Goal: Task Accomplishment & Management: Manage account settings

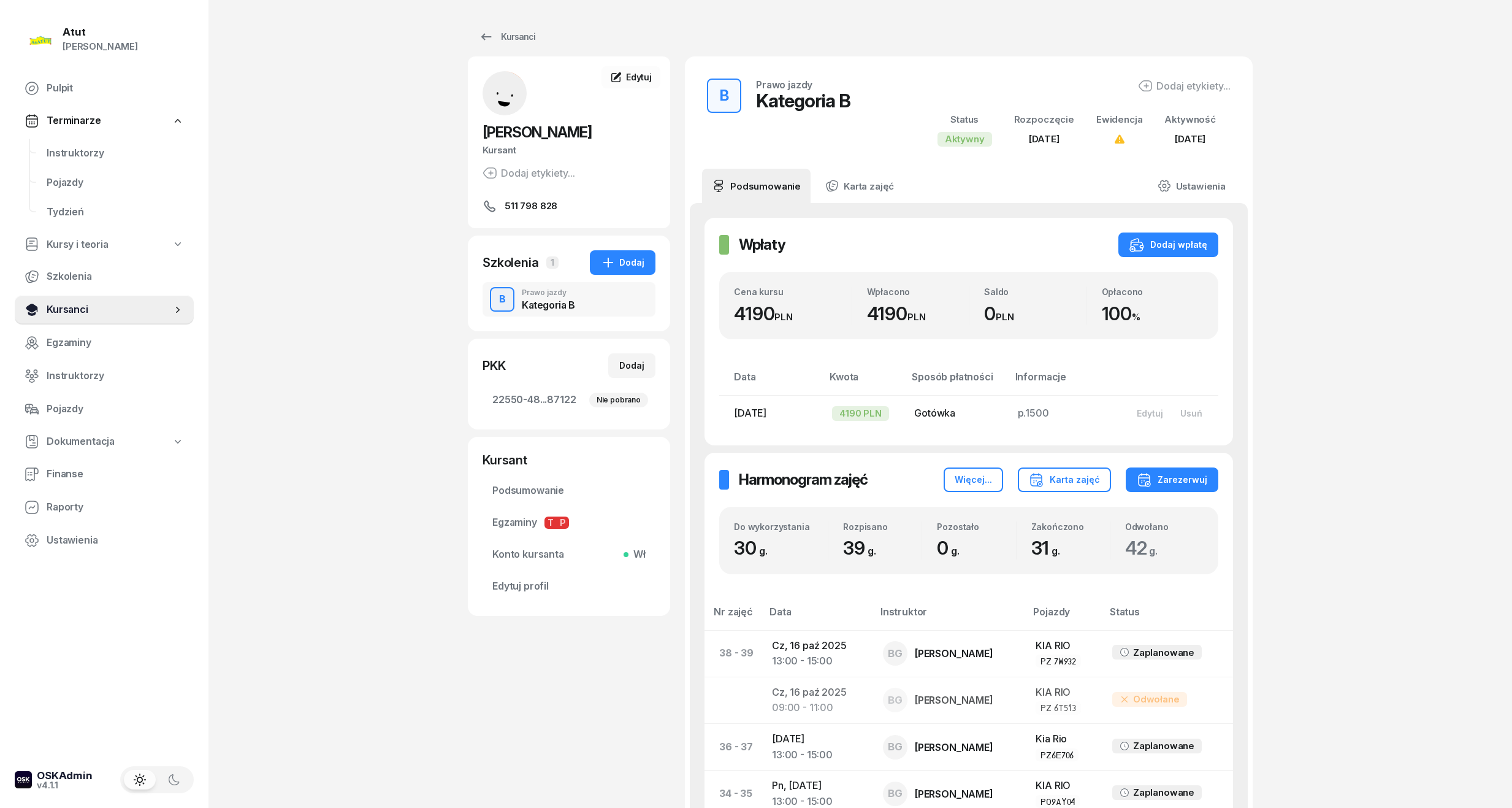
scroll to position [491, 0]
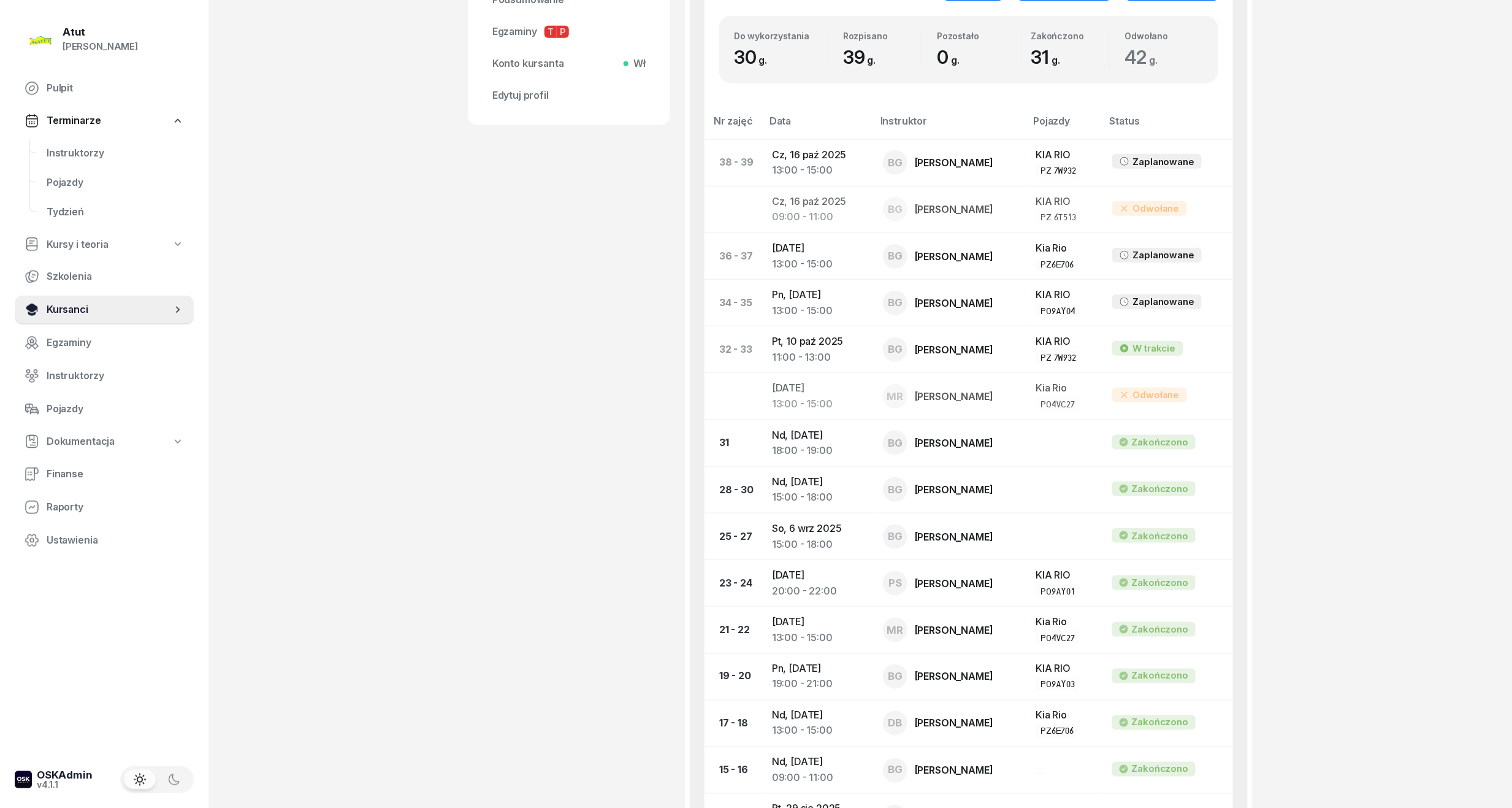
click at [67, 305] on span "Kursanci" at bounding box center [108, 310] width 125 height 16
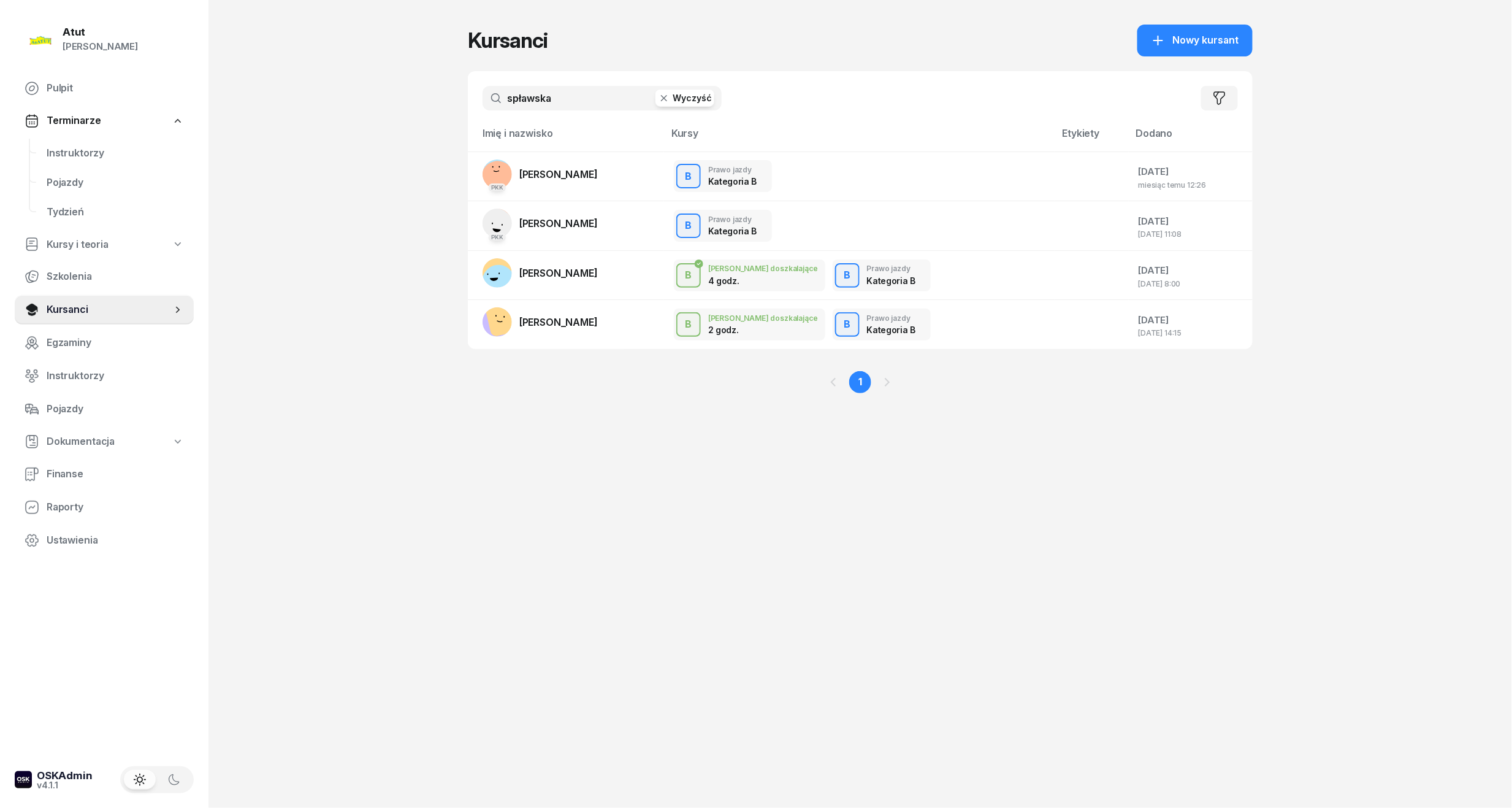
drag, startPoint x: 582, startPoint y: 101, endPoint x: -42, endPoint y: 196, distance: 631.2
click at [0, 196] on html "Paulina Atut Paulina Lis Pulpit Terminarze Instruktorzy Pojazdy Tydzień Kursy i…" at bounding box center [756, 404] width 1512 height 808
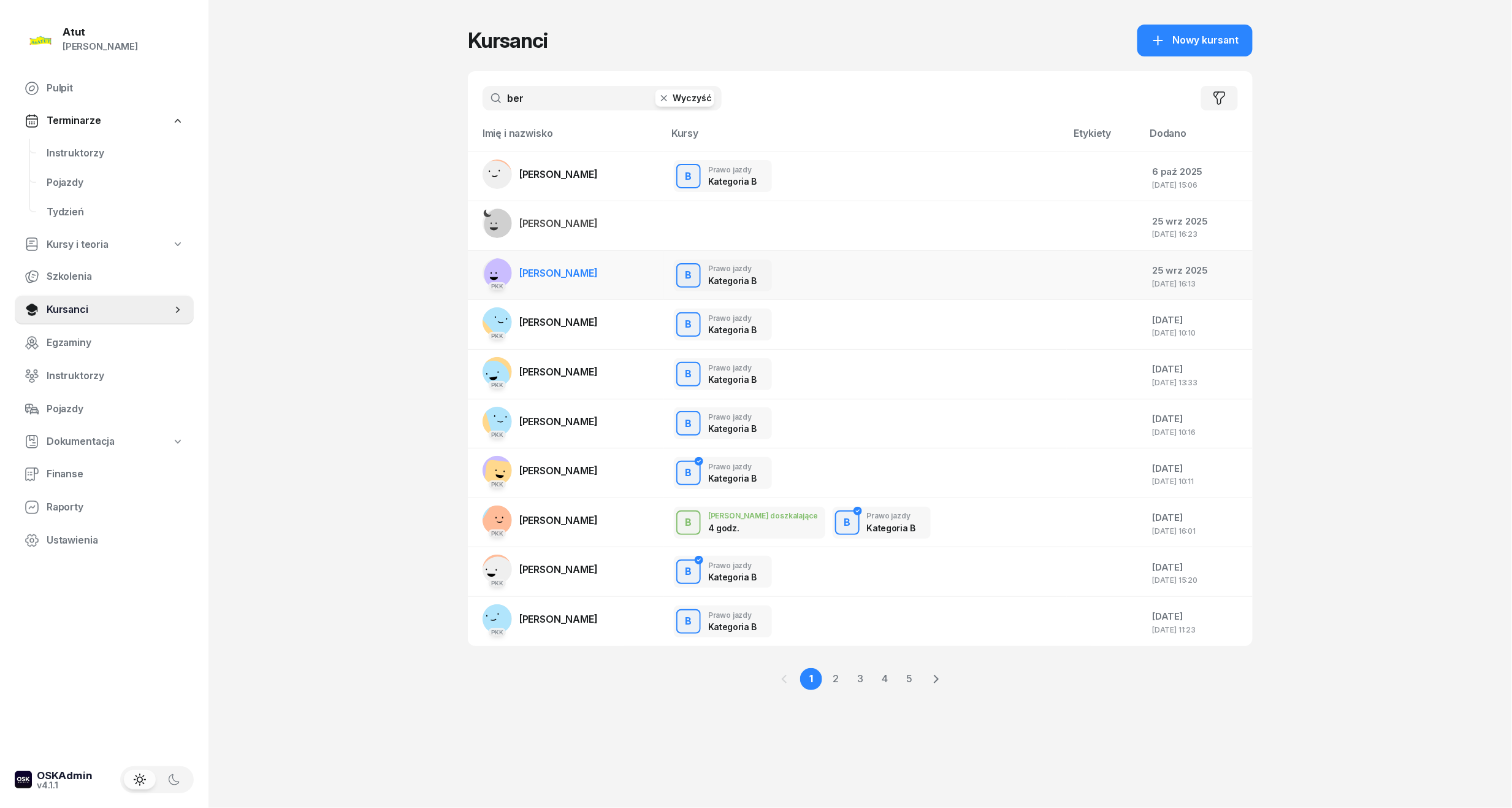
type input "ber"
click at [588, 281] on link "PKK [PERSON_NAME]" at bounding box center [540, 272] width 115 height 30
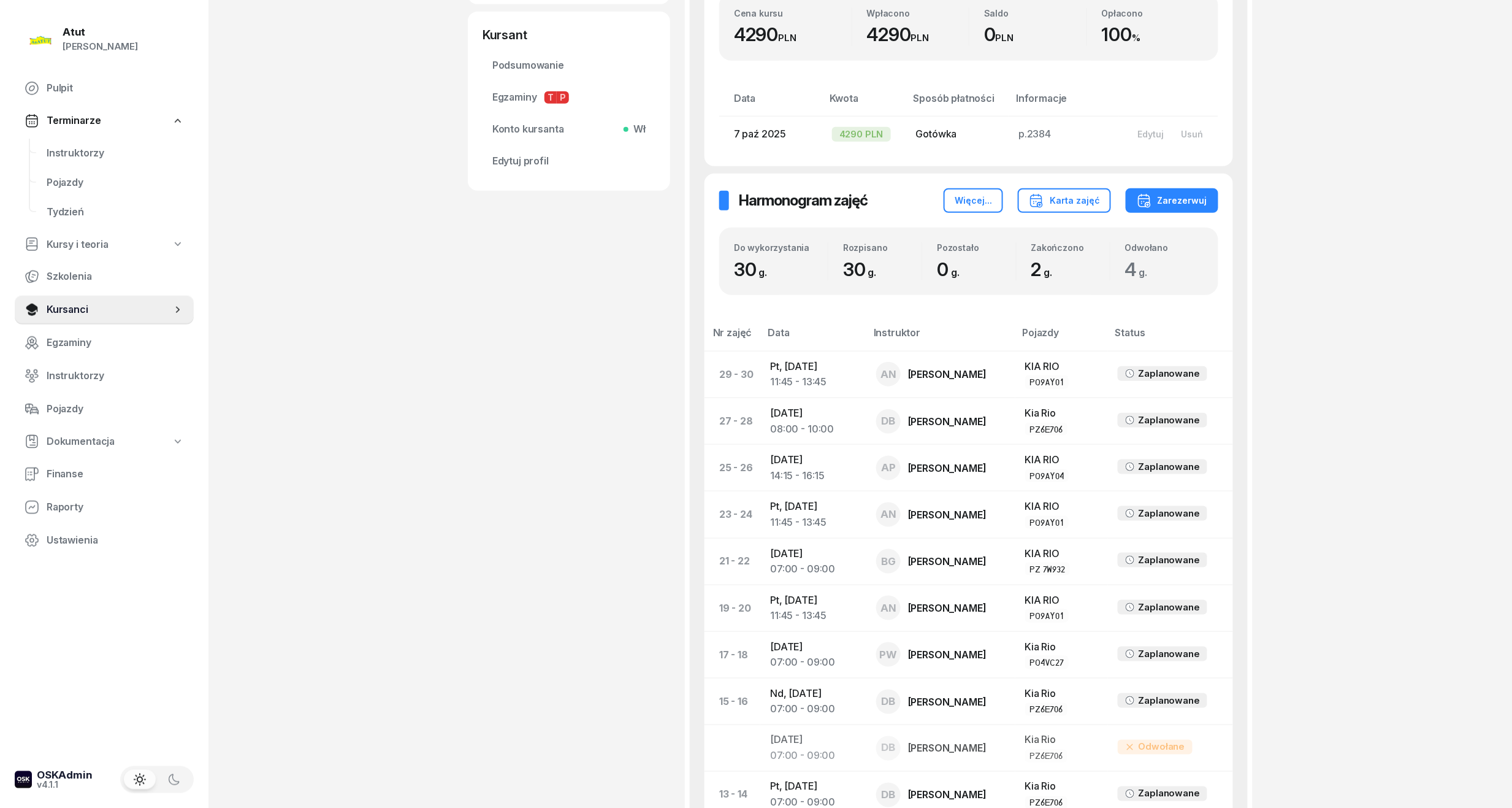
scroll to position [327, 0]
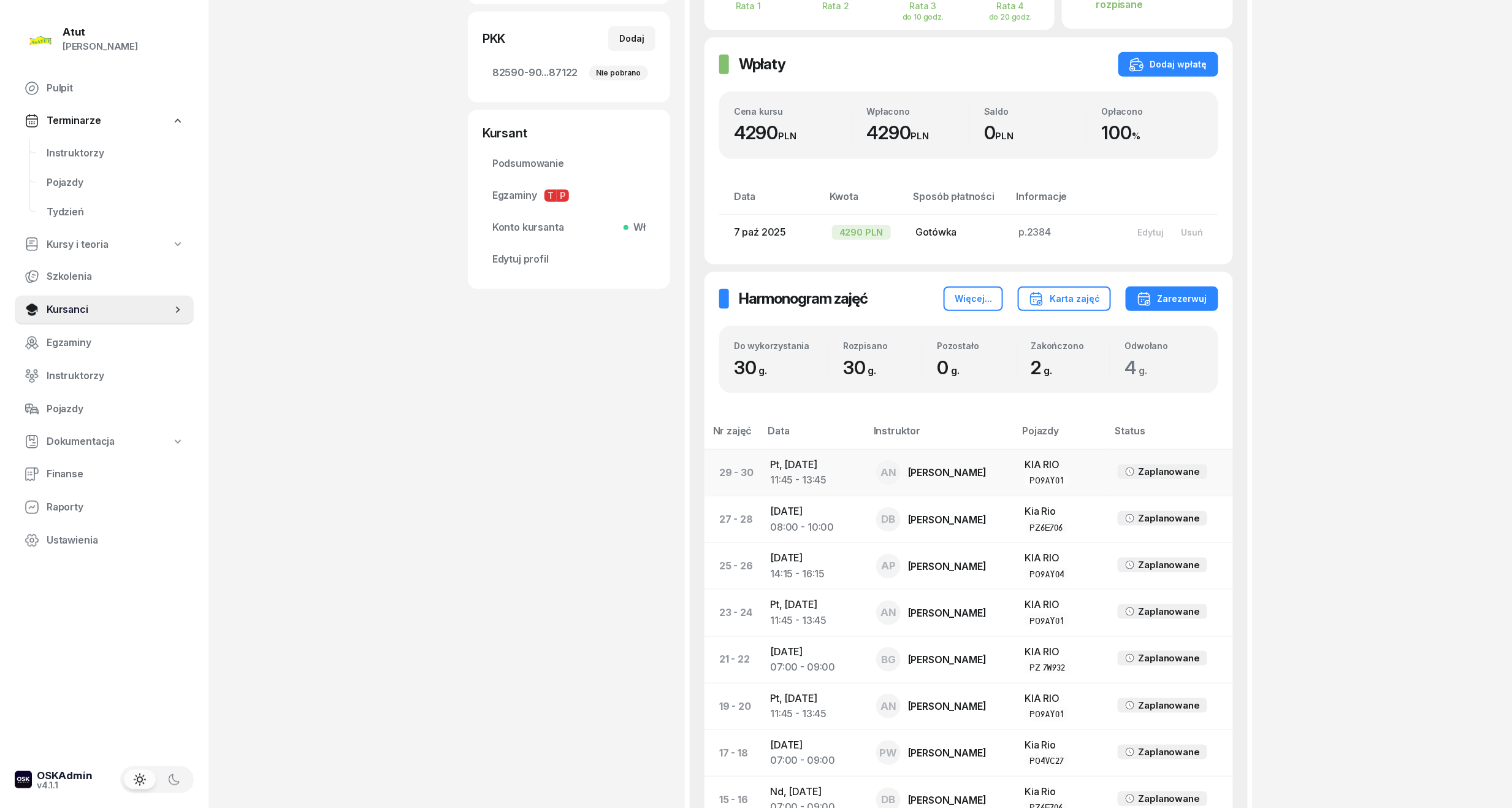
click at [813, 471] on td "Pt, 14 lis 2025 11:45 - 13:45" at bounding box center [813, 472] width 105 height 46
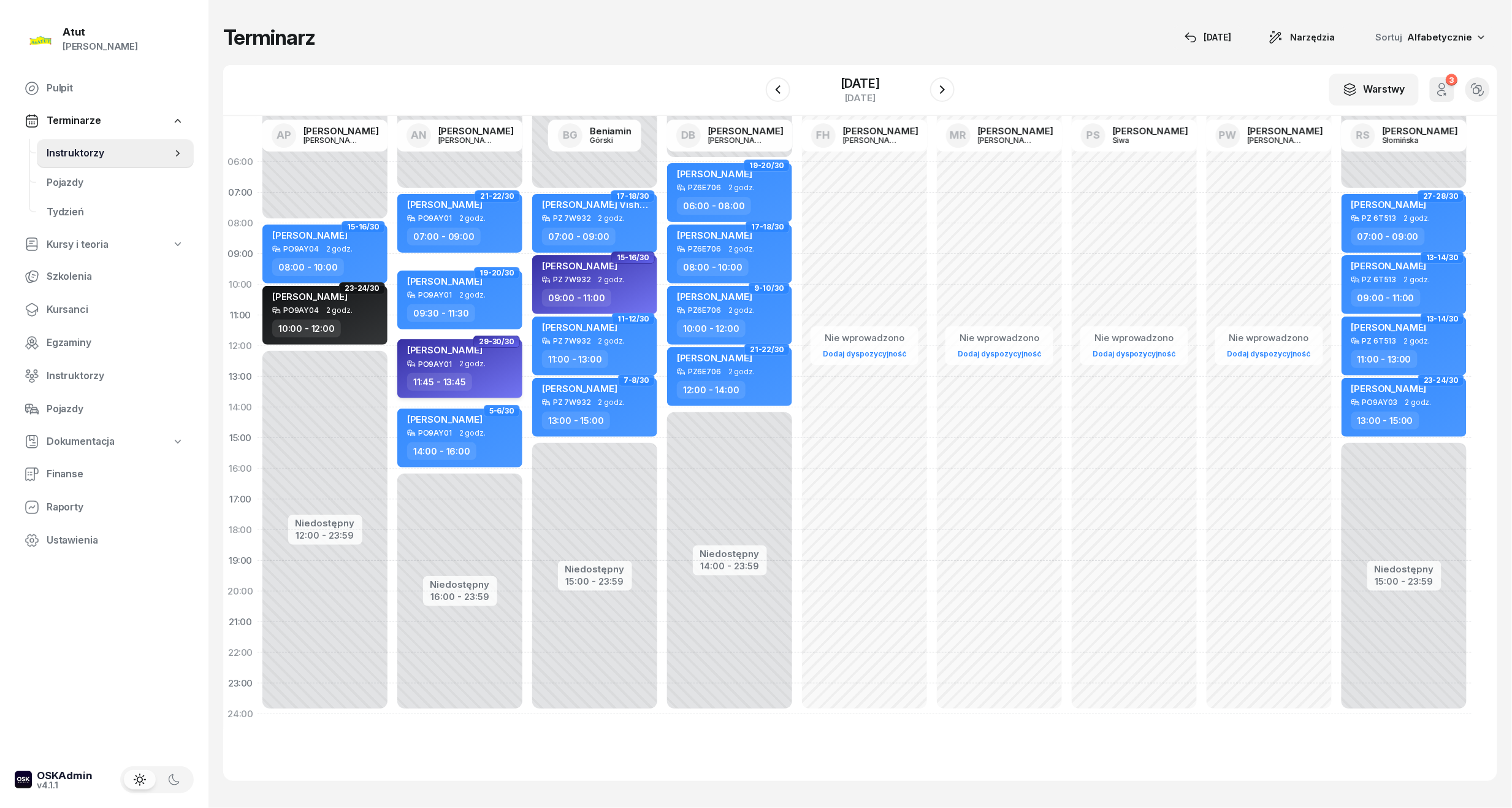
click at [460, 360] on span "2 godz." at bounding box center [472, 363] width 27 height 8
select select "11"
select select "45"
select select "13"
select select "45"
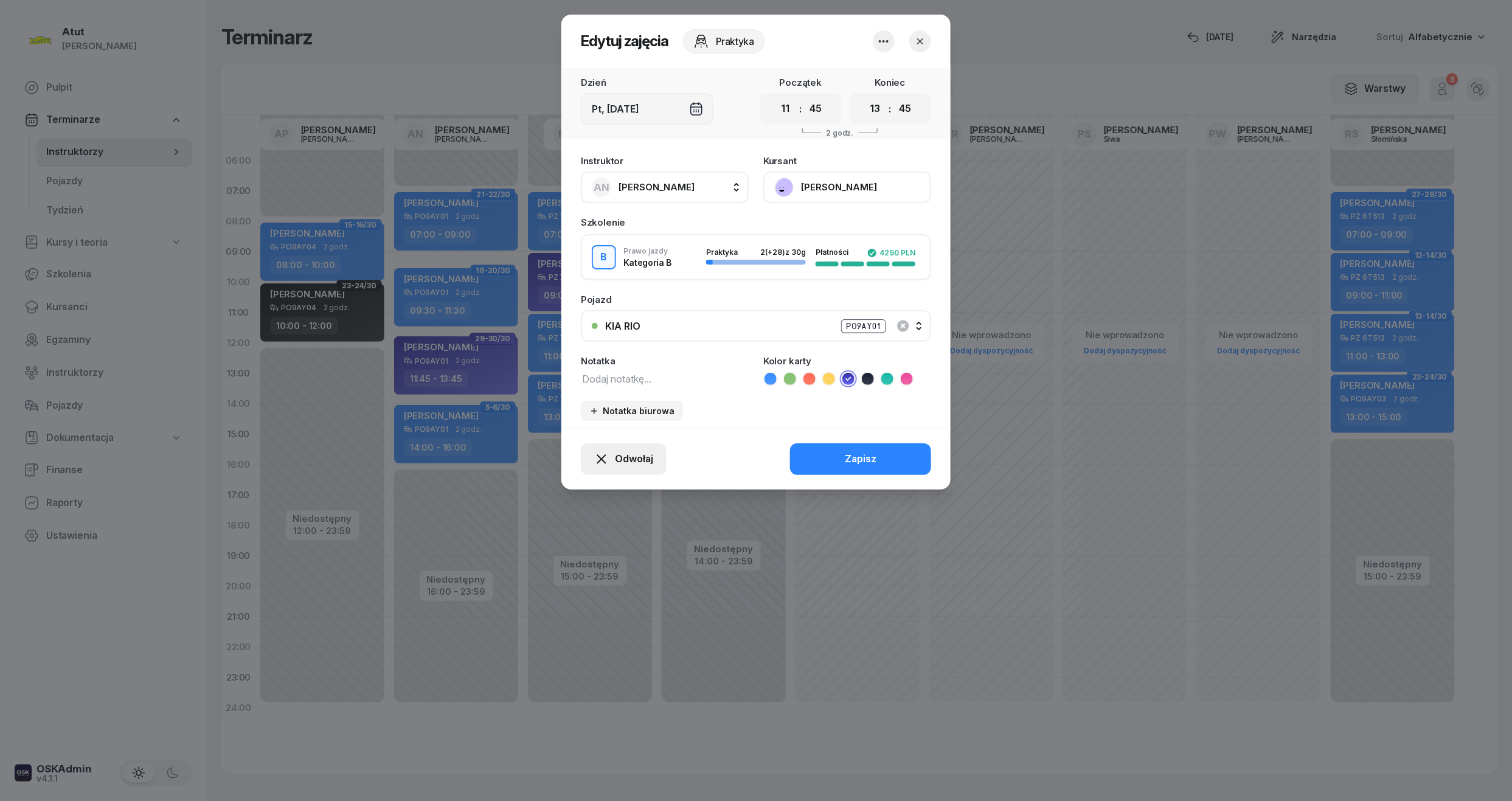
click at [623, 458] on span "Odwołaj" at bounding box center [634, 459] width 38 height 16
click at [603, 345] on link "My odwołaliśmy" at bounding box center [617, 354] width 160 height 30
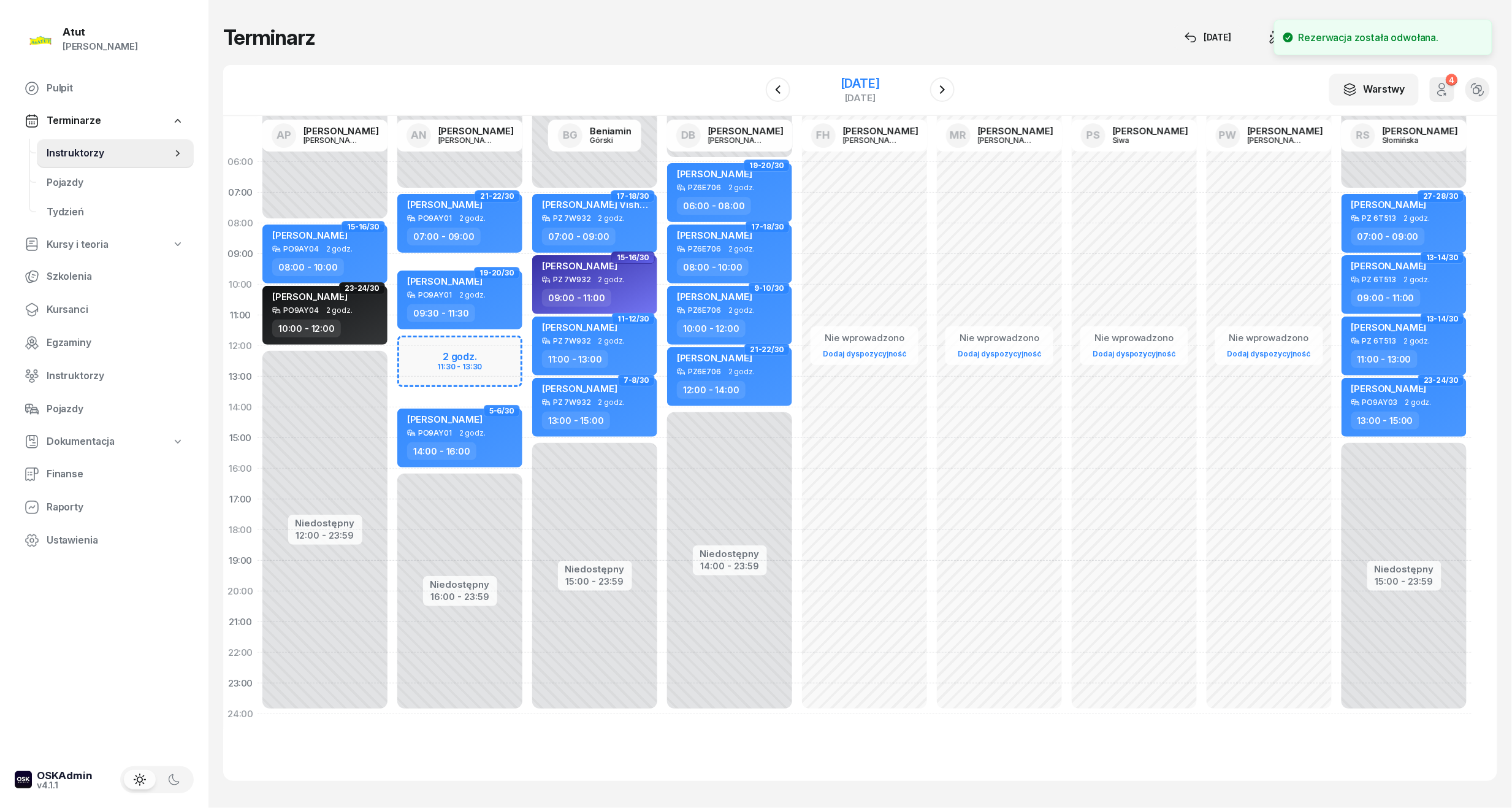
click at [874, 82] on div "14 listopada 2025" at bounding box center [861, 83] width 39 height 12
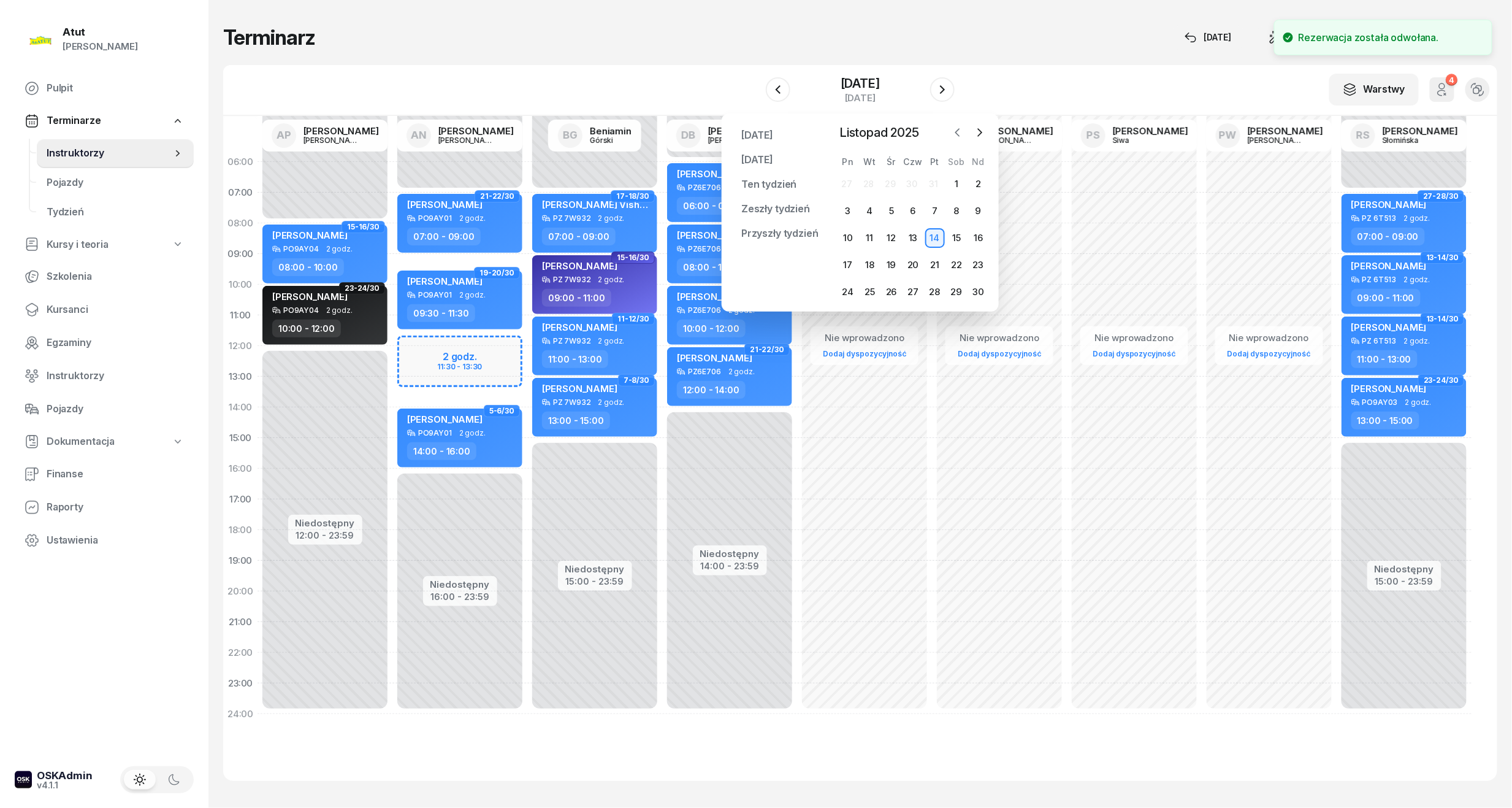
click at [958, 134] on icon "button" at bounding box center [958, 133] width 4 height 8
click at [866, 236] on div "14" at bounding box center [870, 238] width 20 height 20
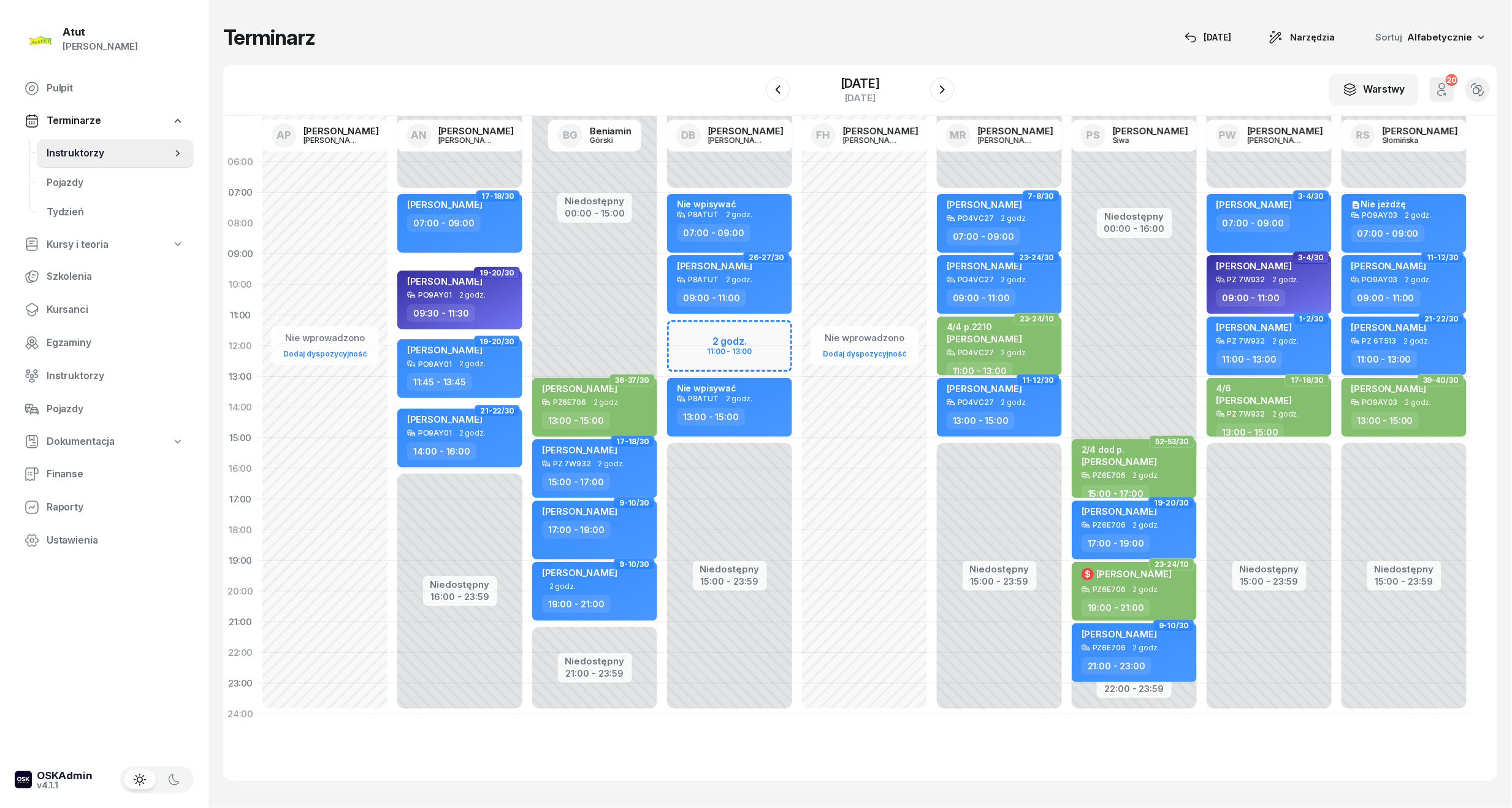
click at [749, 335] on div "Niedostępny 00:00 - 07:00 Niedostępny 15:00 - 23:59 2 godz. 11:00 - 13:00 33-34…" at bounding box center [729, 438] width 135 height 583
select select "11"
select select "13"
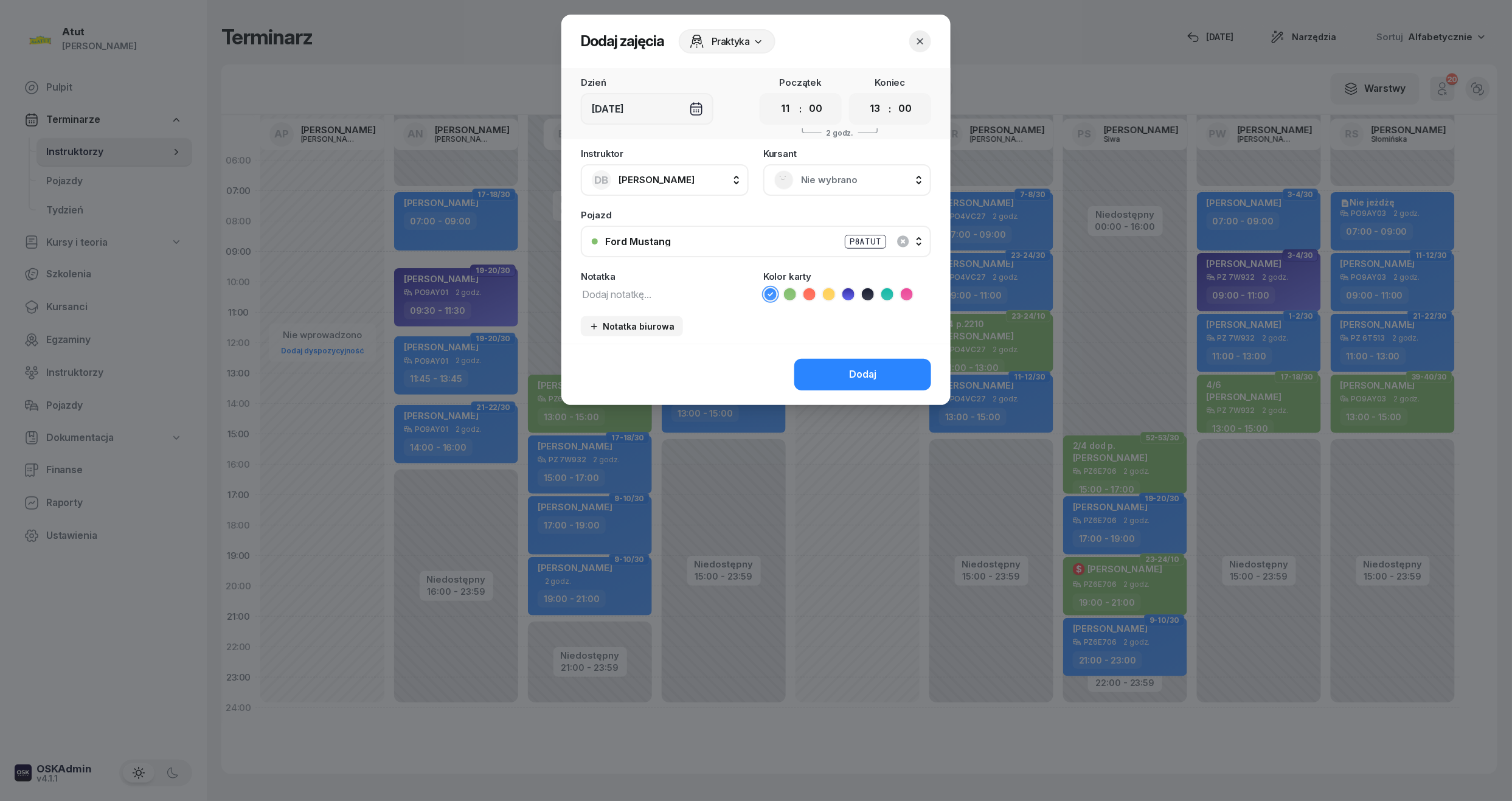
click at [840, 181] on span "Nie wybrano" at bounding box center [861, 180] width 119 height 16
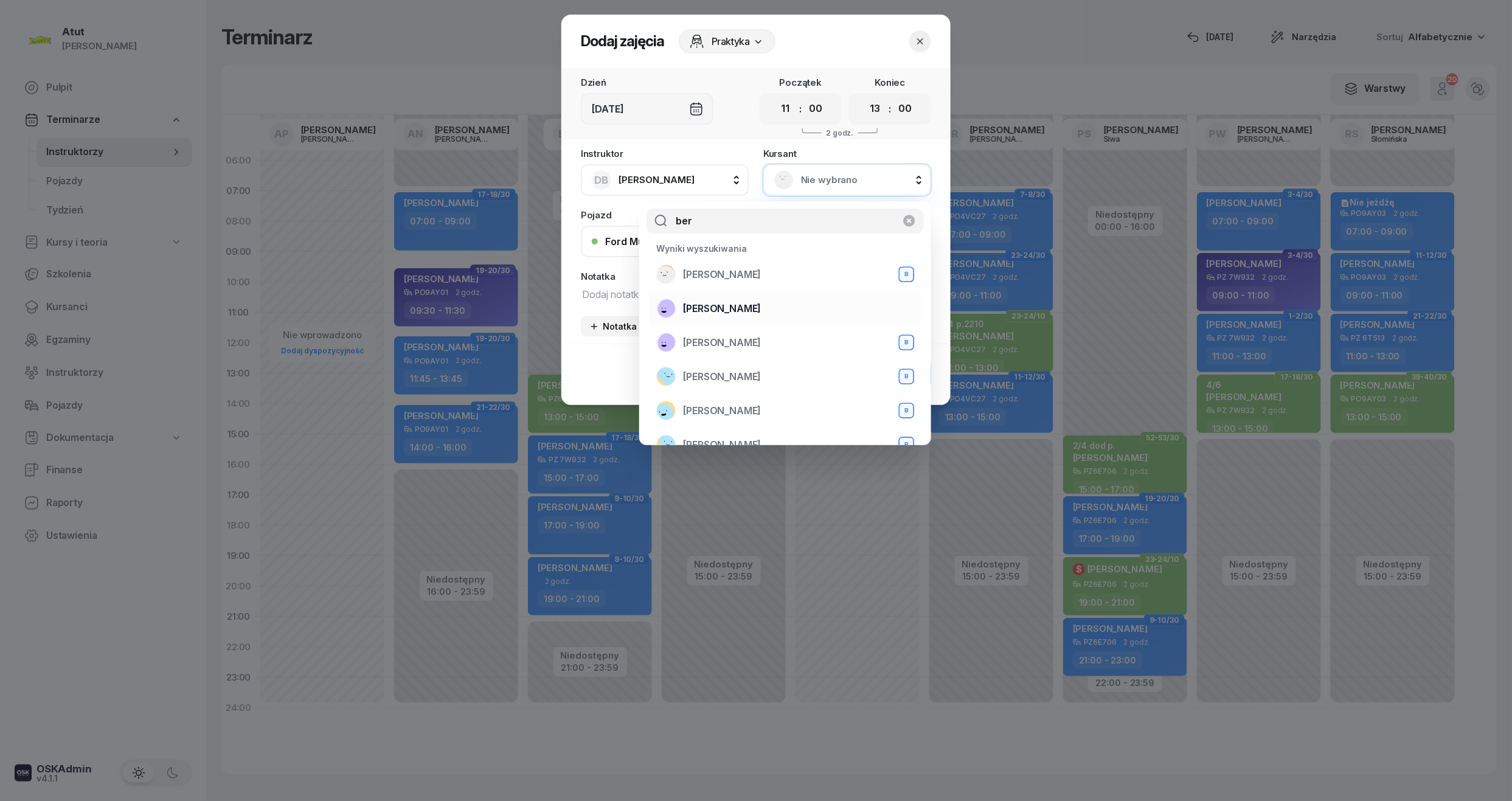
type input "ber"
click at [728, 302] on span "[PERSON_NAME]" at bounding box center [722, 308] width 78 height 16
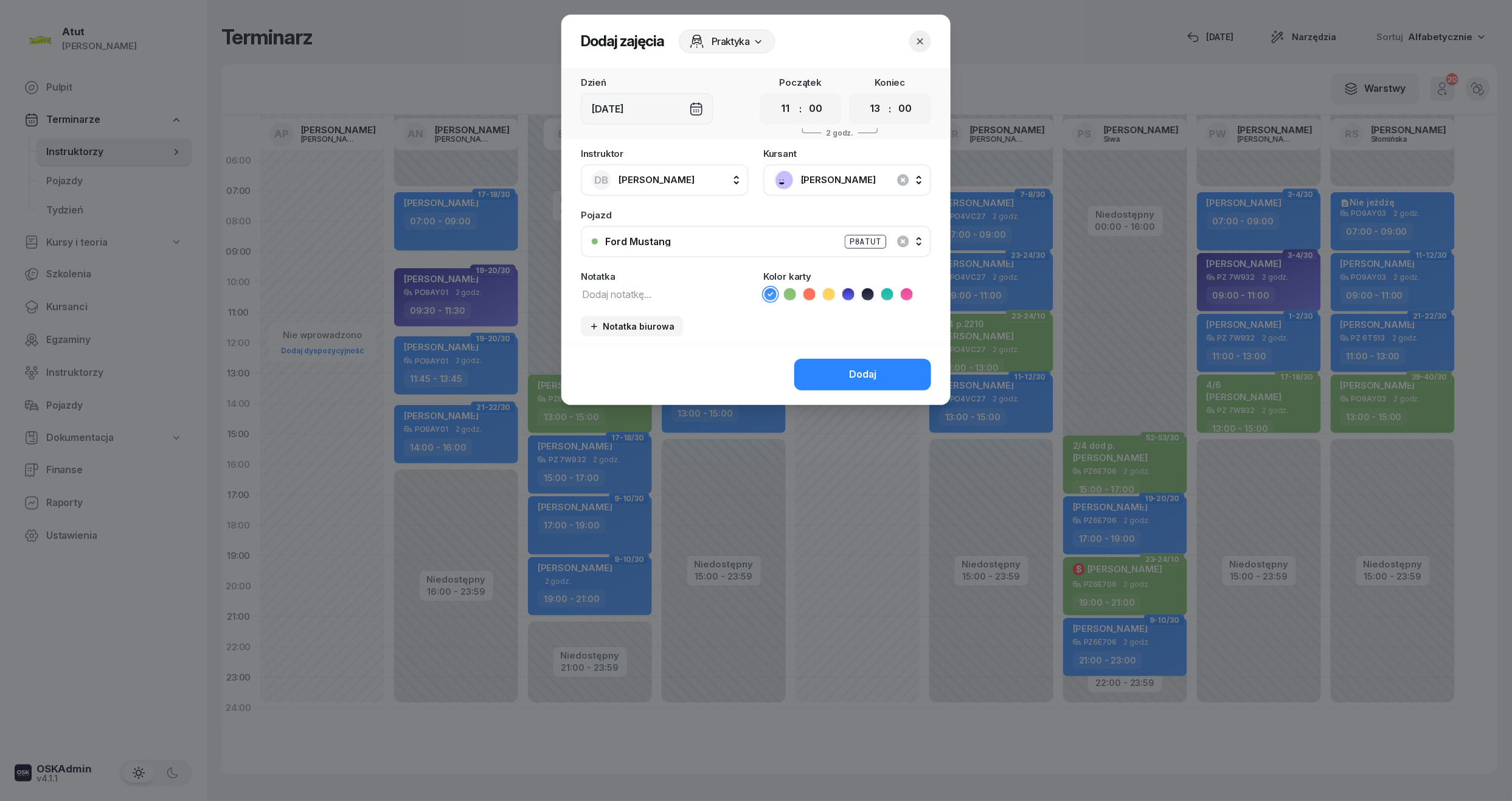
click at [846, 297] on icon at bounding box center [849, 294] width 12 height 12
click at [842, 377] on button "Dodaj" at bounding box center [863, 375] width 137 height 32
click at [915, 42] on icon "button" at bounding box center [920, 41] width 12 height 12
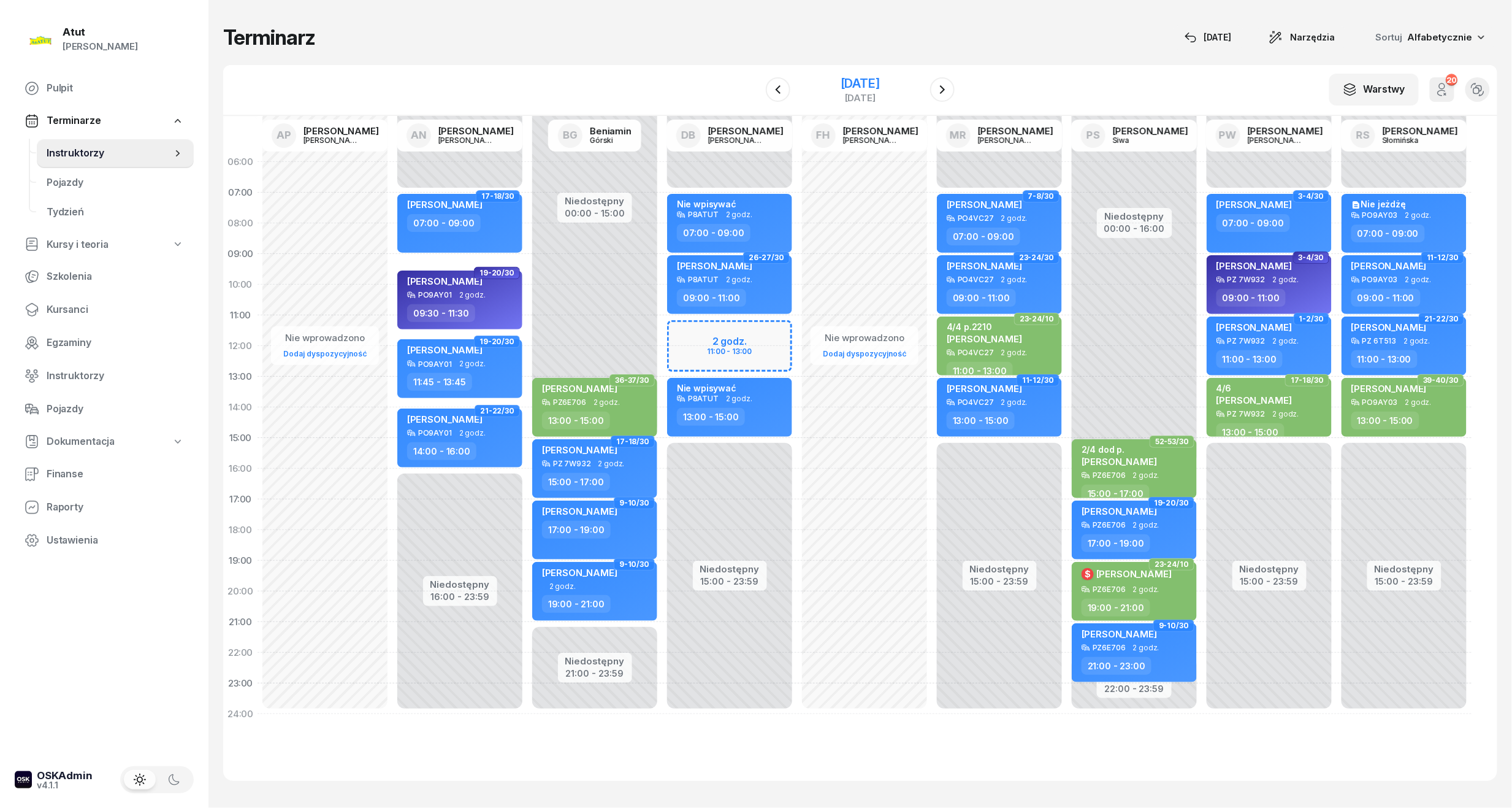
click at [861, 79] on div "14 października 2025" at bounding box center [861, 83] width 39 height 12
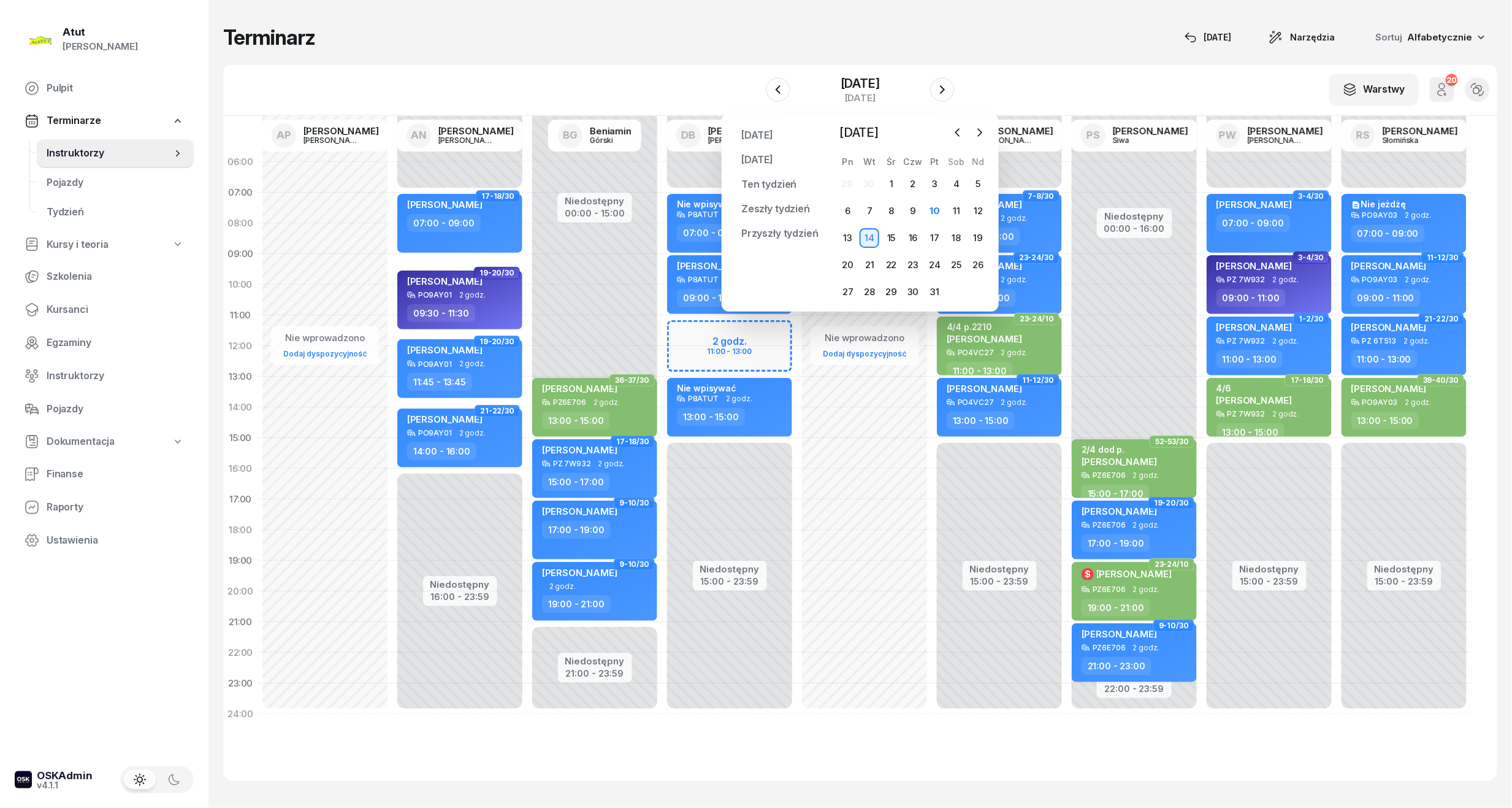
click at [751, 348] on div "Niedostępny 00:00 - 07:00 Niedostępny 15:00 - 23:59 2 godz. 11:00 - 13:00 33-34…" at bounding box center [729, 438] width 135 height 583
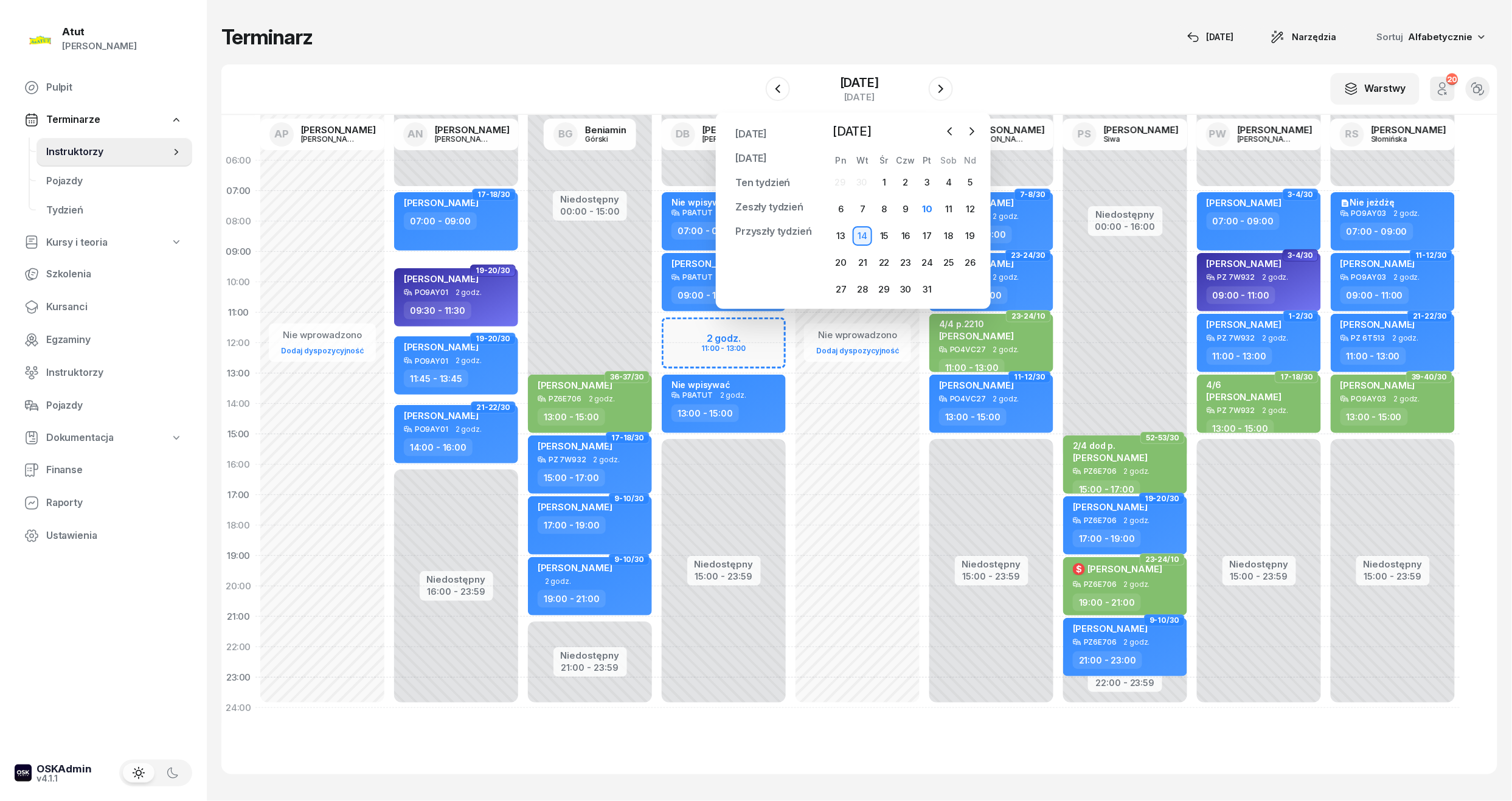
select select "12"
select select "13"
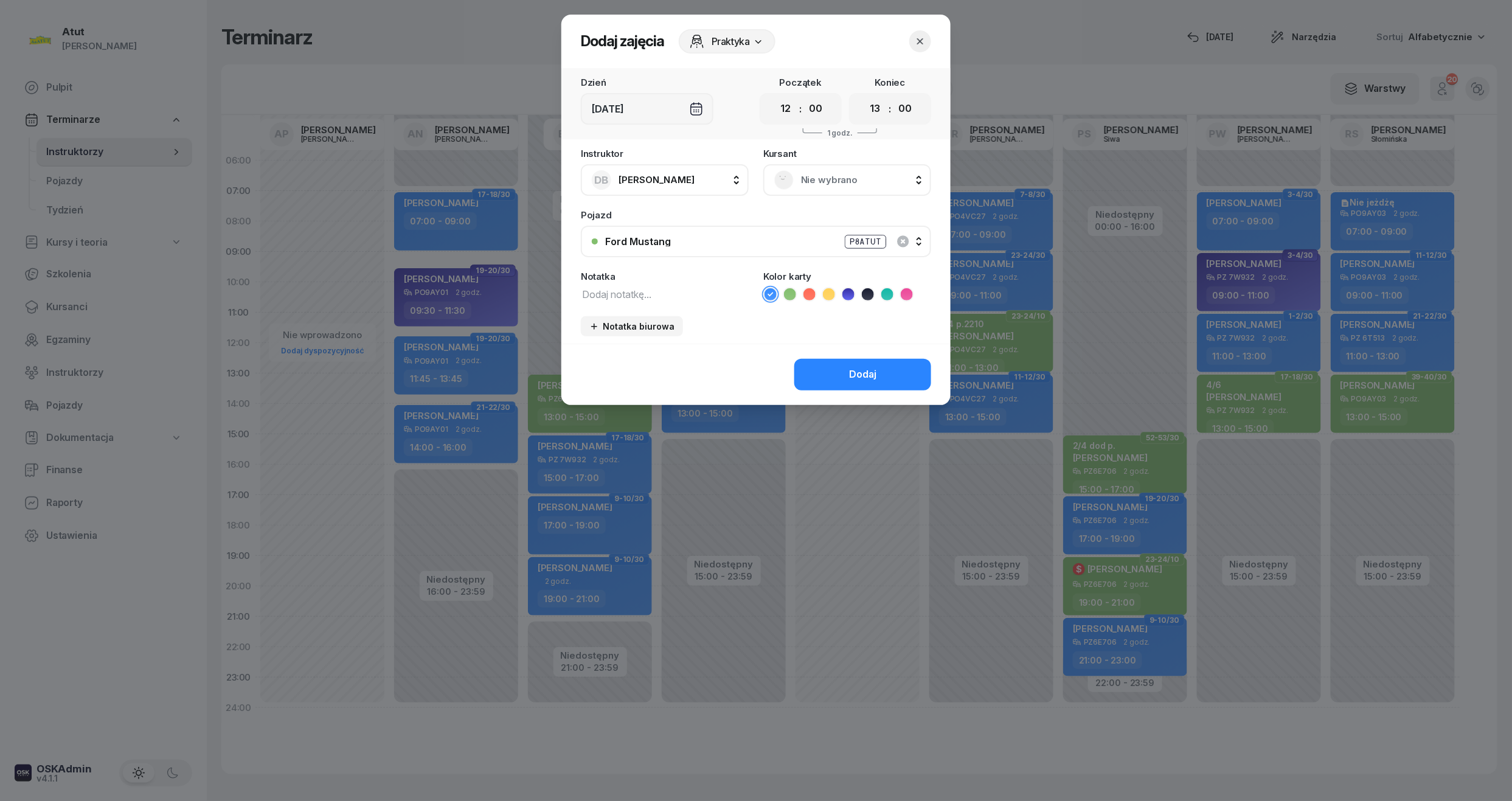
click at [920, 44] on icon "button" at bounding box center [920, 41] width 12 height 12
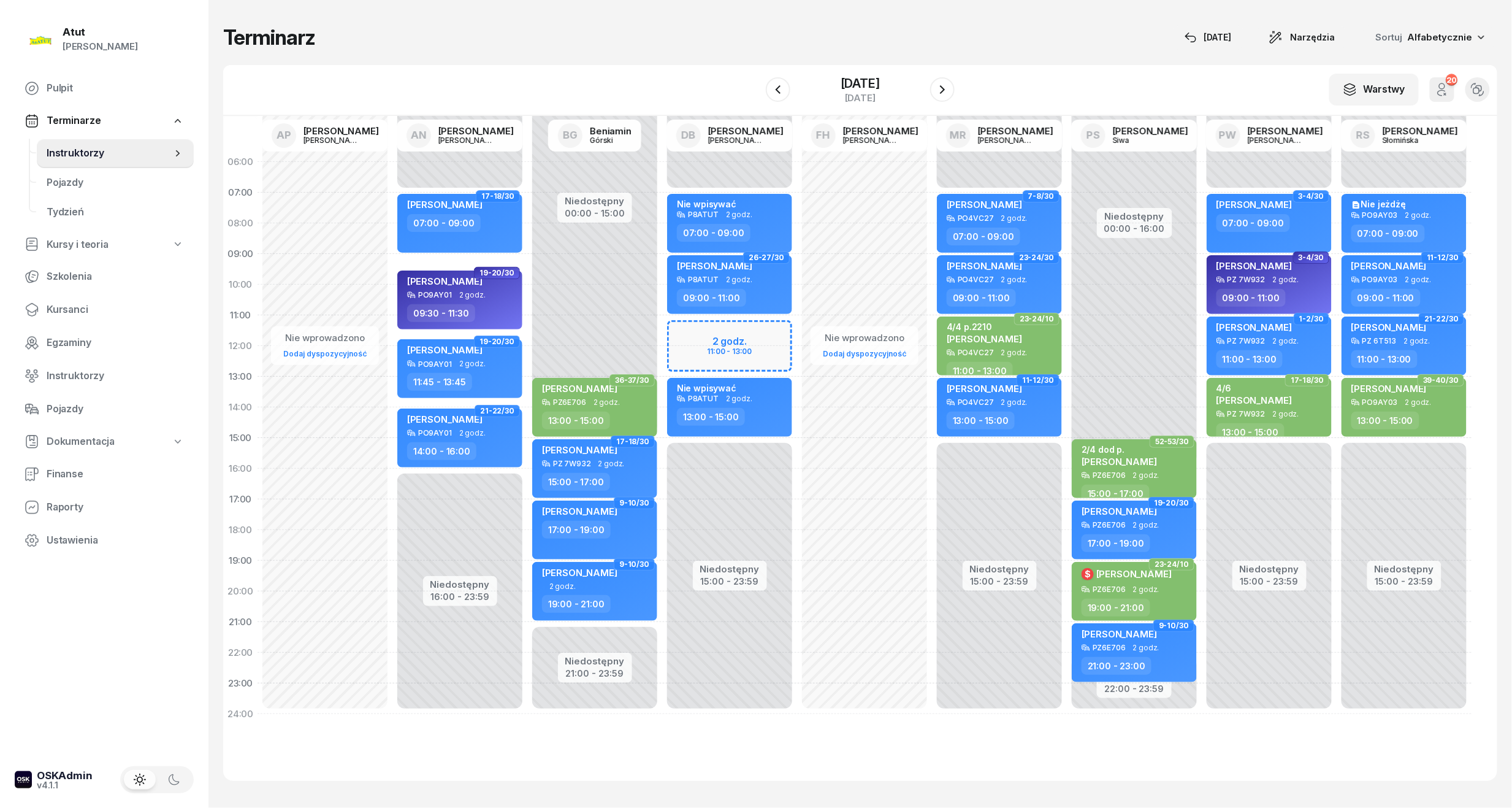
click at [764, 336] on div "Niedostępny 00:00 - 07:00 Niedostępny 15:00 - 23:59 2 godz. 11:00 - 13:00 33-34…" at bounding box center [729, 438] width 135 height 583
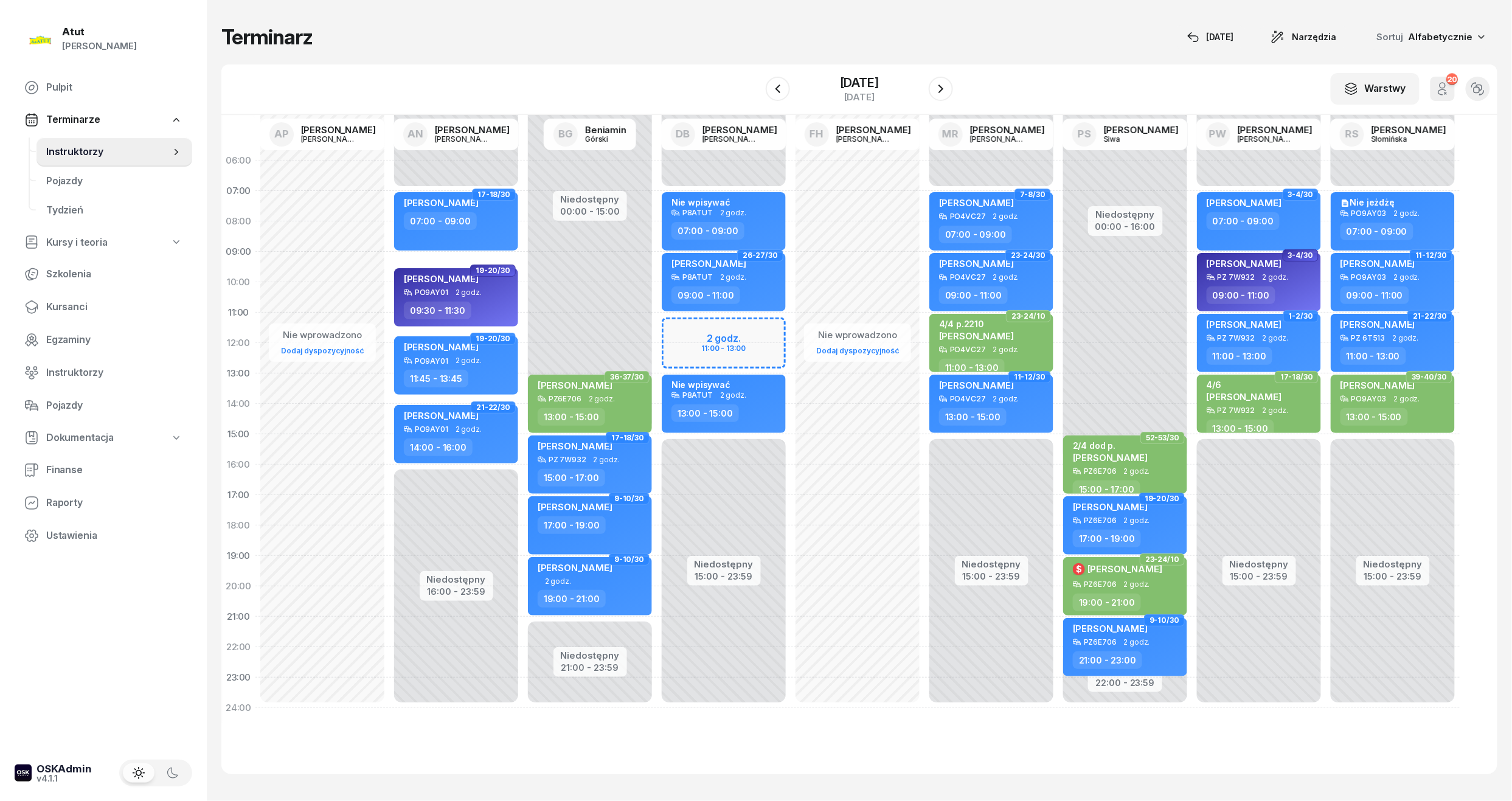
select select "11"
select select "13"
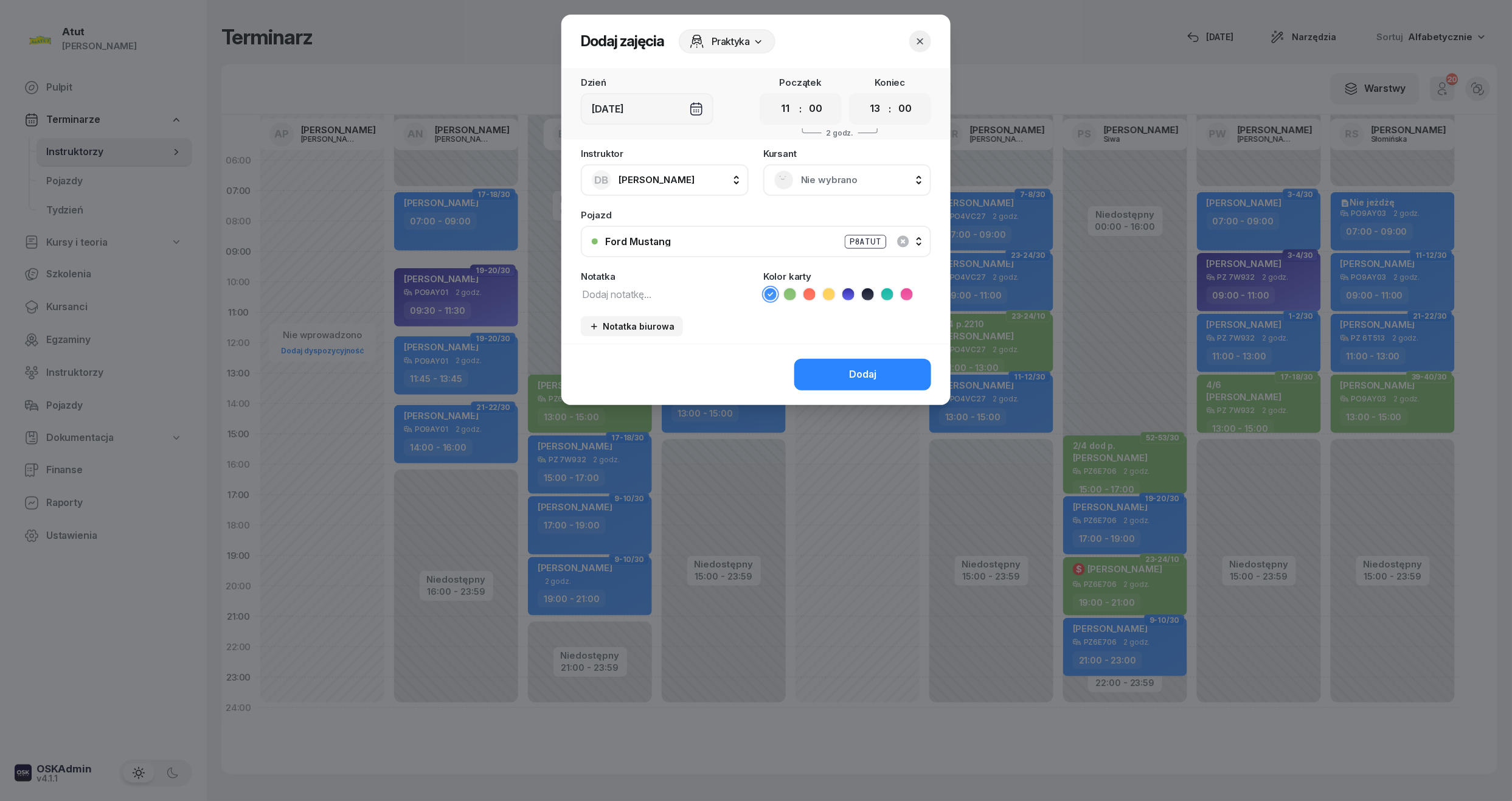
click at [802, 174] on span "Nie wybrano" at bounding box center [861, 180] width 119 height 16
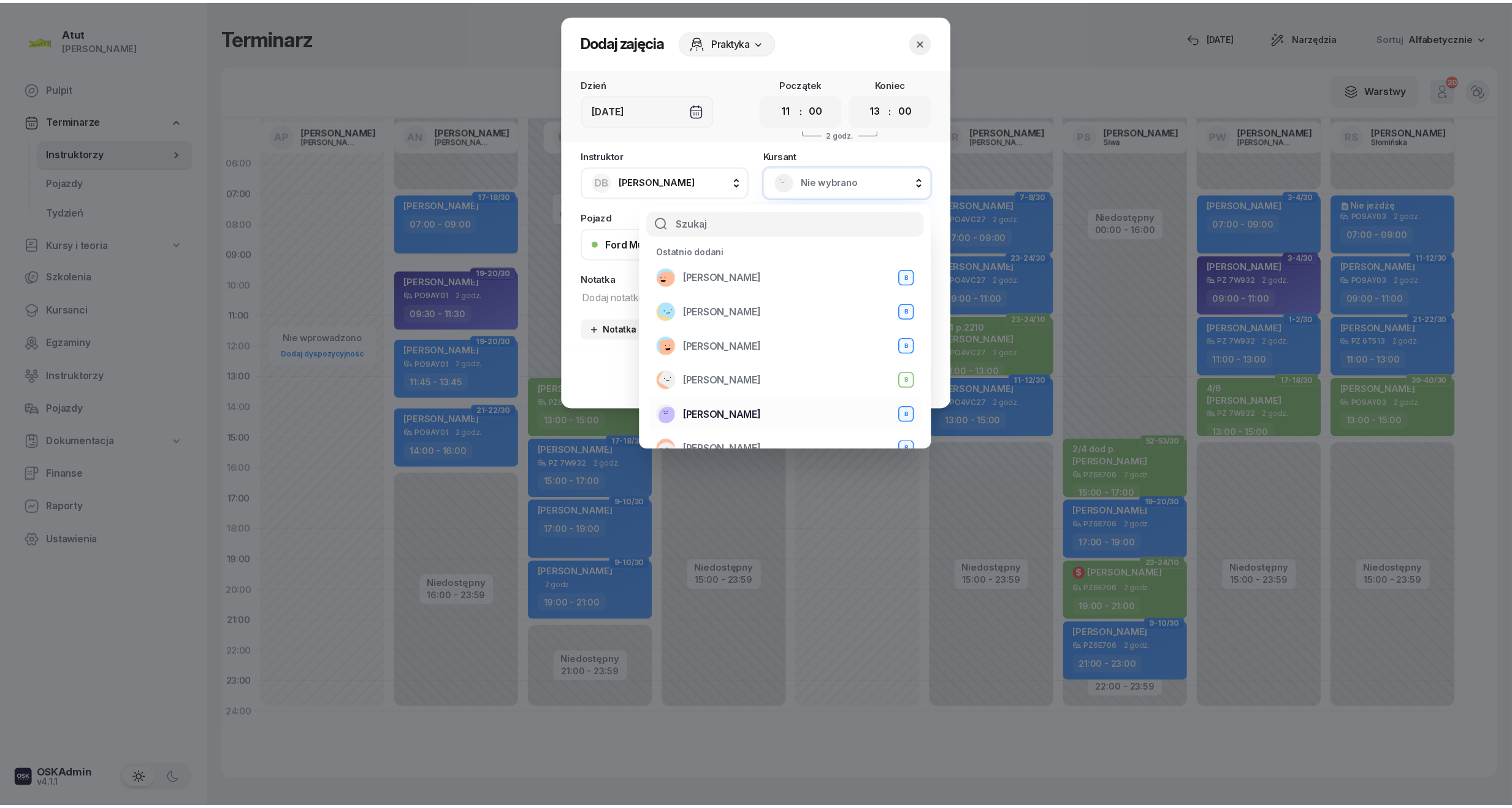
scroll to position [327, 0]
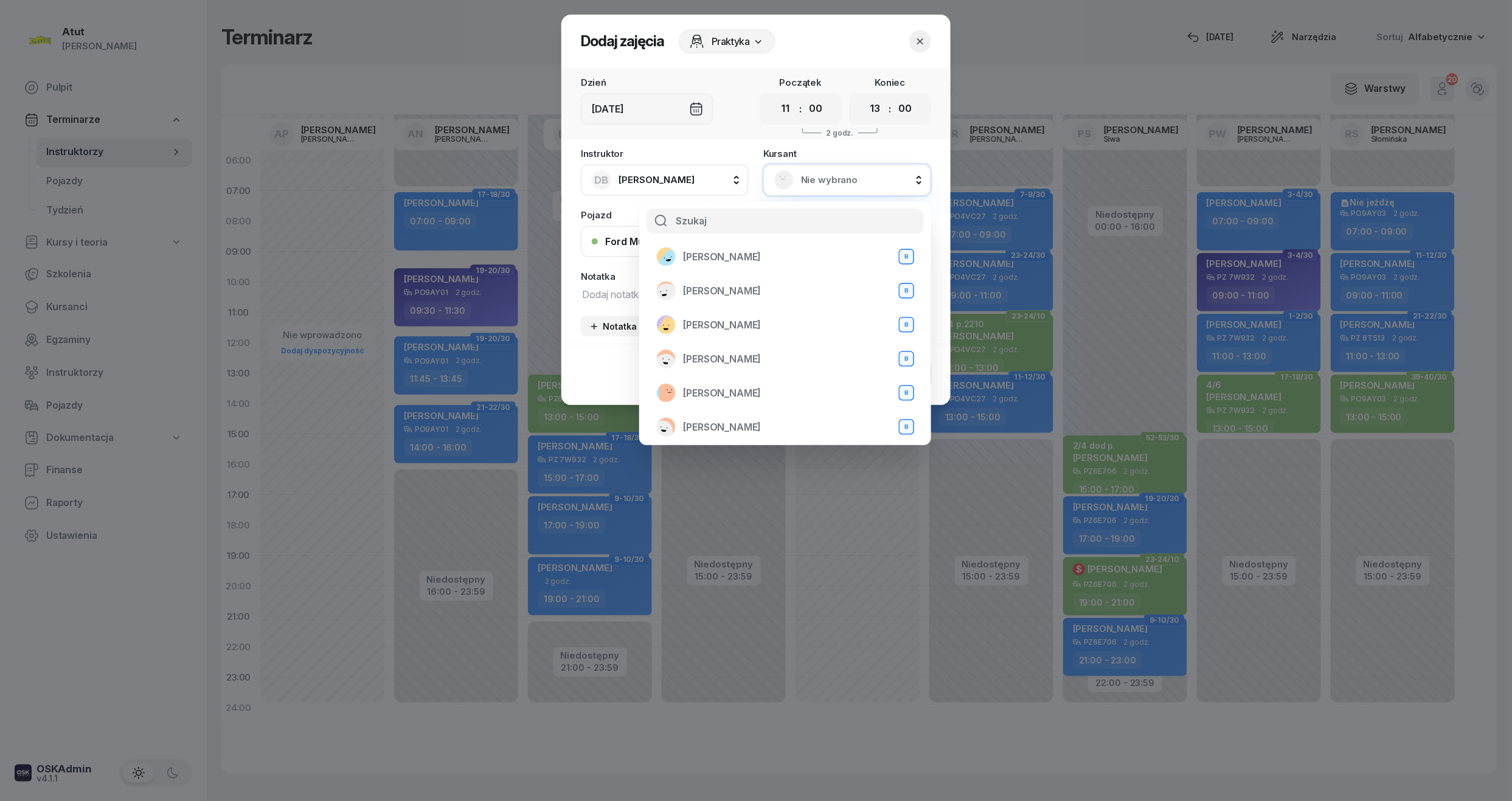
click at [266, 471] on div at bounding box center [756, 400] width 1512 height 801
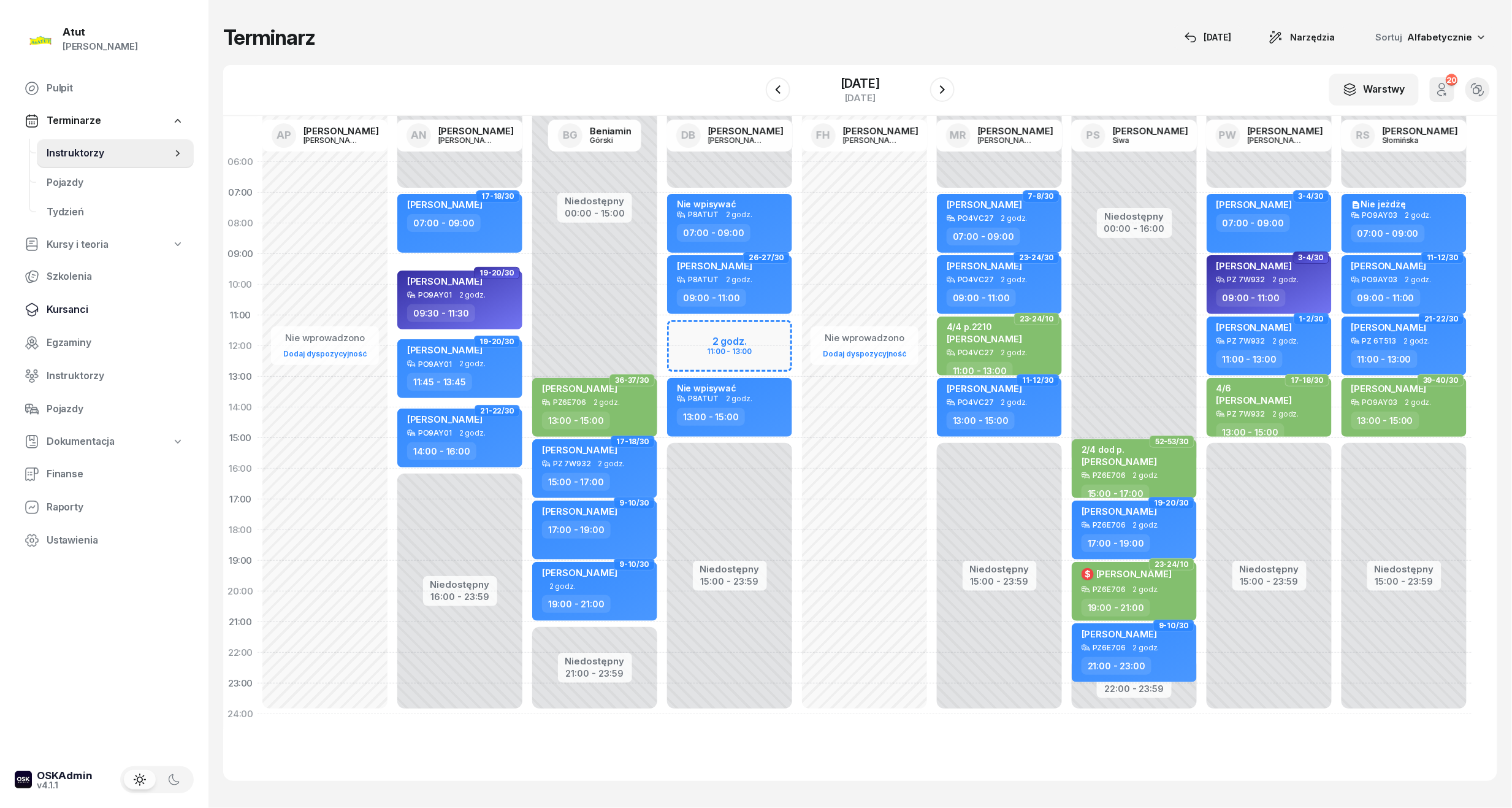
click at [72, 303] on span "Kursanci" at bounding box center [114, 310] width 137 height 16
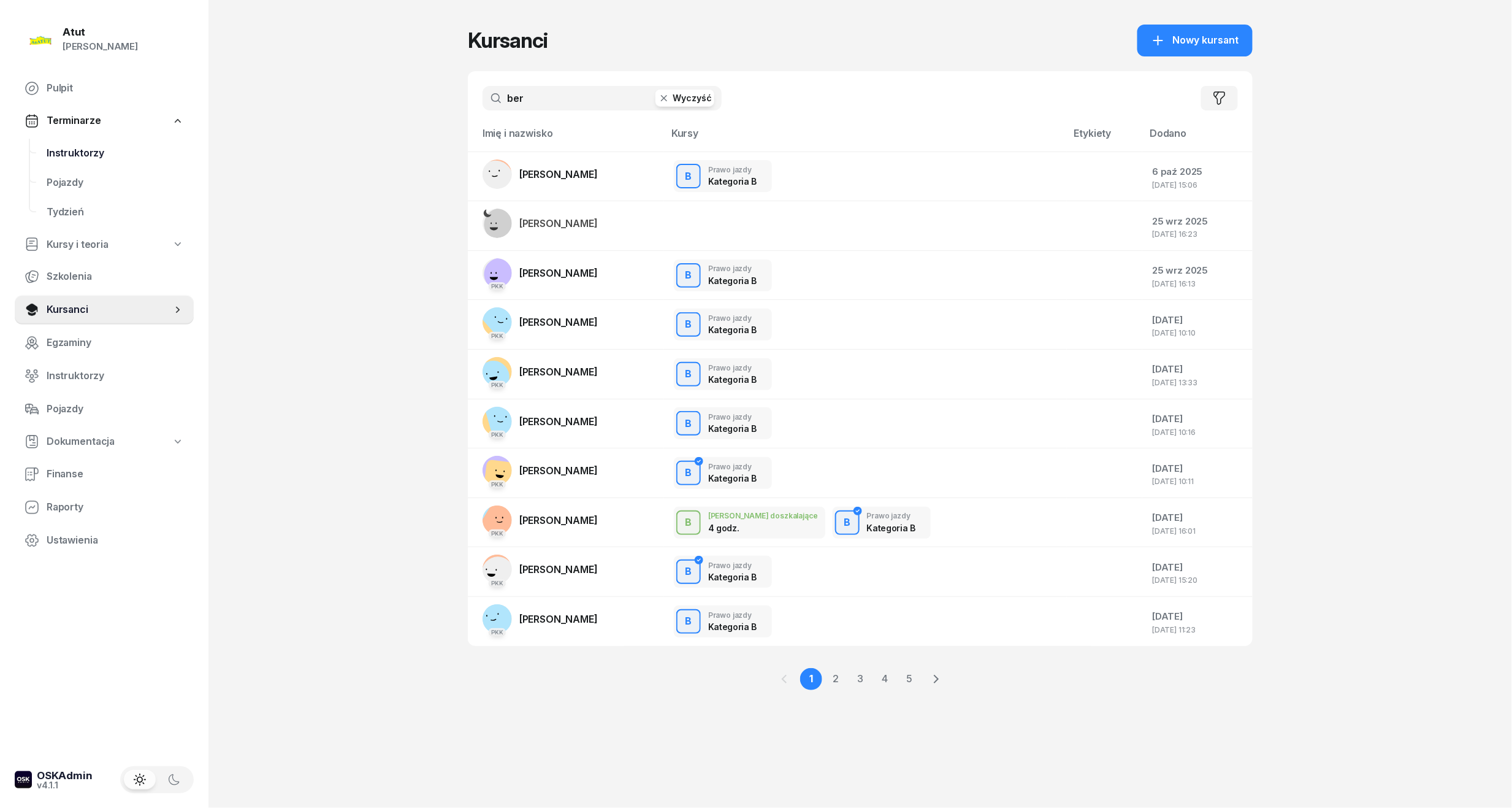
click at [62, 150] on span "Instruktorzy" at bounding box center [114, 153] width 137 height 16
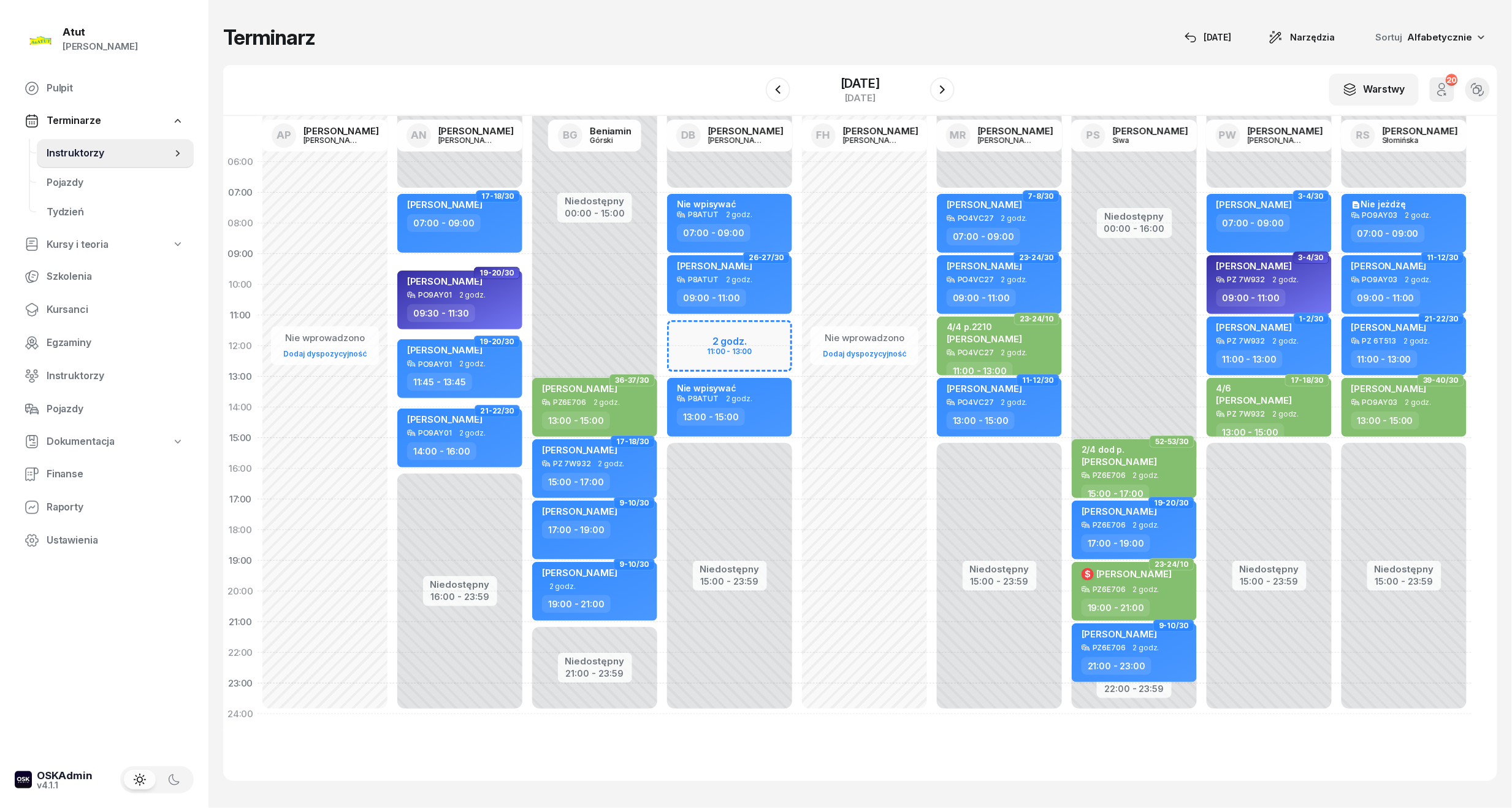
click at [770, 341] on div "Niedostępny 00:00 - 07:00 Niedostępny 15:00 - 23:59 2 godz. 11:00 - 13:00 33-34…" at bounding box center [729, 438] width 135 height 583
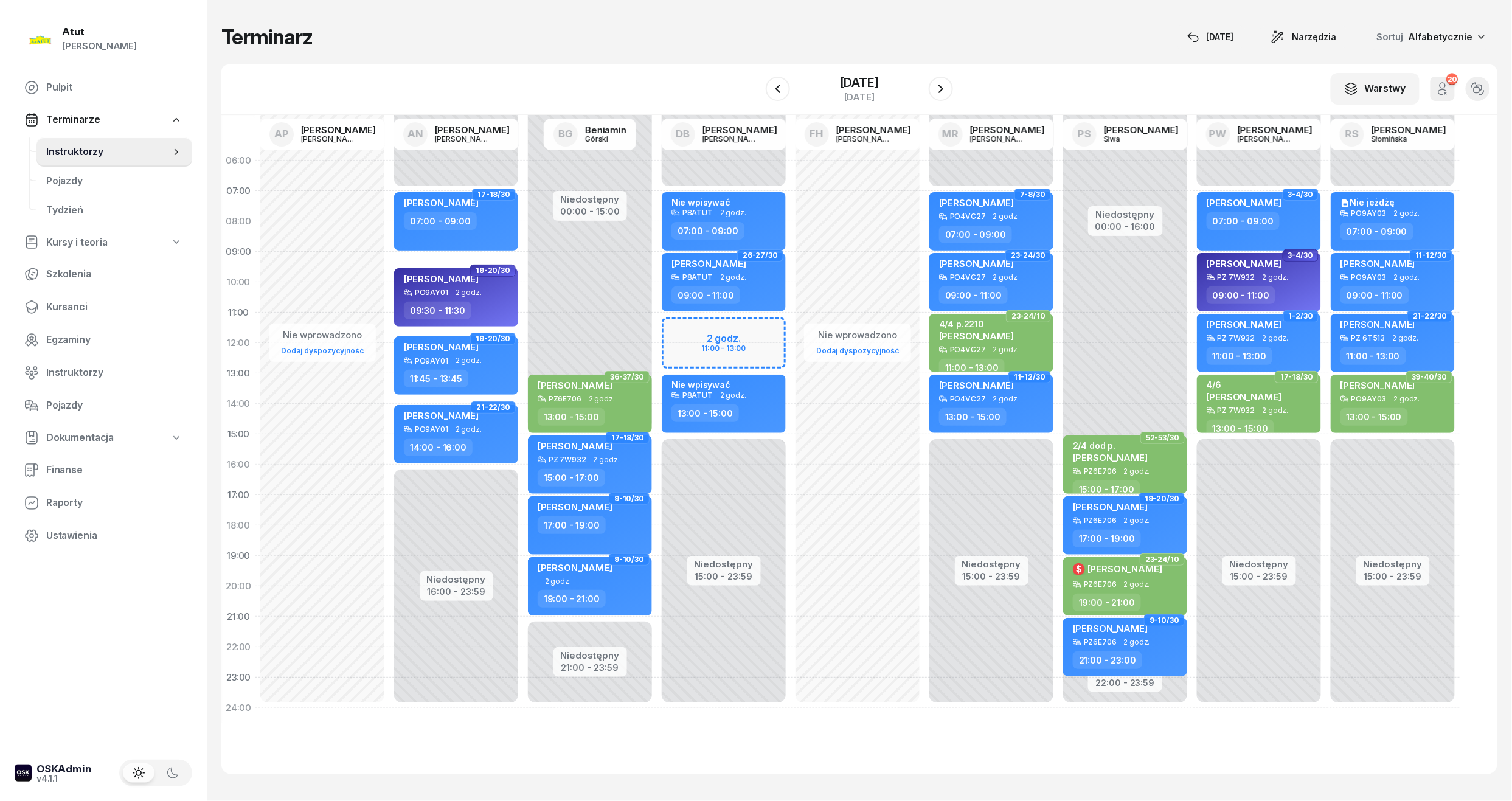
select select "11"
select select "13"
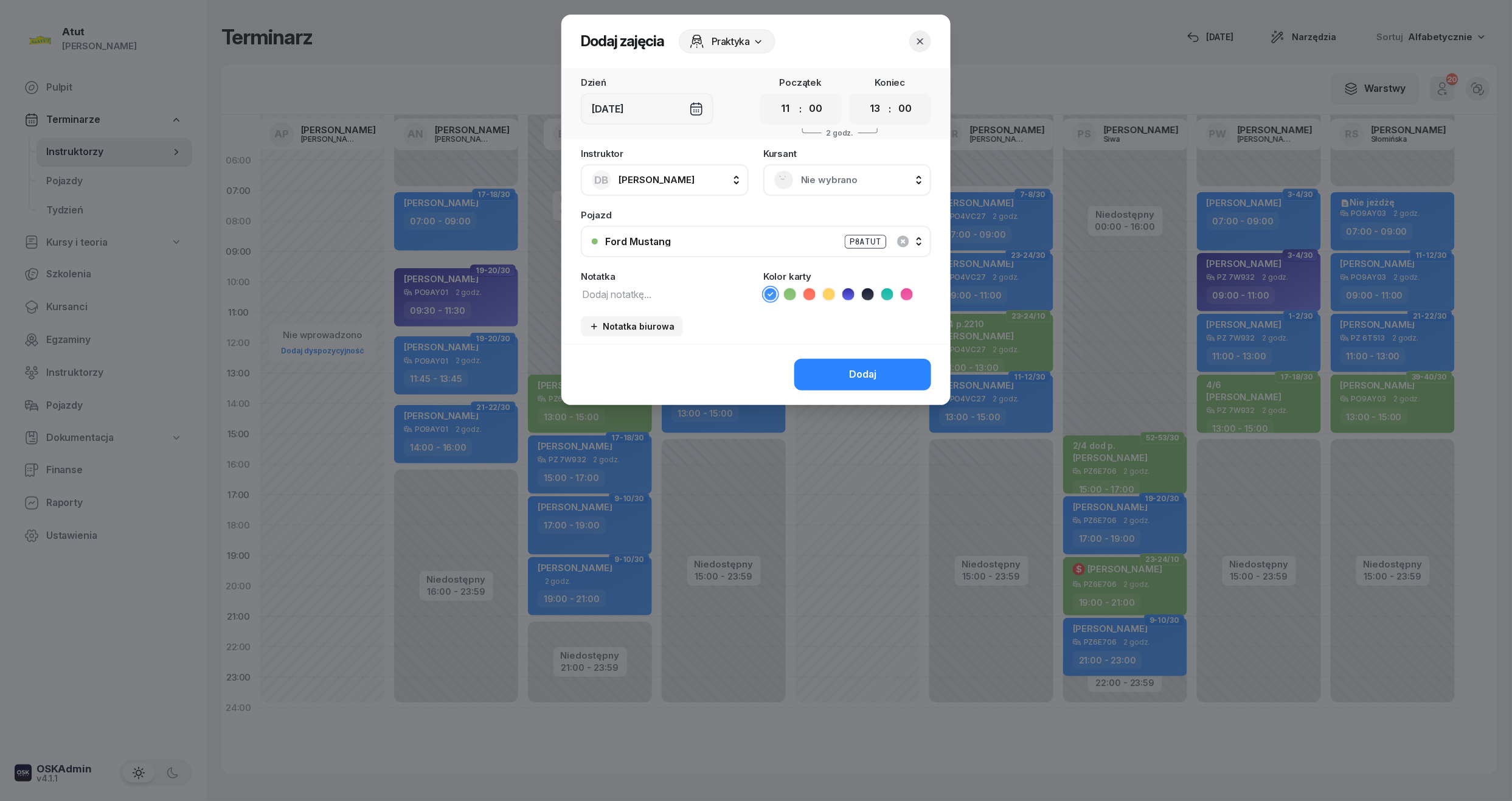
click at [834, 183] on span "Nie wybrano" at bounding box center [861, 180] width 119 height 16
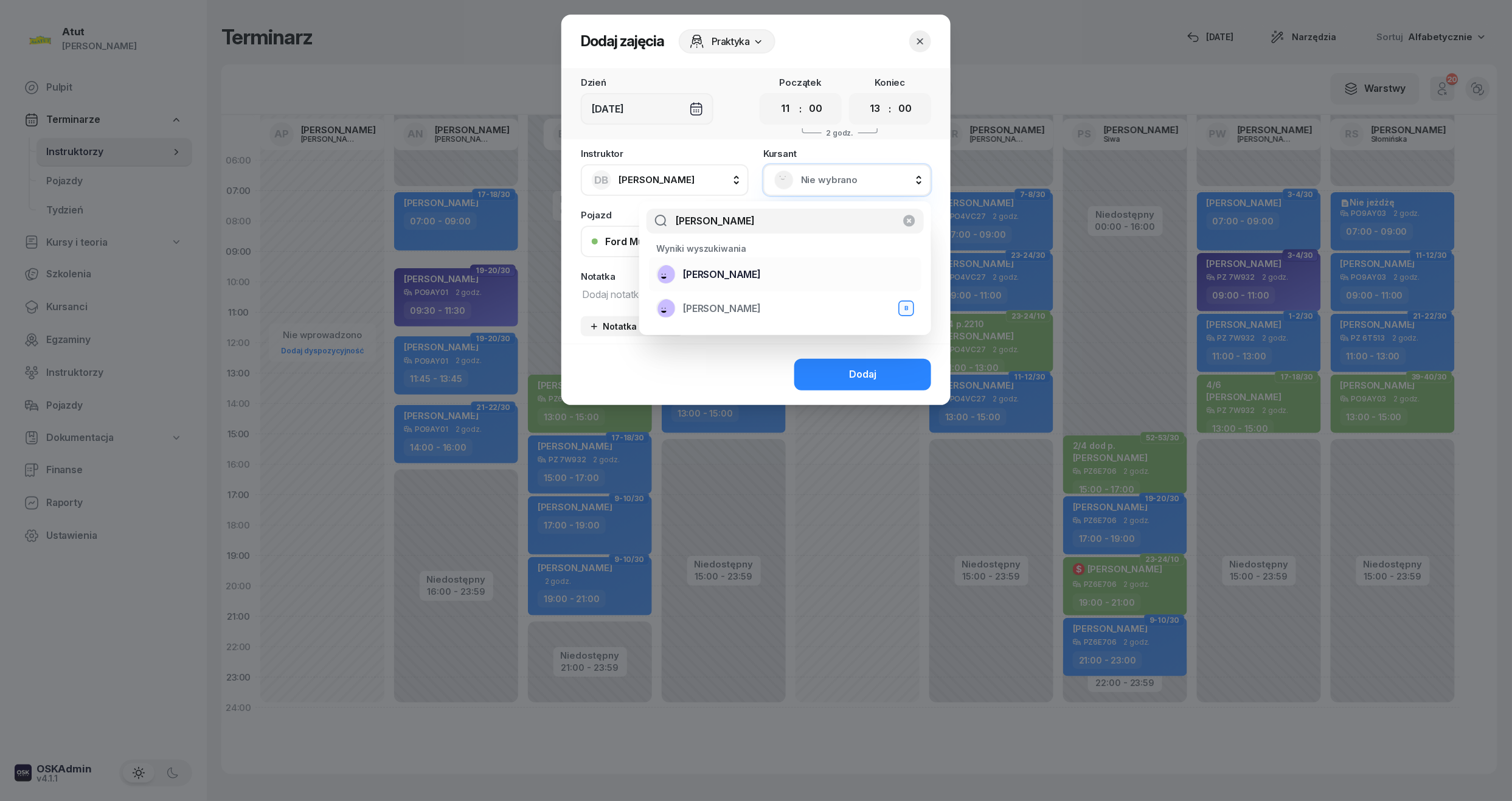
type input "łysiak"
click at [731, 278] on span "[PERSON_NAME]" at bounding box center [722, 275] width 78 height 16
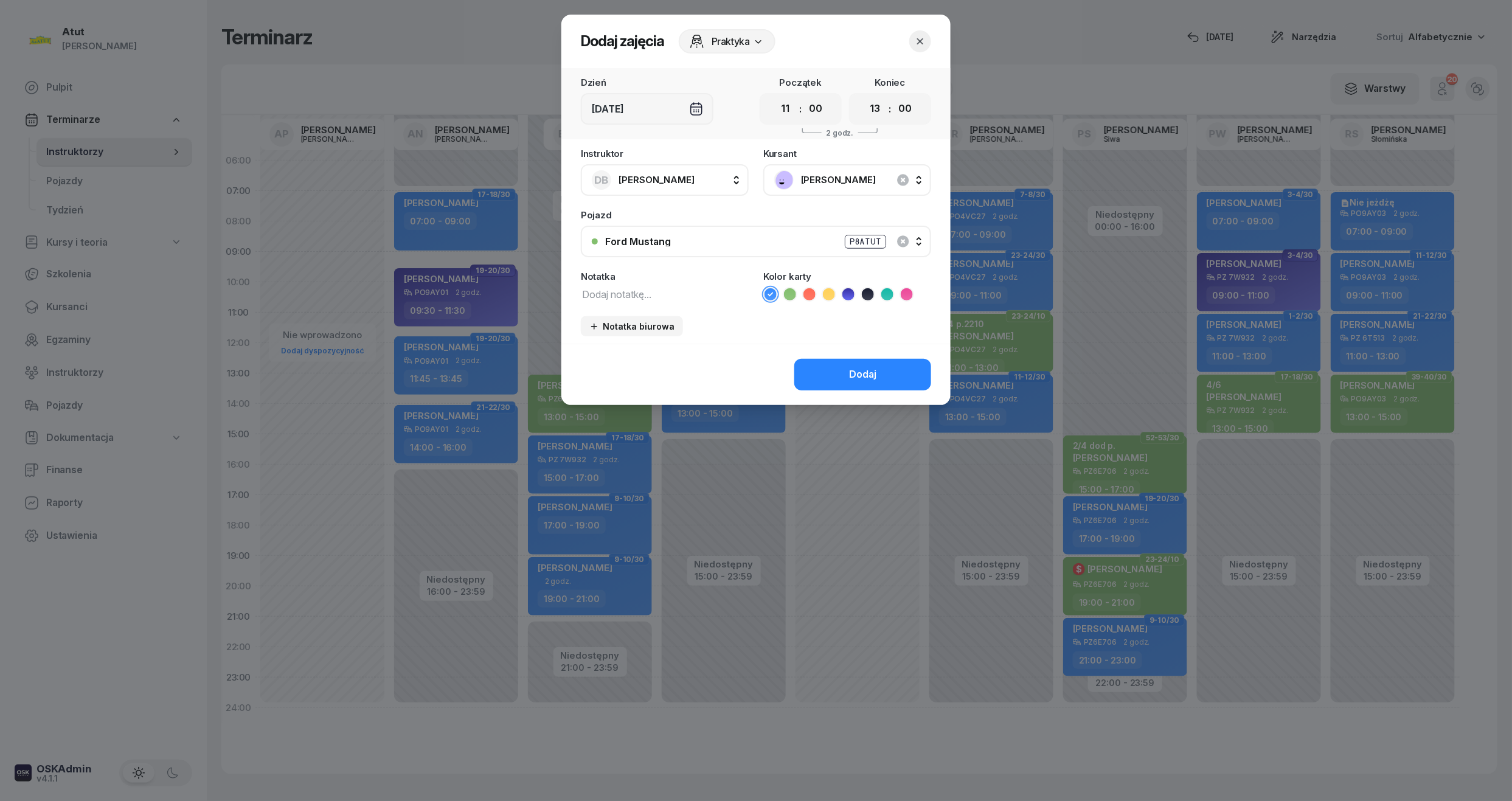
click at [852, 294] on icon at bounding box center [849, 294] width 12 height 12
click at [883, 368] on button "Dodaj" at bounding box center [863, 375] width 137 height 32
click at [844, 376] on button "Dodaj" at bounding box center [863, 375] width 137 height 32
click at [918, 46] on icon "button" at bounding box center [920, 41] width 12 height 12
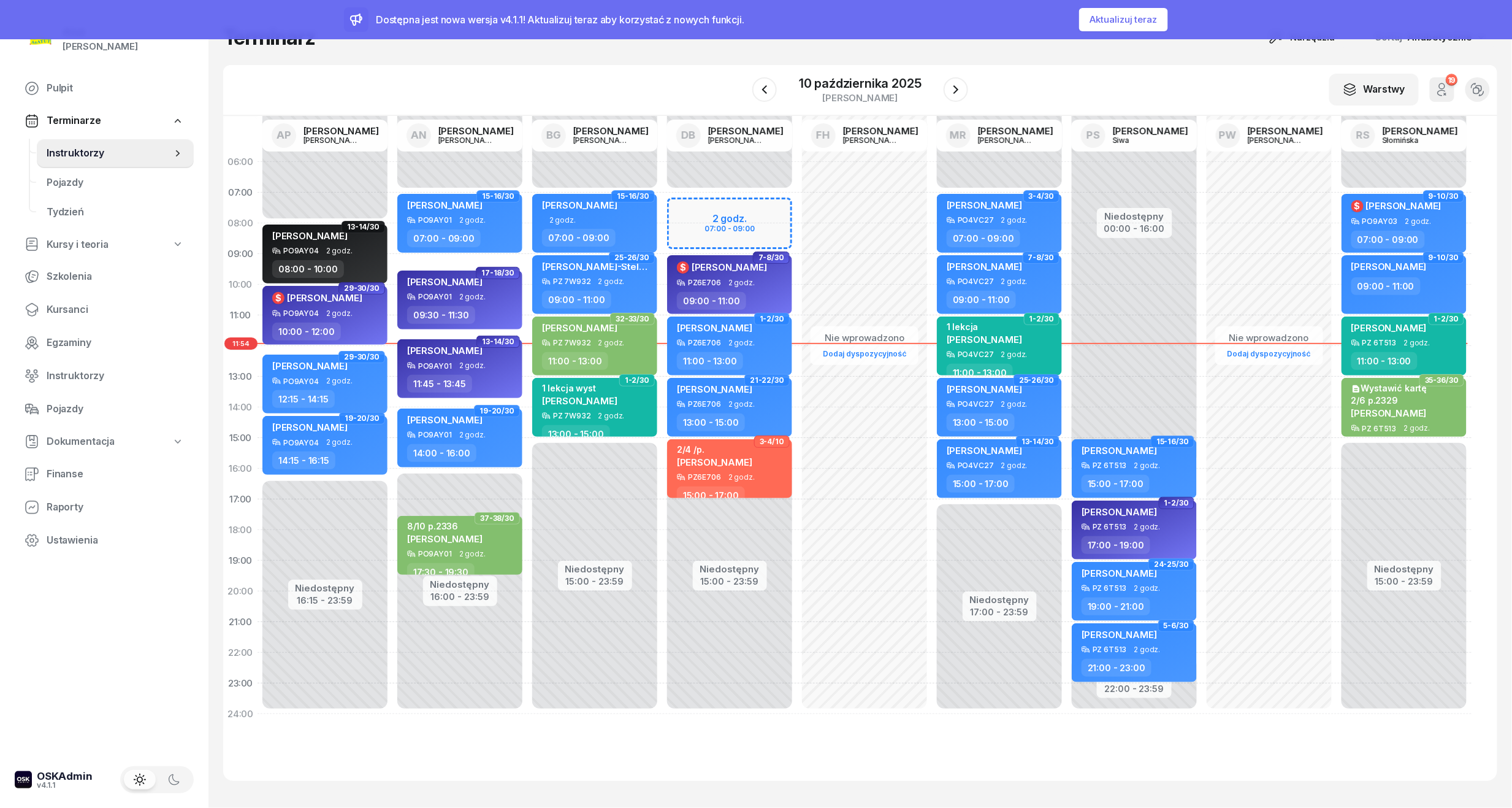
click at [1136, 24] on button "Aktualizuj teraz" at bounding box center [1123, 20] width 89 height 24
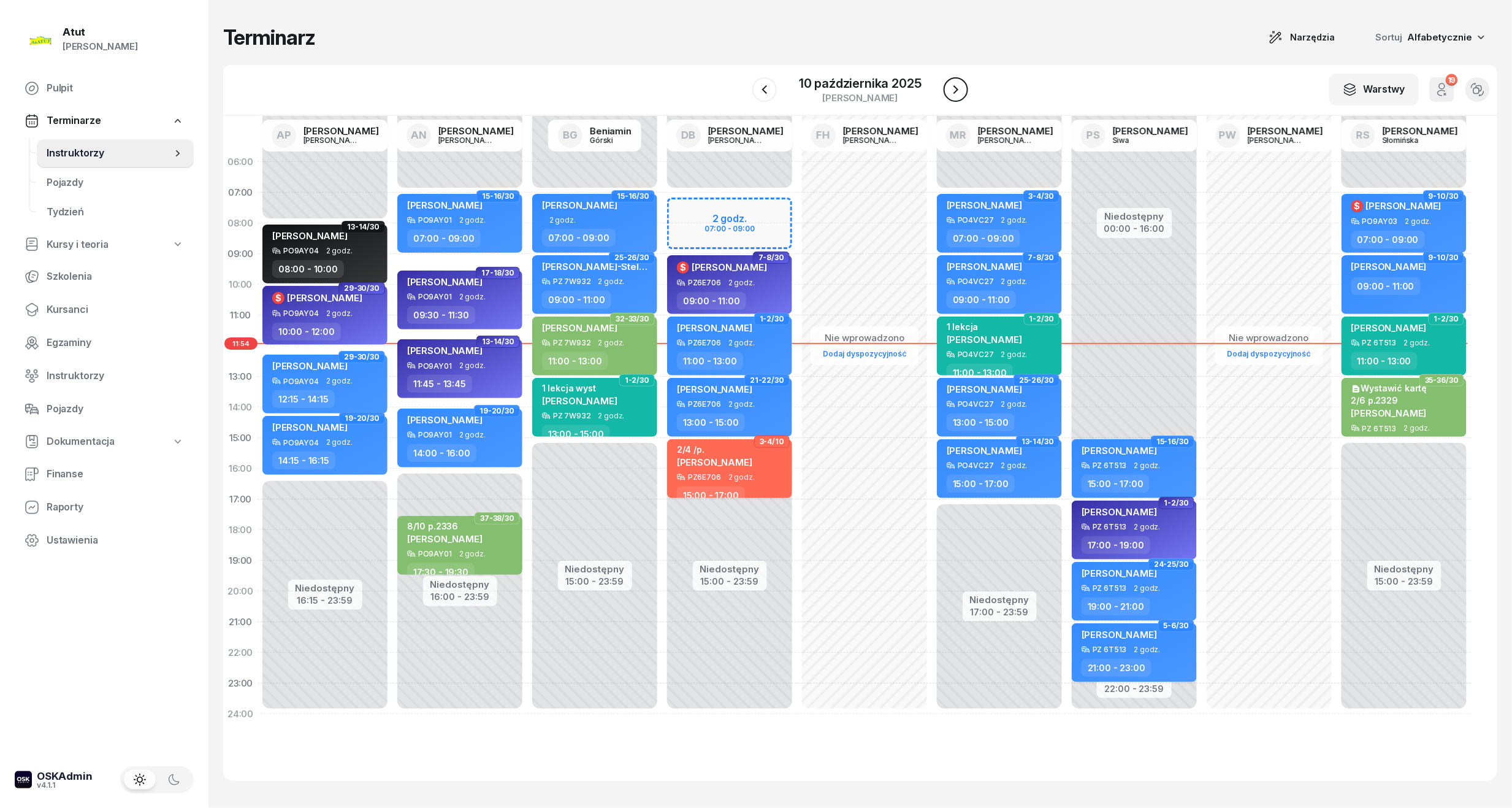
click at [963, 92] on button "button" at bounding box center [955, 90] width 24 height 24
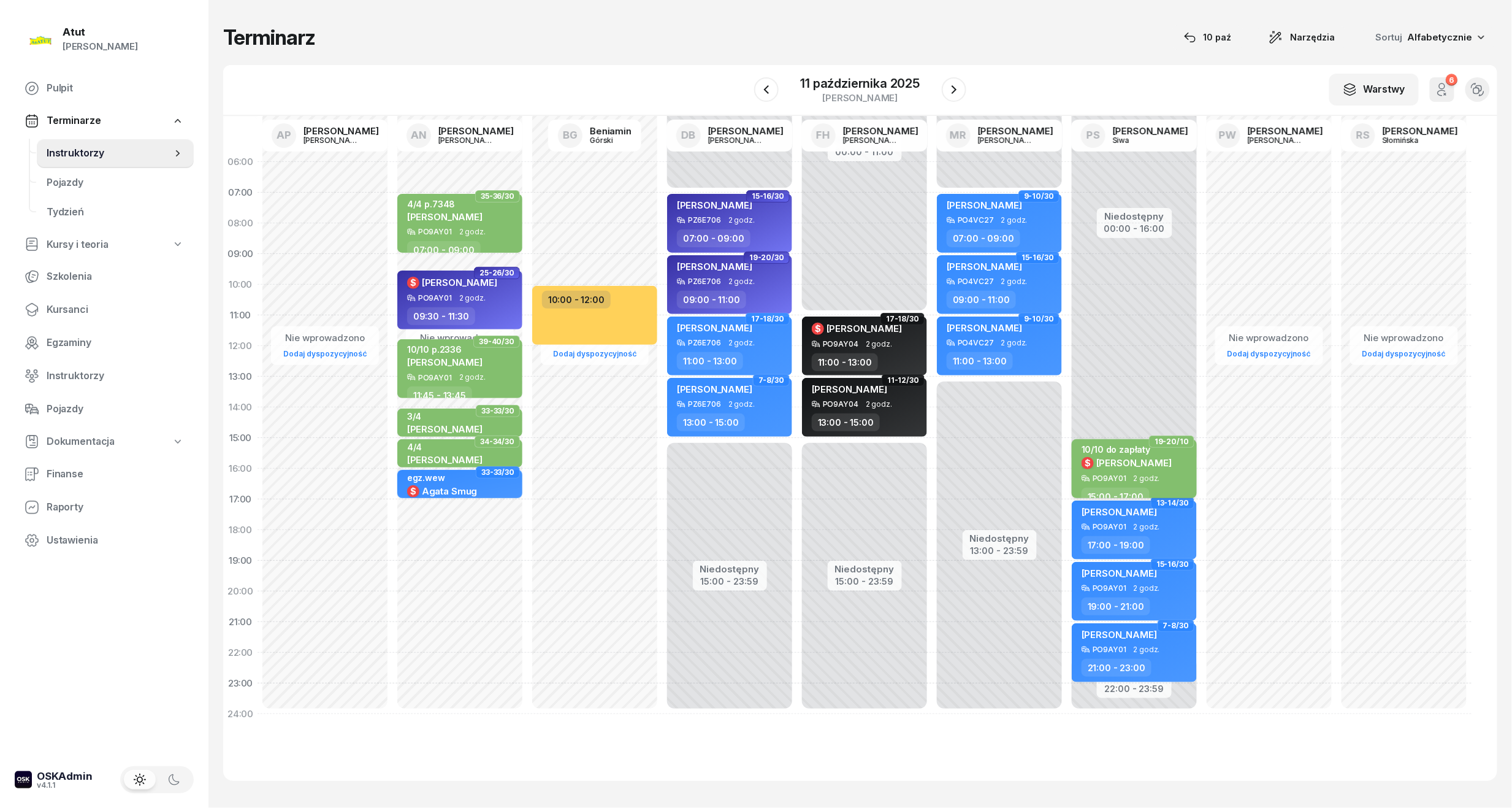
click at [1139, 479] on span "2 godz." at bounding box center [1147, 478] width 27 height 8
select select "15"
select select "17"
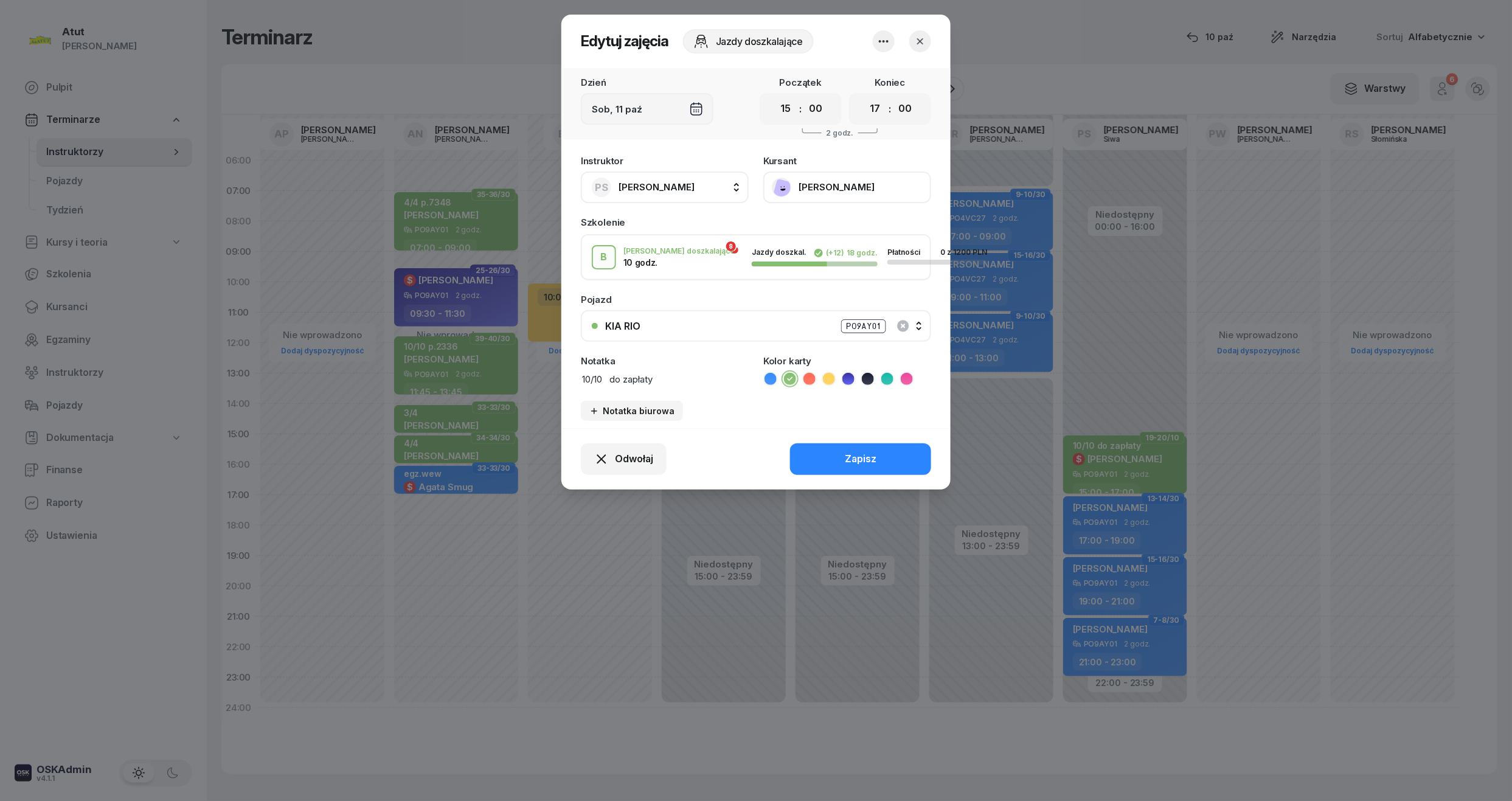
click at [838, 176] on button "[PERSON_NAME]" at bounding box center [847, 187] width 168 height 32
click at [812, 231] on div "Otwórz profil" at bounding box center [803, 229] width 59 height 16
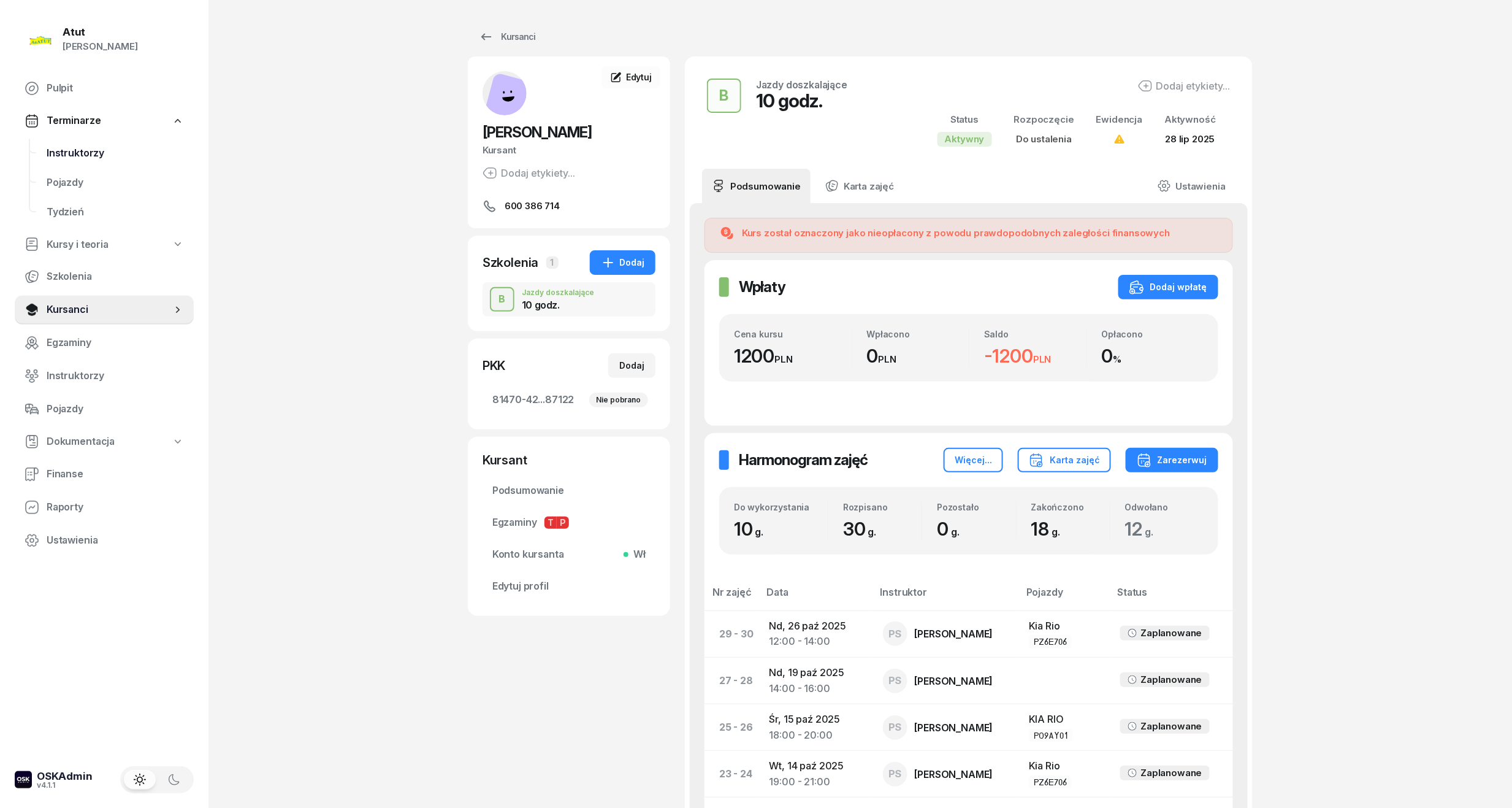
click at [76, 152] on span "Instruktorzy" at bounding box center [114, 153] width 137 height 16
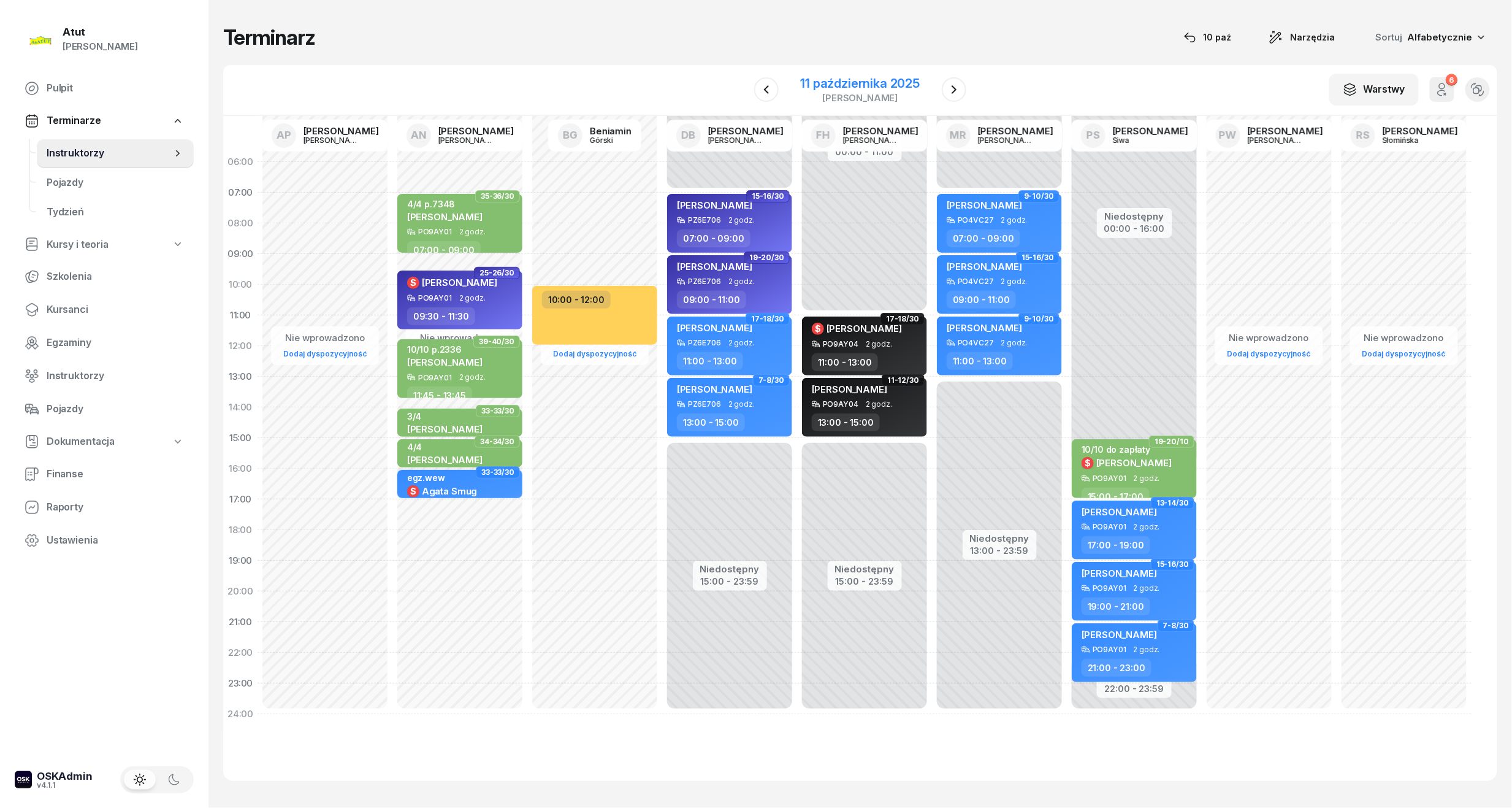
click at [844, 81] on div "11 października 2025" at bounding box center [861, 83] width 120 height 12
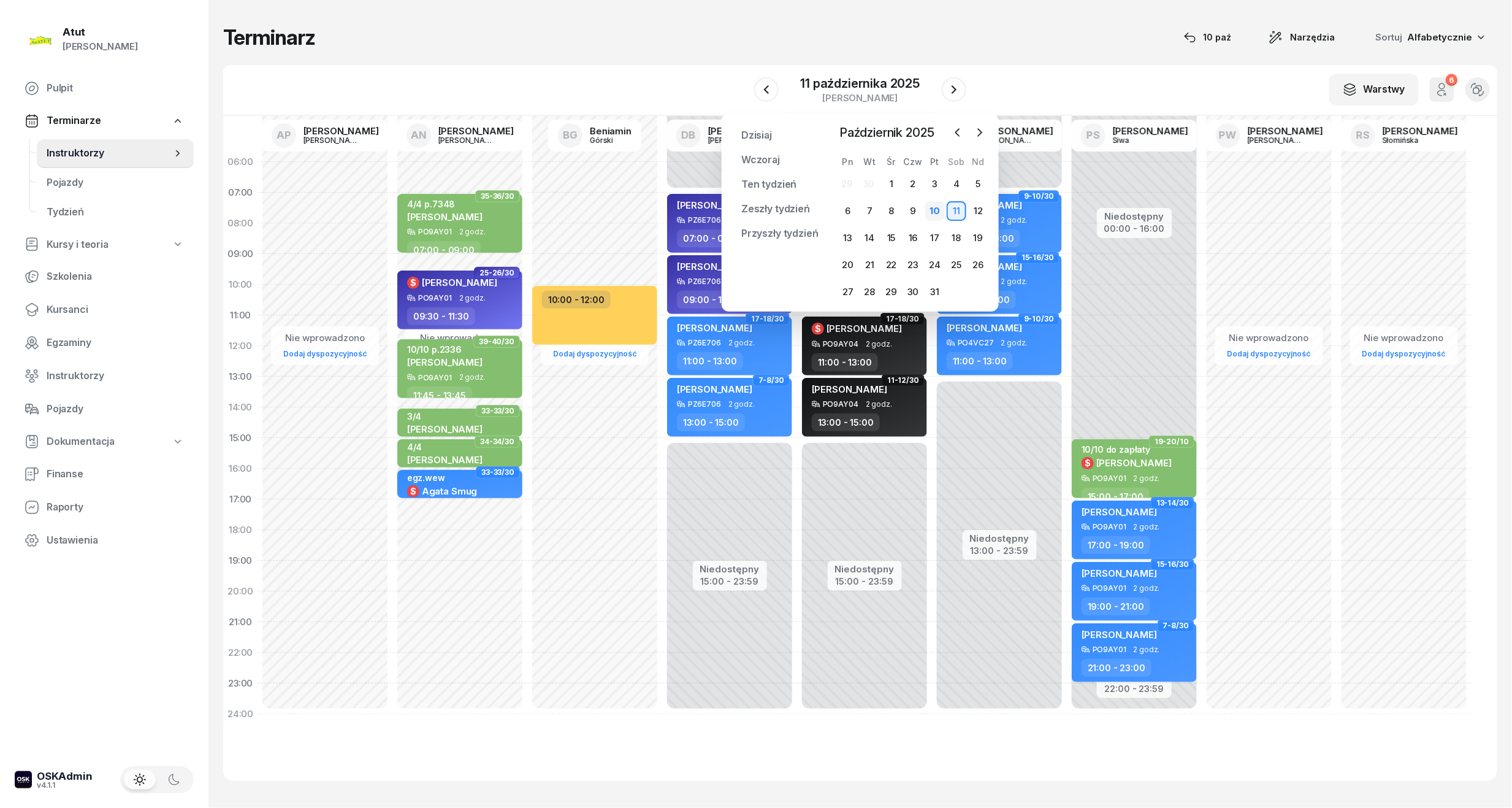
click at [937, 211] on div "10" at bounding box center [935, 211] width 20 height 20
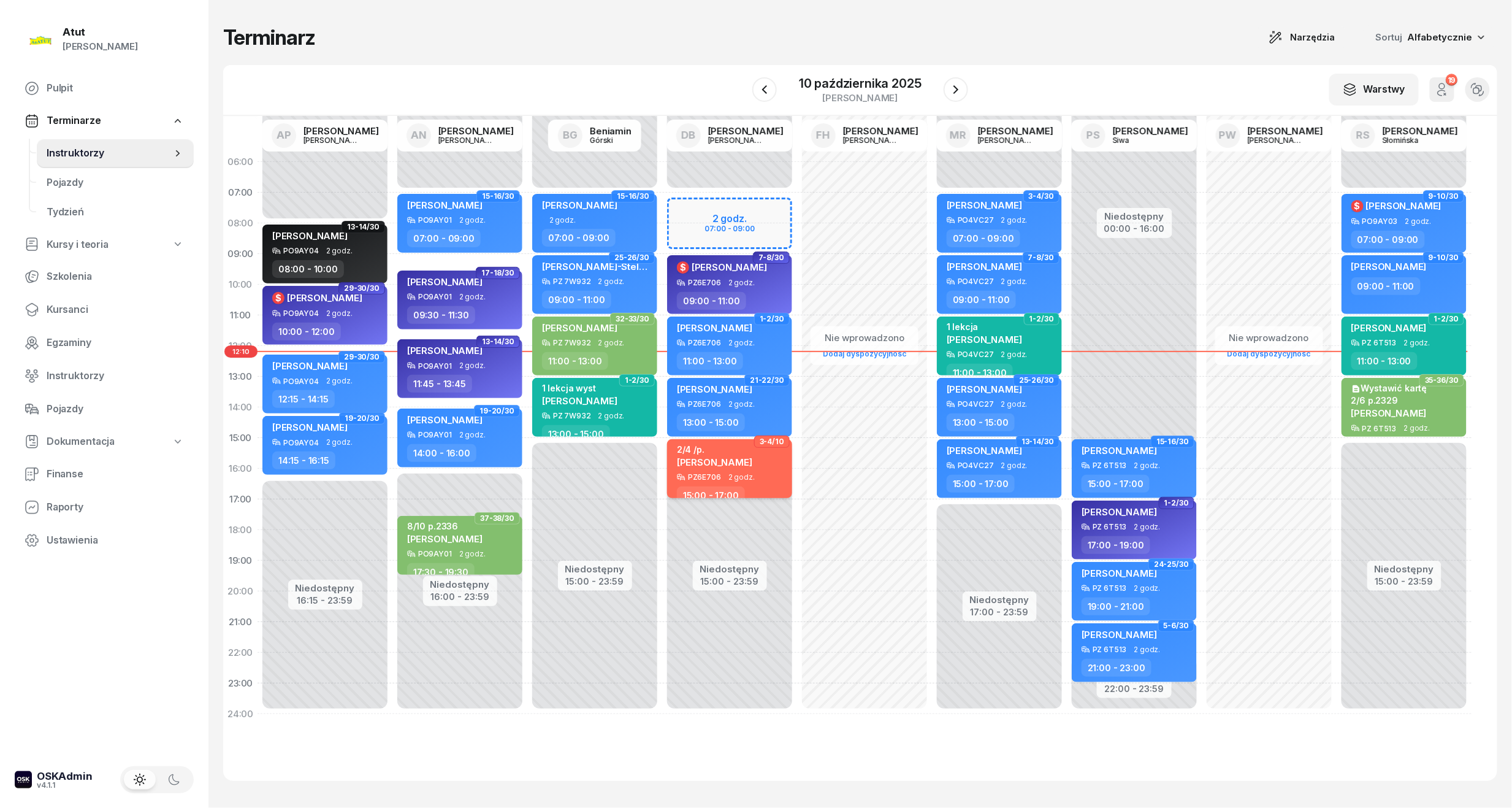
click at [717, 457] on span "[PERSON_NAME]" at bounding box center [714, 462] width 75 height 11
select select "15"
select select "17"
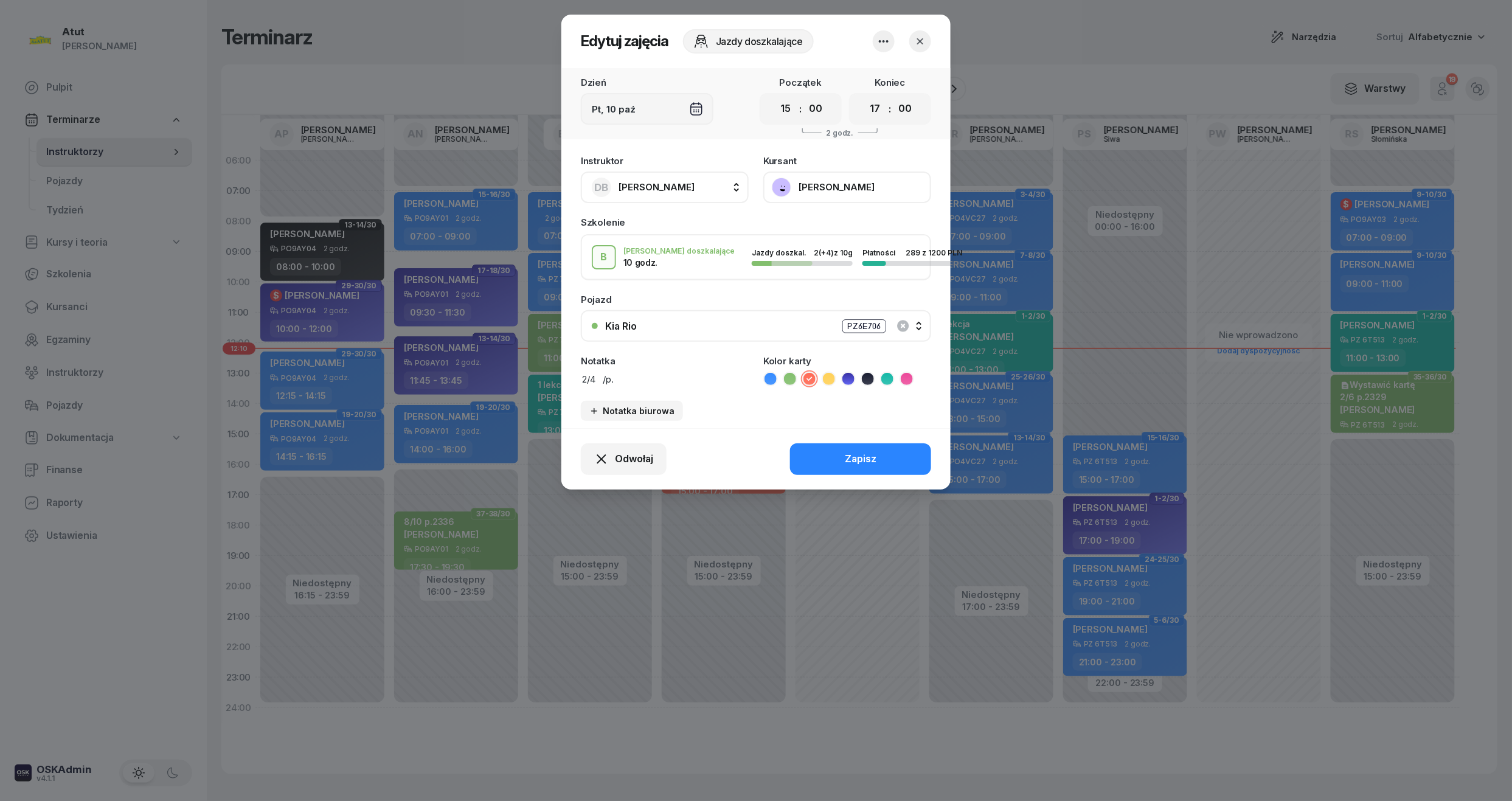
click at [820, 181] on button "[PERSON_NAME]" at bounding box center [847, 187] width 168 height 32
click at [818, 224] on div "Otwórz profil" at bounding box center [803, 229] width 59 height 16
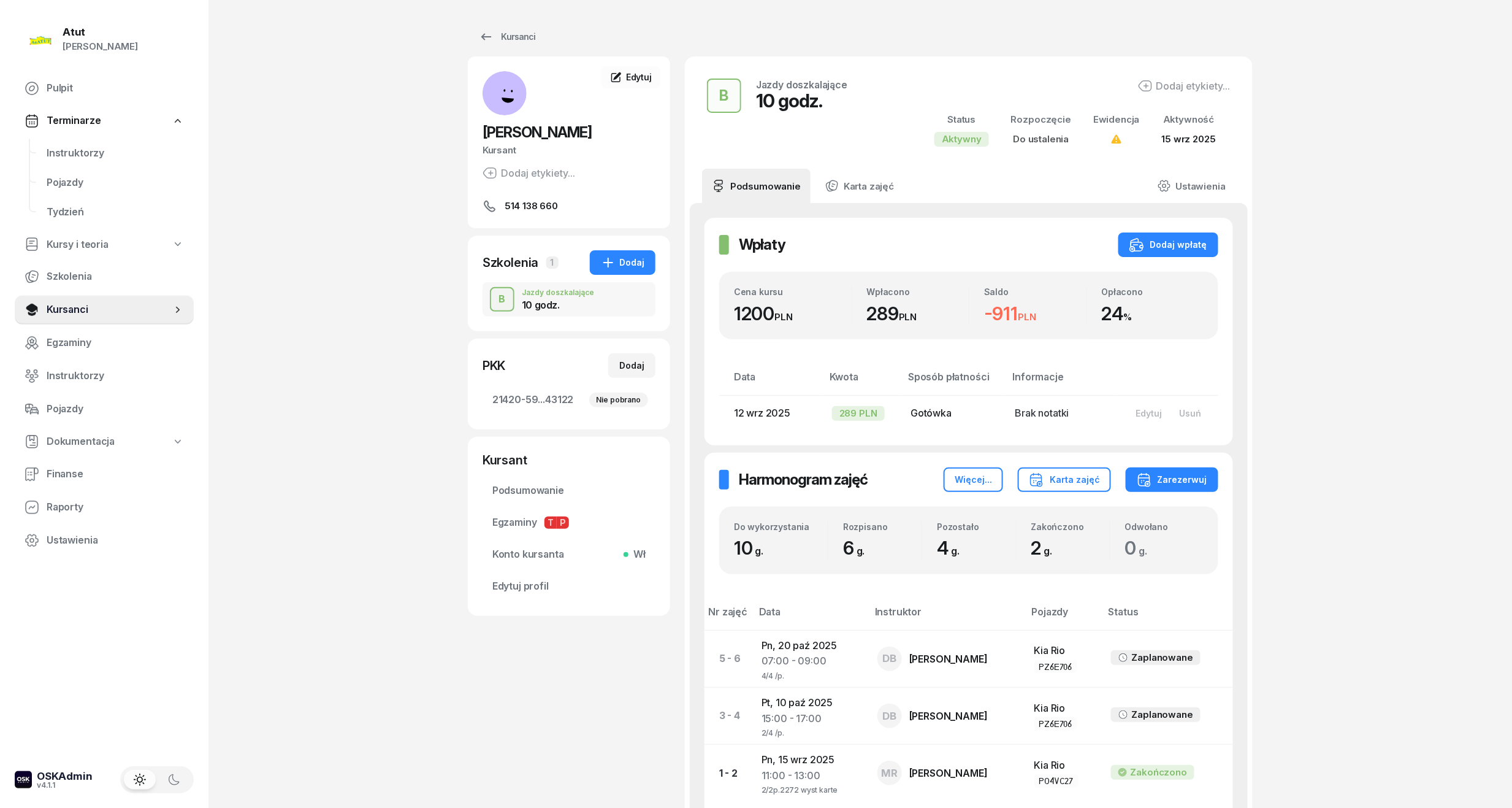
scroll to position [149, 0]
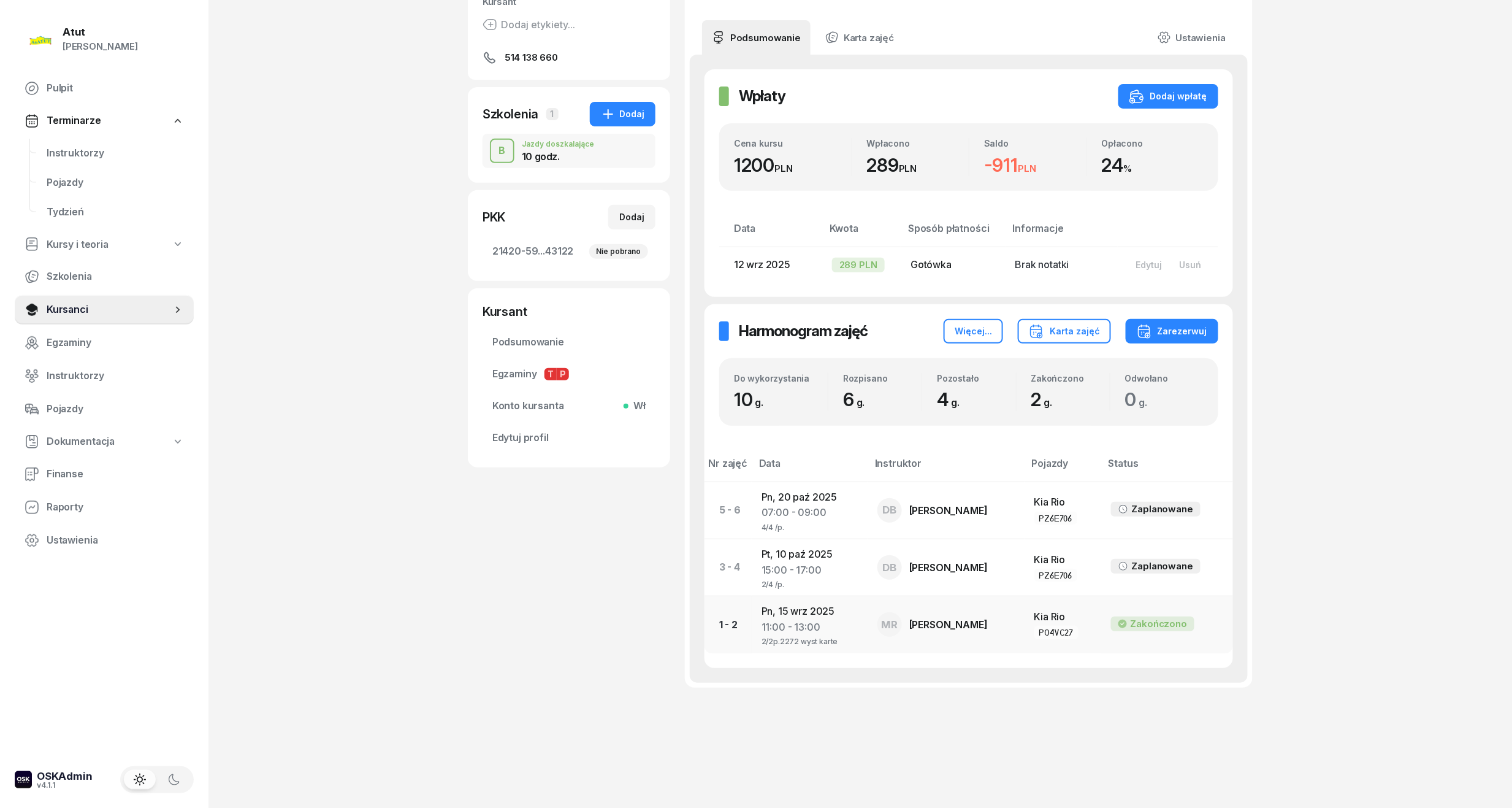
click at [810, 638] on div "2/2p.2272 wyst karte" at bounding box center [809, 640] width 96 height 11
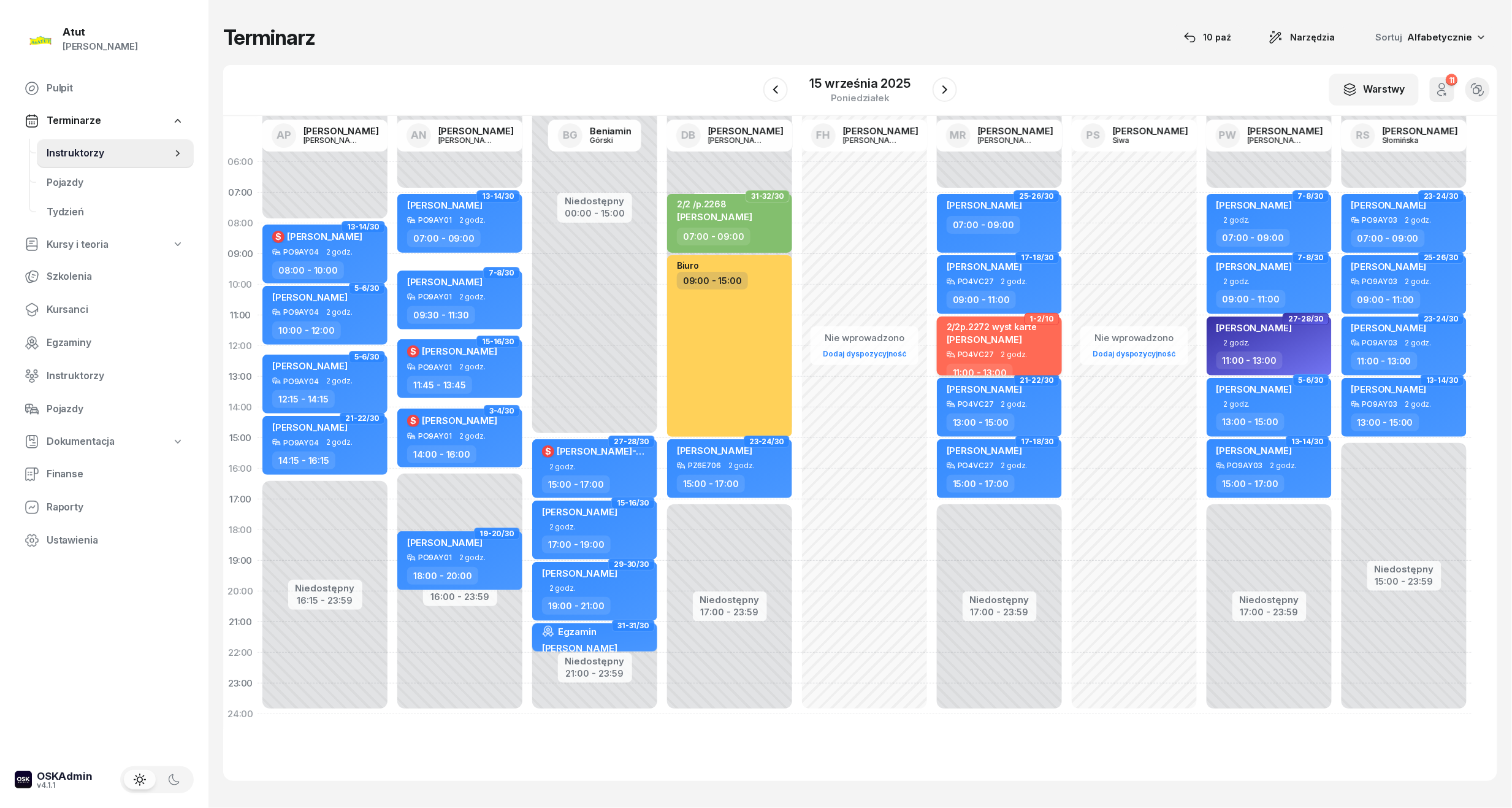
click at [1006, 347] on div "2/2p.2272 wyst karte [PERSON_NAME]" at bounding box center [991, 336] width 90 height 29
select select "11"
select select "13"
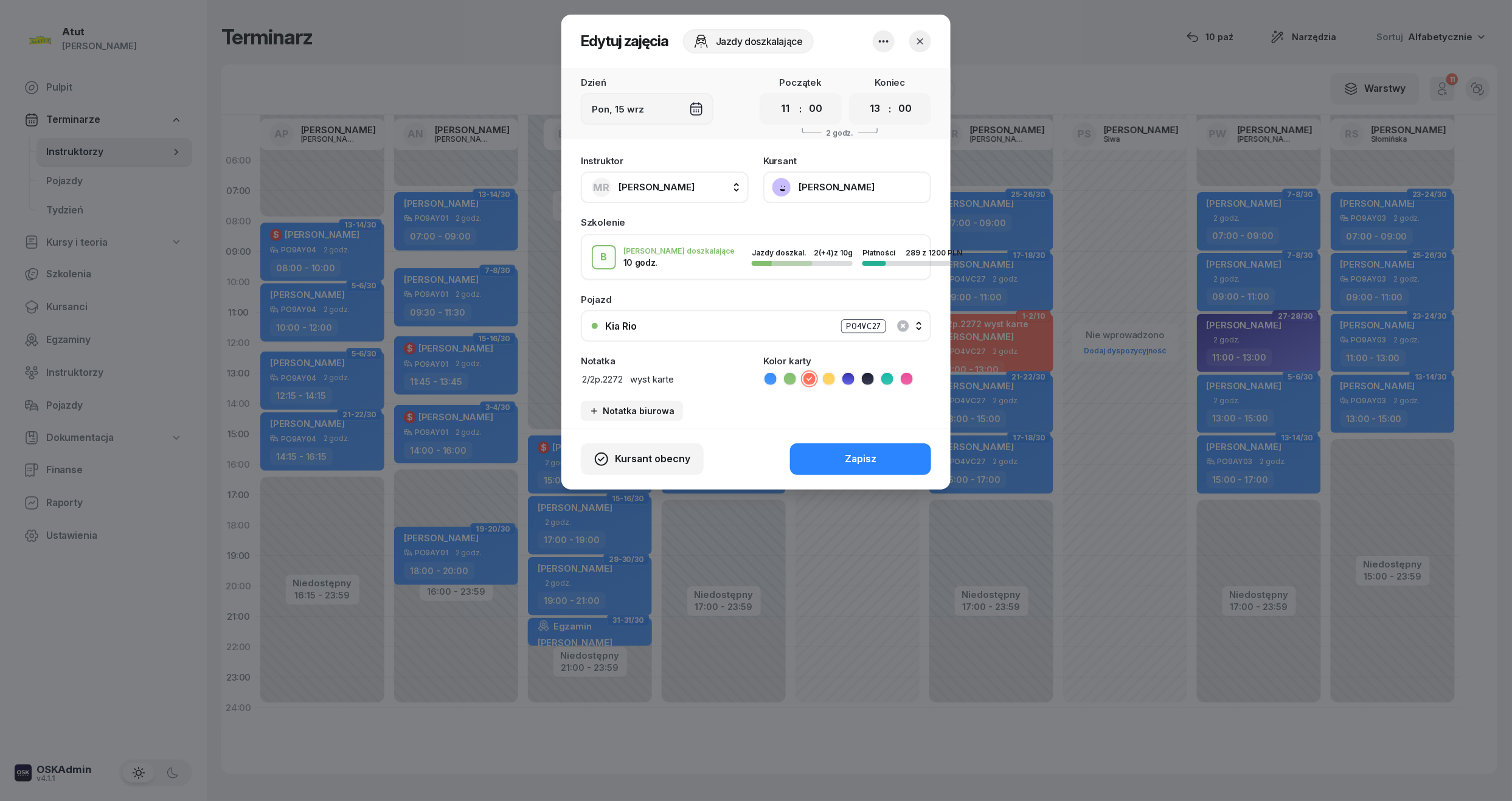
drag, startPoint x: 697, startPoint y: 383, endPoint x: 606, endPoint y: 388, distance: 91.1
click at [606, 388] on div "Instruktor [PERSON_NAME] AP [PERSON_NAME] AN [PERSON_NAME] BG [PERSON_NAME] DB …" at bounding box center [756, 288] width 390 height 279
type textarea "2/2p.154"
click at [894, 446] on button "Zapisz" at bounding box center [861, 459] width 141 height 32
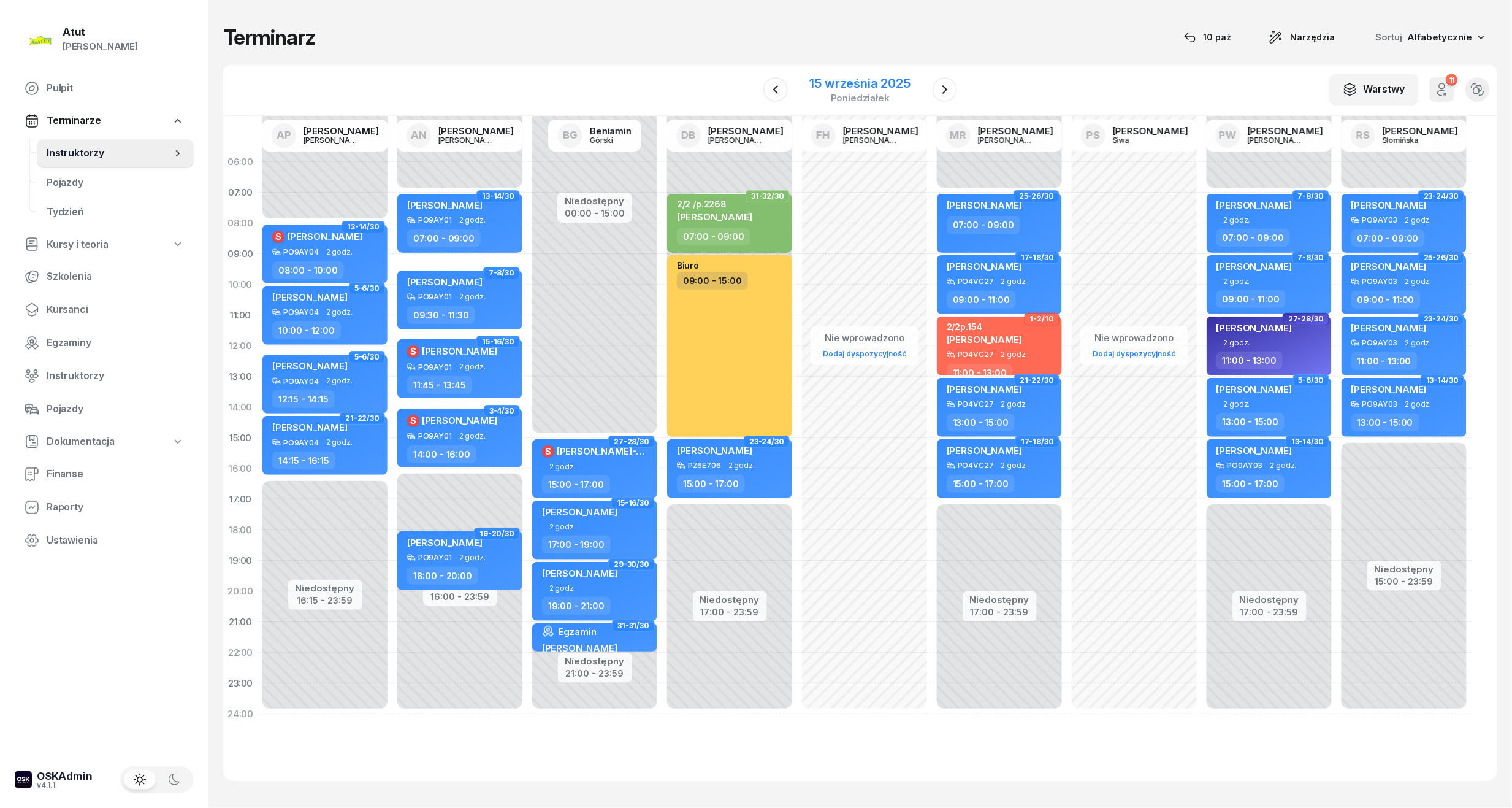
drag, startPoint x: 857, startPoint y: 79, endPoint x: 858, endPoint y: 93, distance: 14.0
click at [857, 79] on div "15 września 2025" at bounding box center [860, 83] width 101 height 12
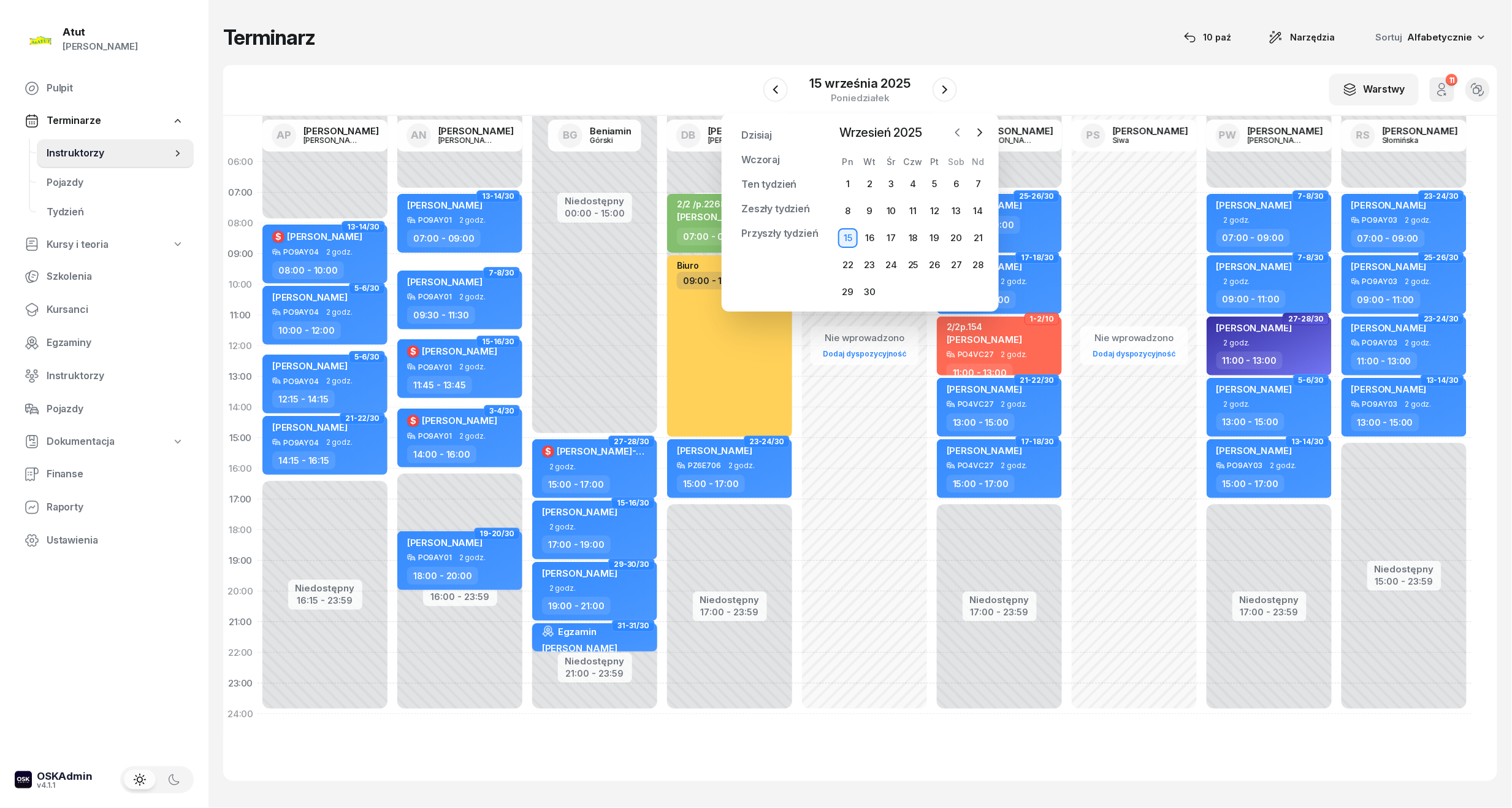
click at [955, 133] on icon "button" at bounding box center [958, 133] width 12 height 12
click at [961, 128] on icon "button" at bounding box center [958, 133] width 12 height 12
click at [982, 131] on icon "button" at bounding box center [980, 133] width 4 height 8
click at [976, 133] on icon "button" at bounding box center [980, 133] width 12 height 12
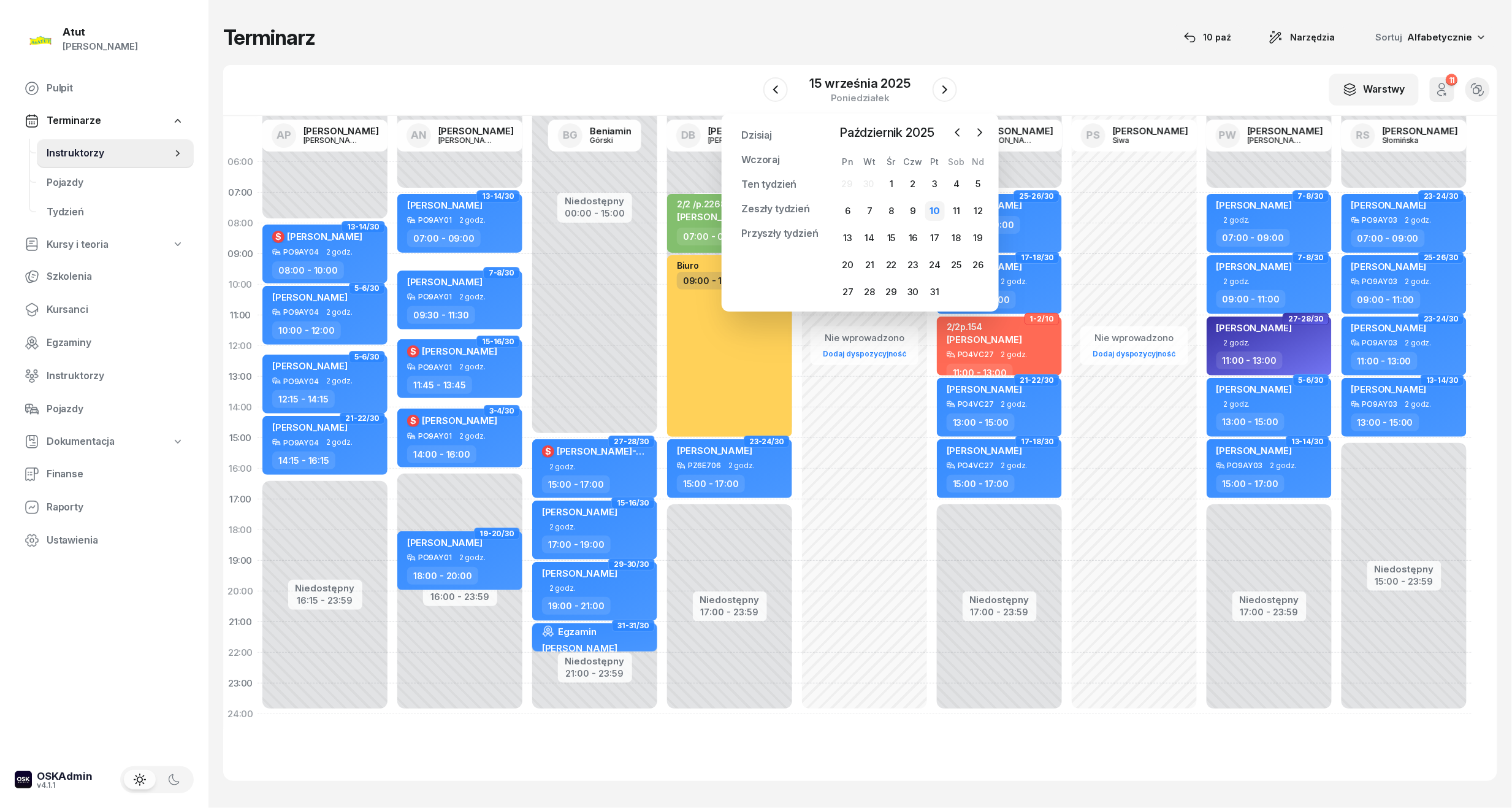
click at [932, 207] on div "10" at bounding box center [935, 211] width 20 height 20
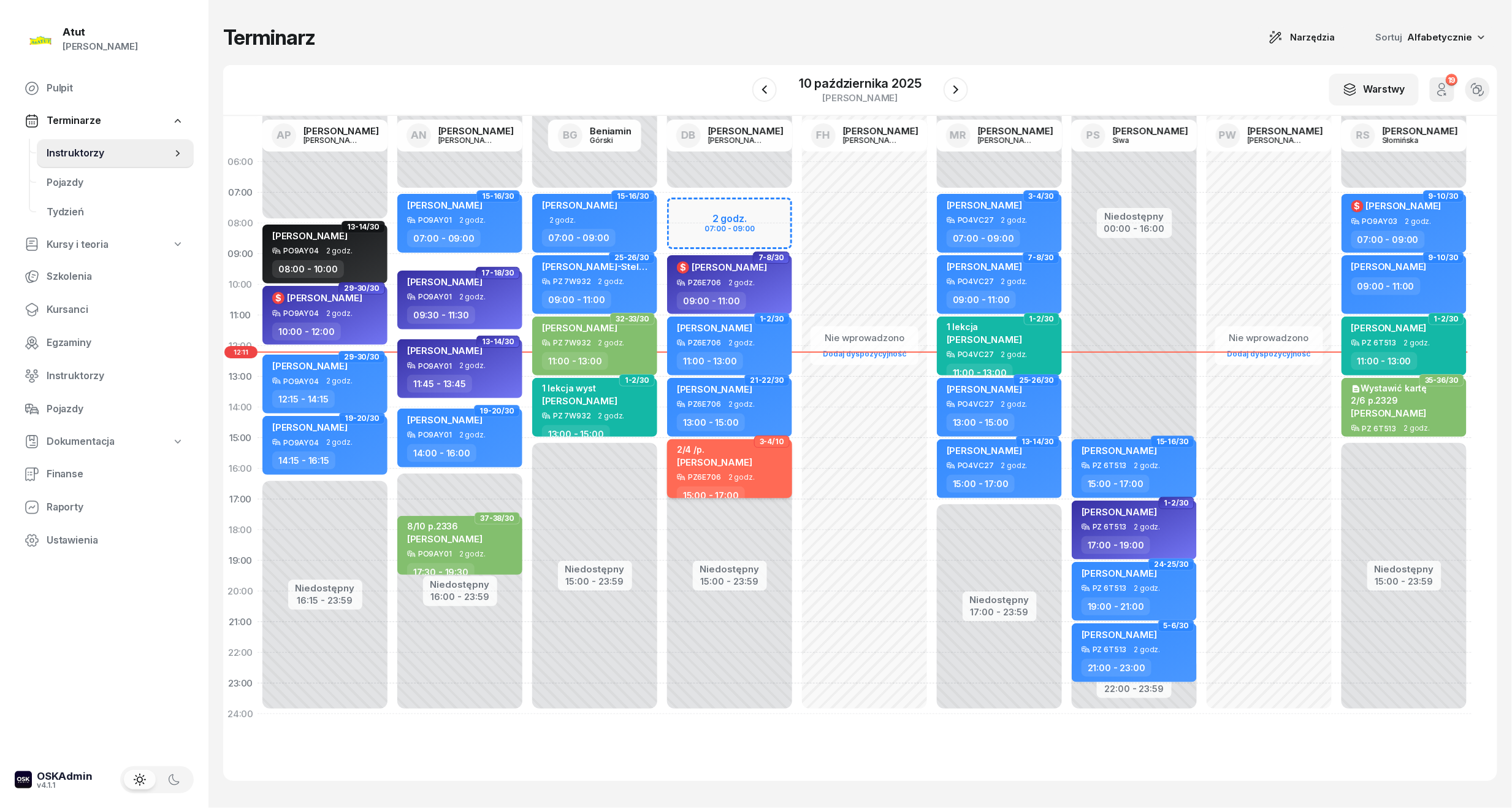
click at [736, 457] on span "[PERSON_NAME]" at bounding box center [714, 462] width 75 height 11
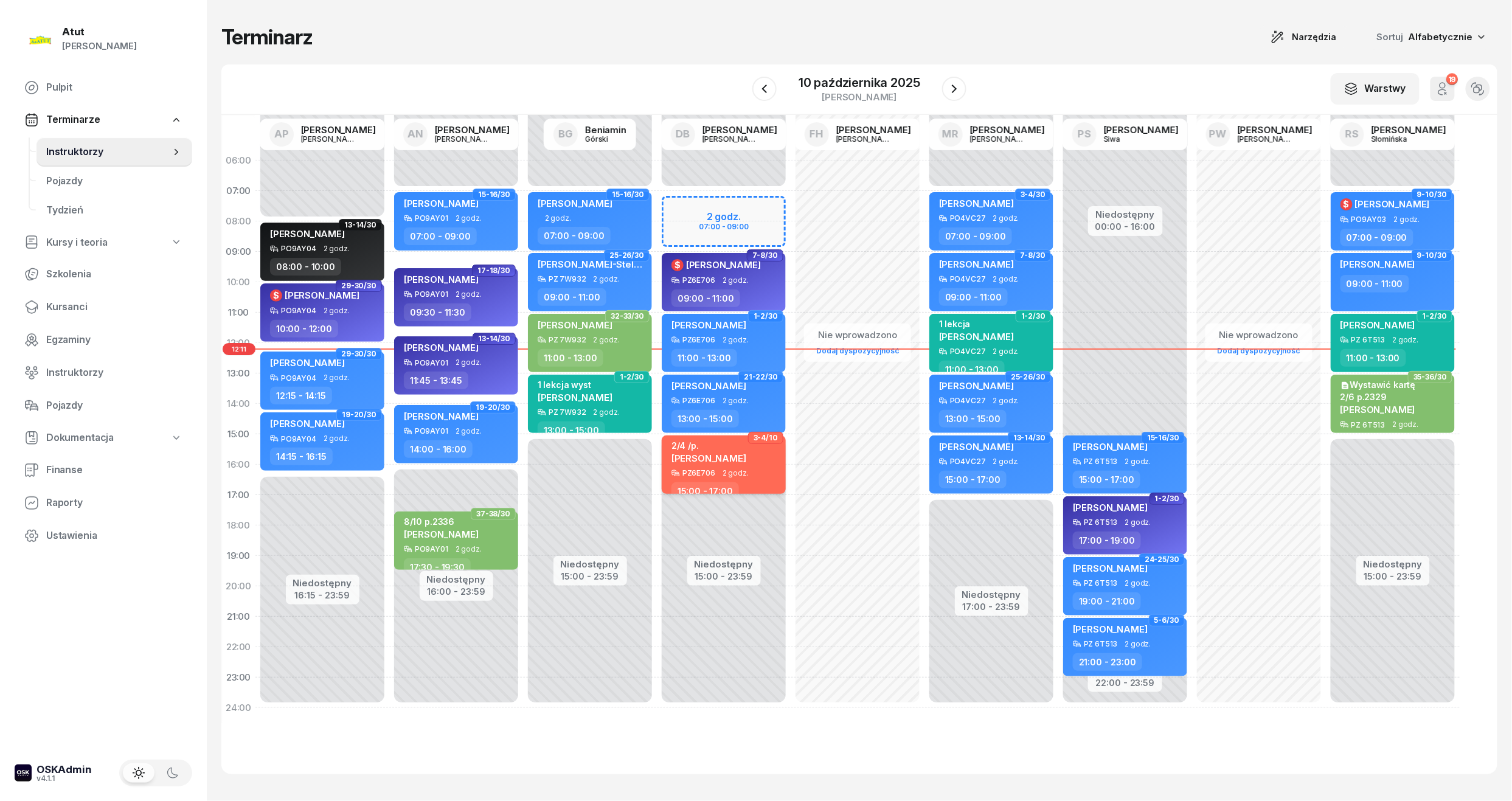
select select "15"
select select "17"
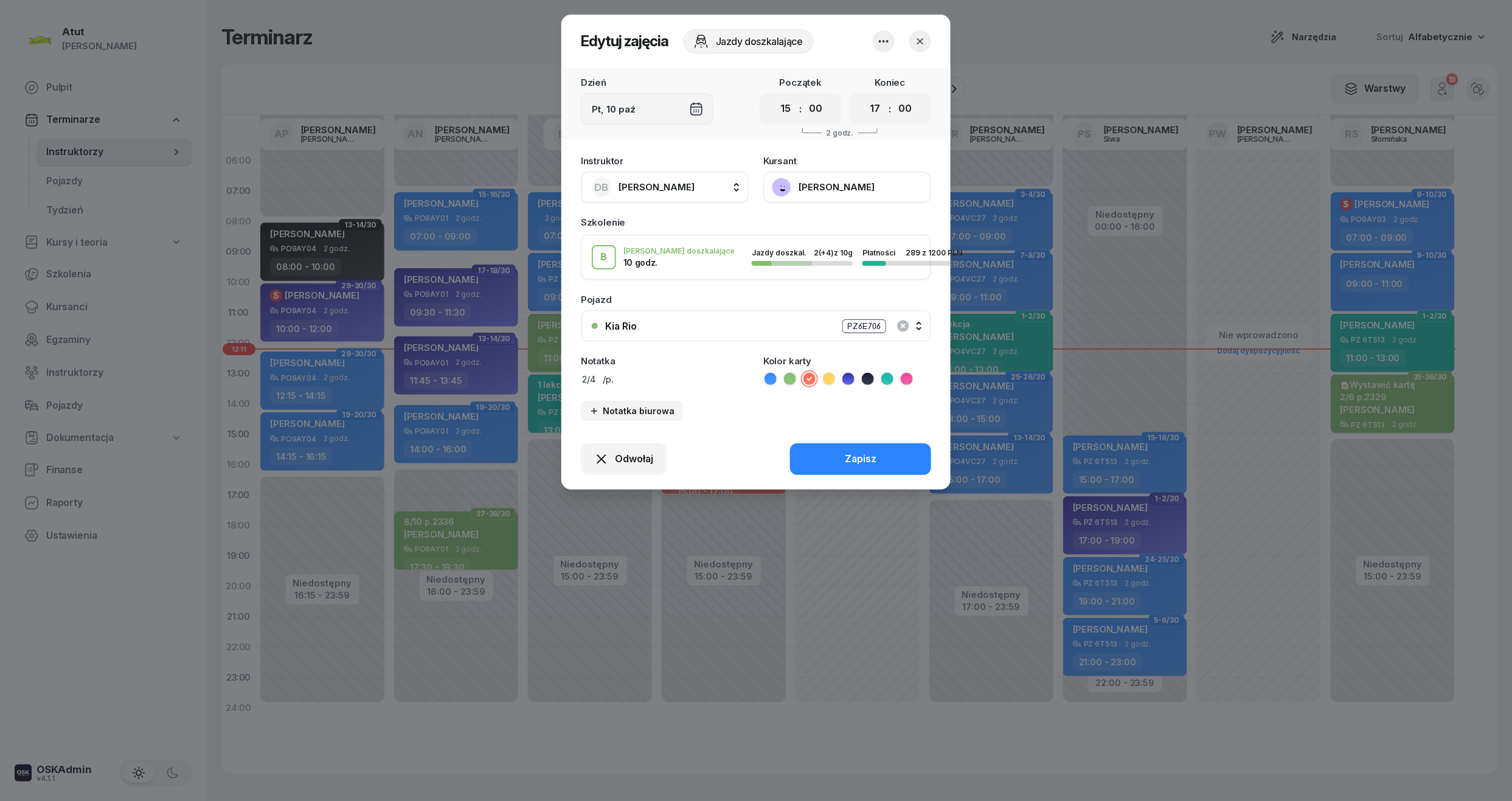
click at [639, 370] on textarea "2/4 /p." at bounding box center [664, 378] width 168 height 16
type textarea "2/2 p.2272"
click at [876, 451] on div "Zapisz" at bounding box center [861, 459] width 32 height 16
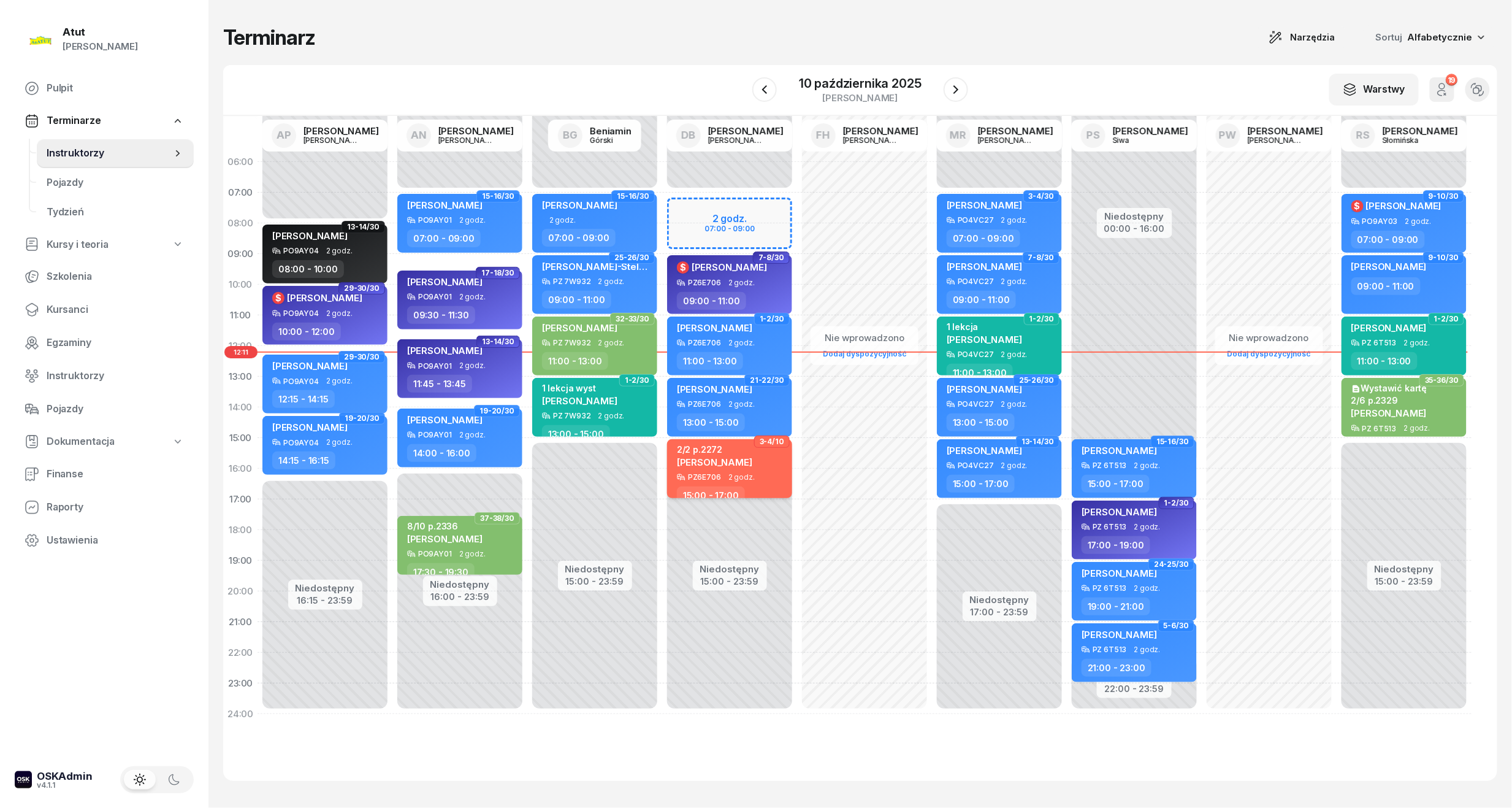
click at [761, 471] on div "2/2 p.2272 [PERSON_NAME]" at bounding box center [731, 458] width 108 height 29
select select "15"
select select "17"
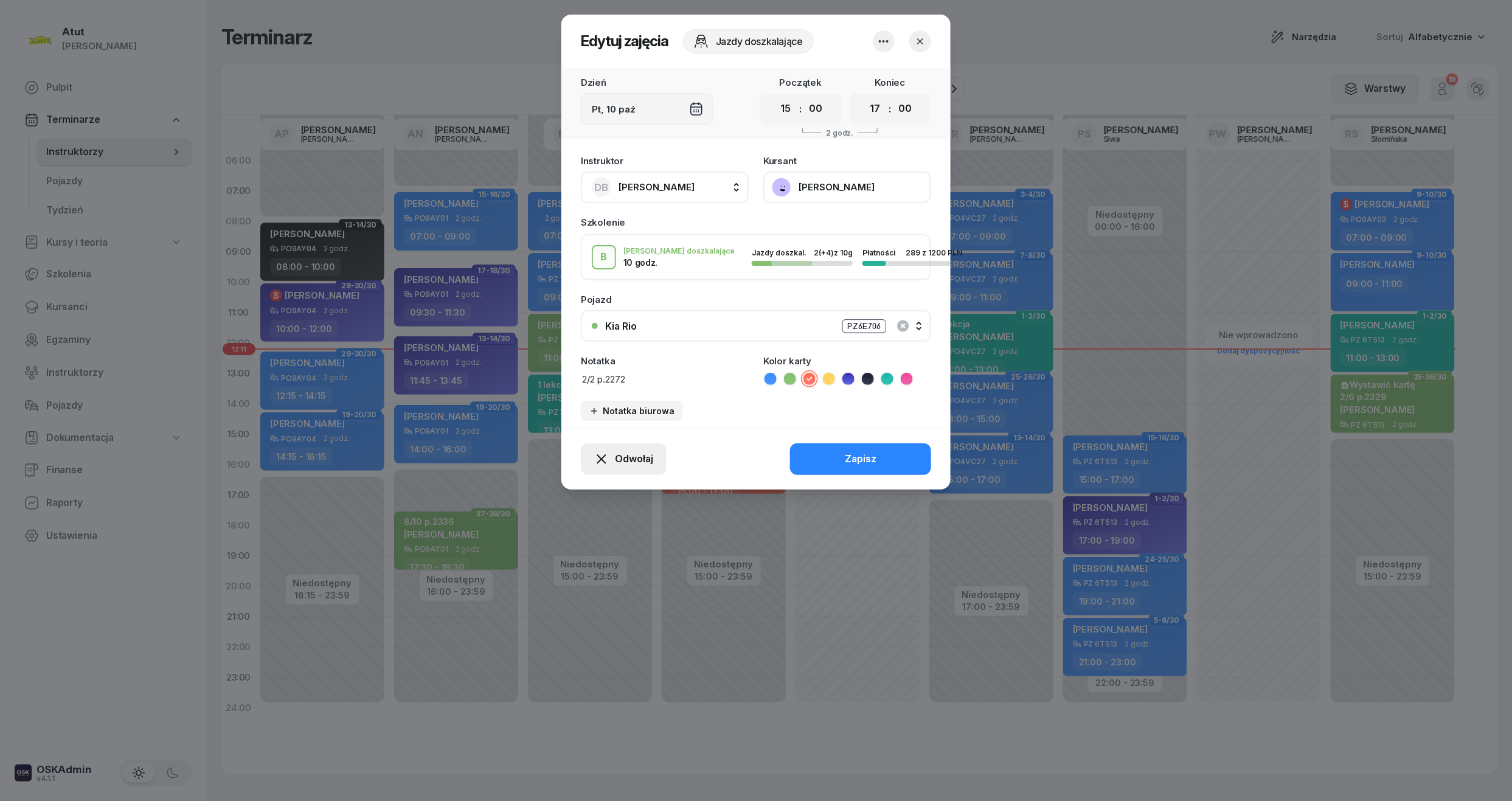
click at [621, 443] on button "Odwołaj" at bounding box center [624, 459] width 86 height 32
click at [599, 356] on div "My odwołaliśmy" at bounding box center [603, 354] width 74 height 16
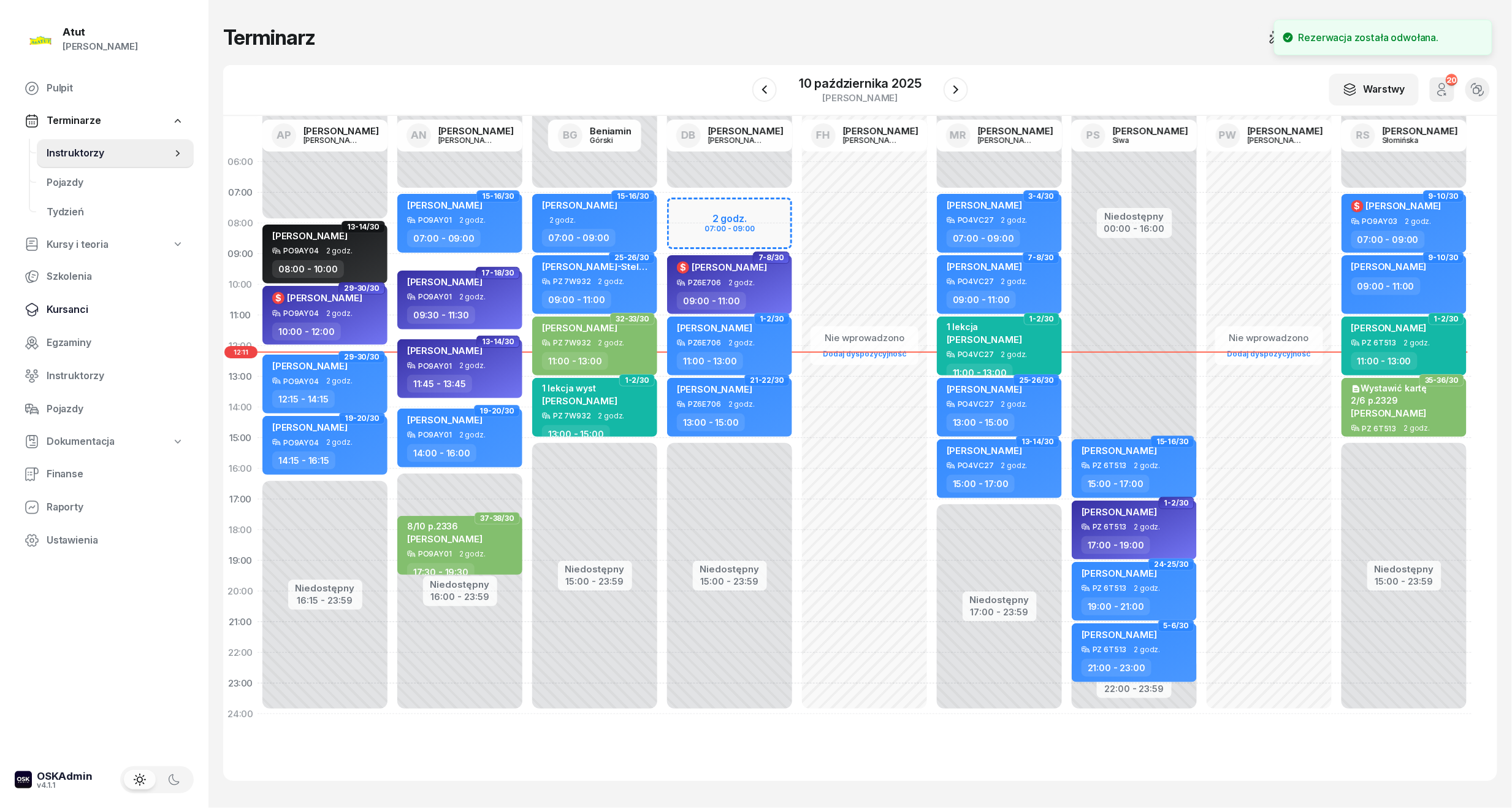
click at [81, 313] on span "Kursanci" at bounding box center [114, 310] width 137 height 16
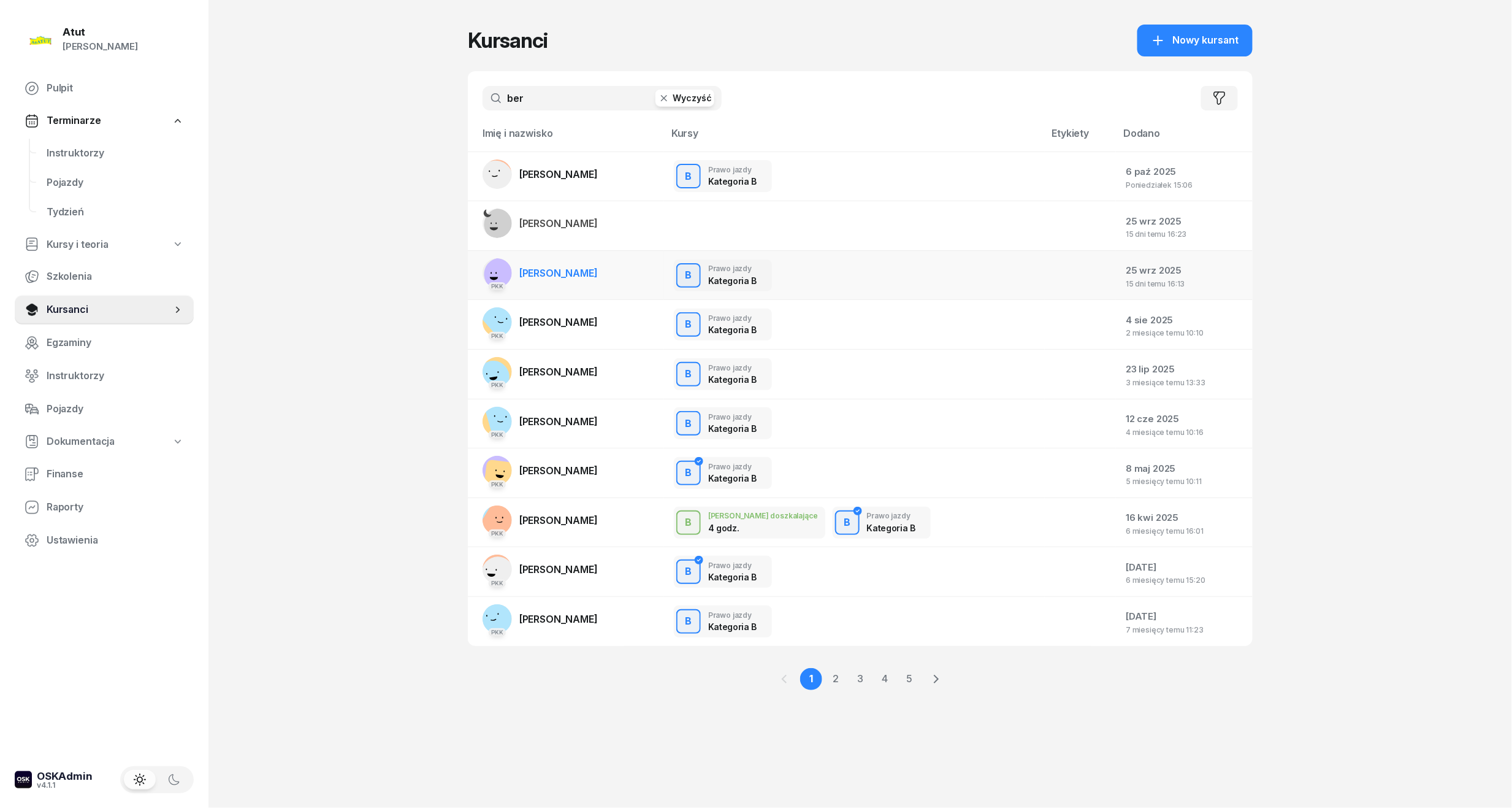
click at [557, 270] on span "[PERSON_NAME]" at bounding box center [559, 273] width 79 height 12
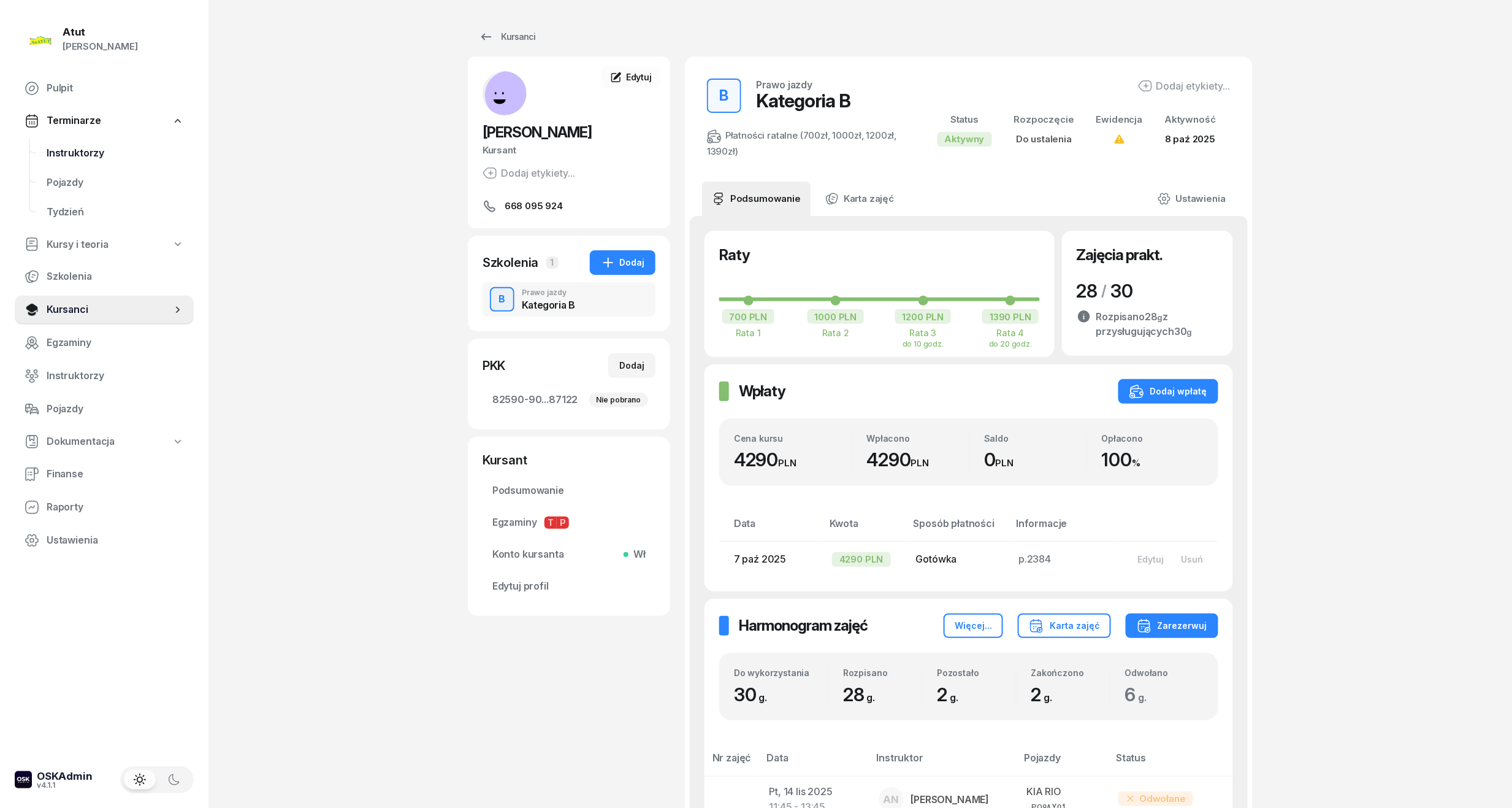
click at [91, 162] on link "Instruktorzy" at bounding box center [115, 153] width 157 height 30
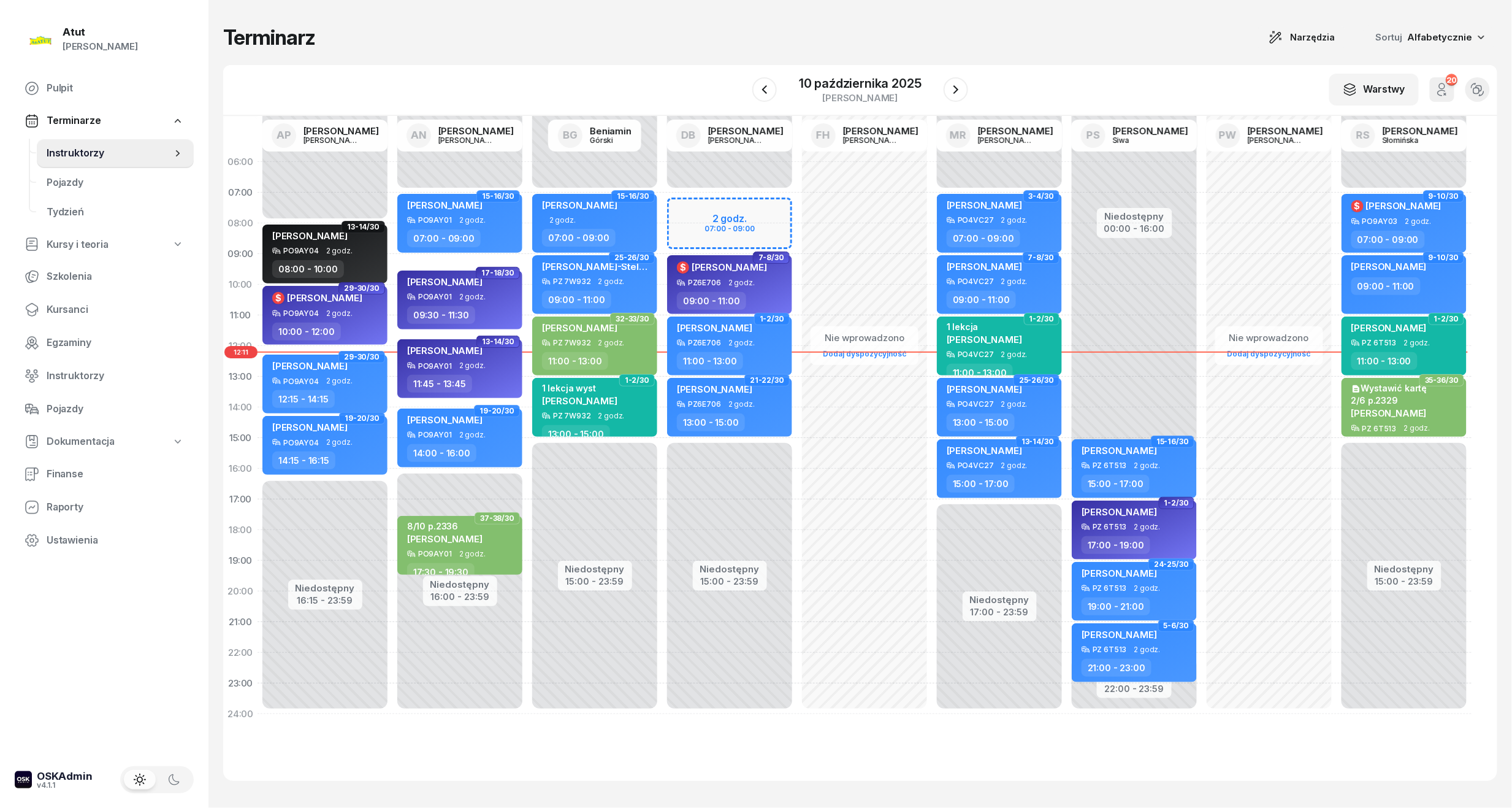
click at [726, 442] on div "Niedostępny 00:00 - 07:00 Niedostępny 15:00 - 23:59 2 godz. 07:00 - 09:00 25-26…" at bounding box center [729, 438] width 135 height 583
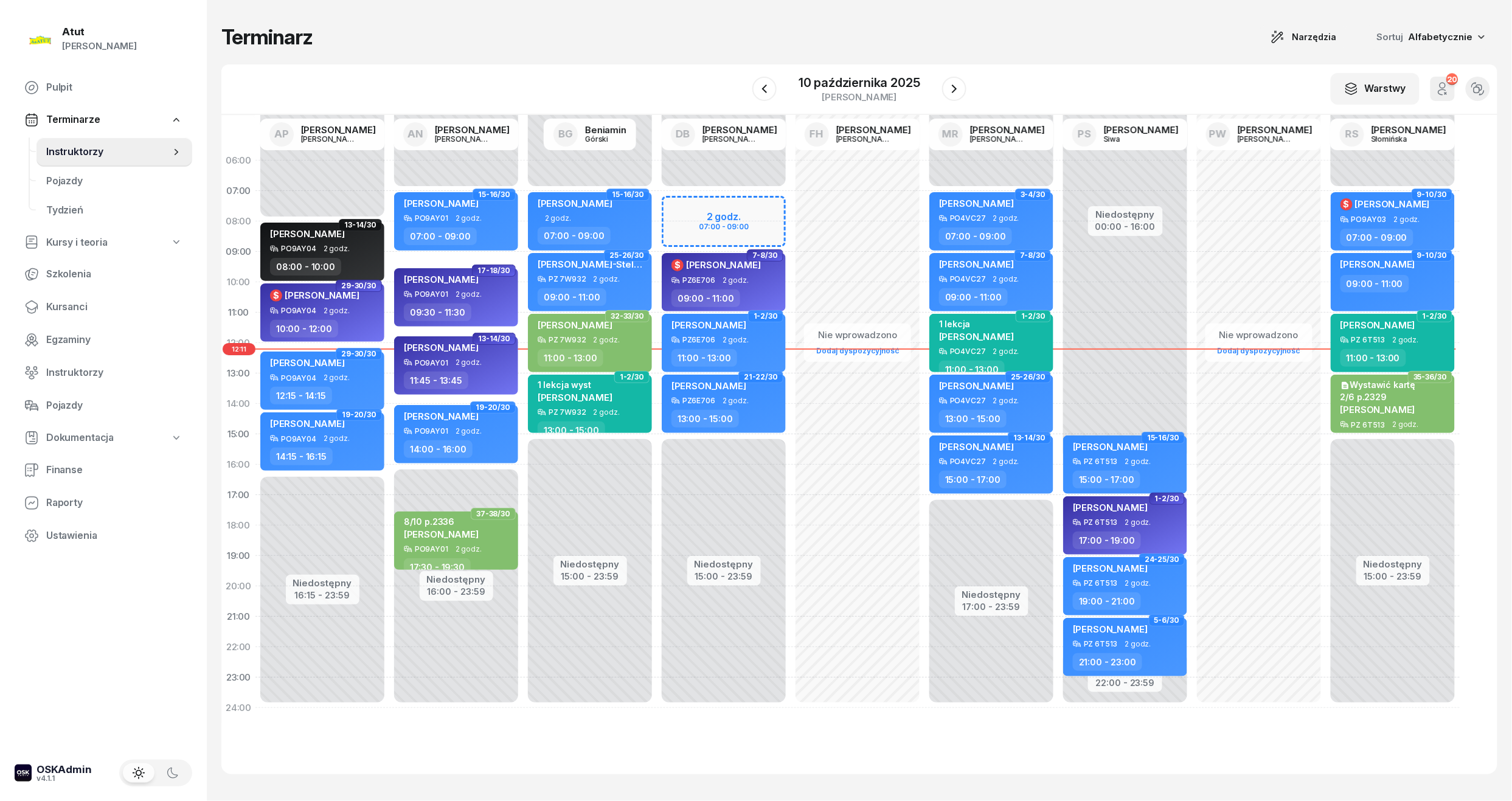
select select "15"
select select "17"
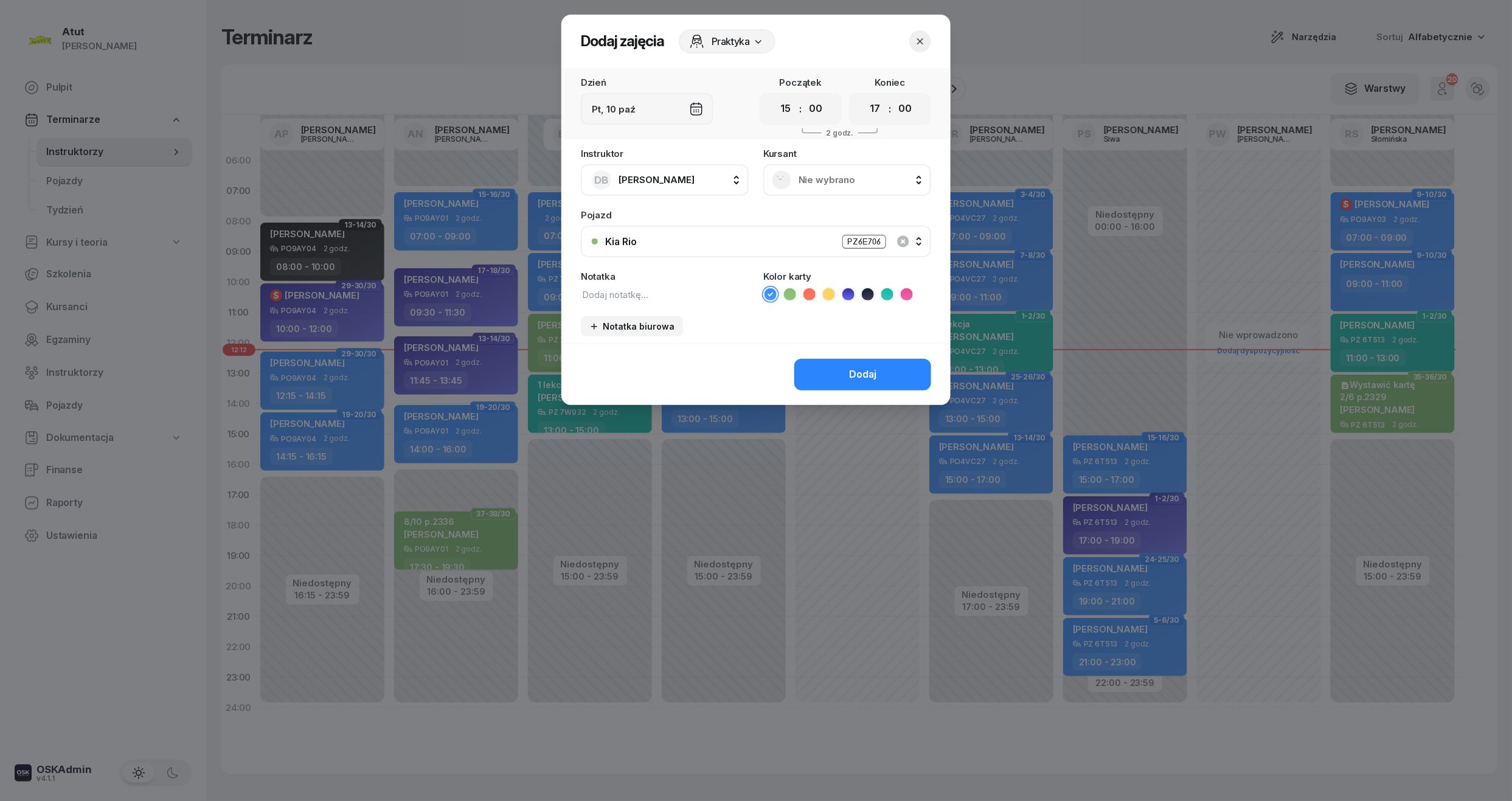
click at [850, 176] on span "Nie wybrano" at bounding box center [861, 180] width 124 height 16
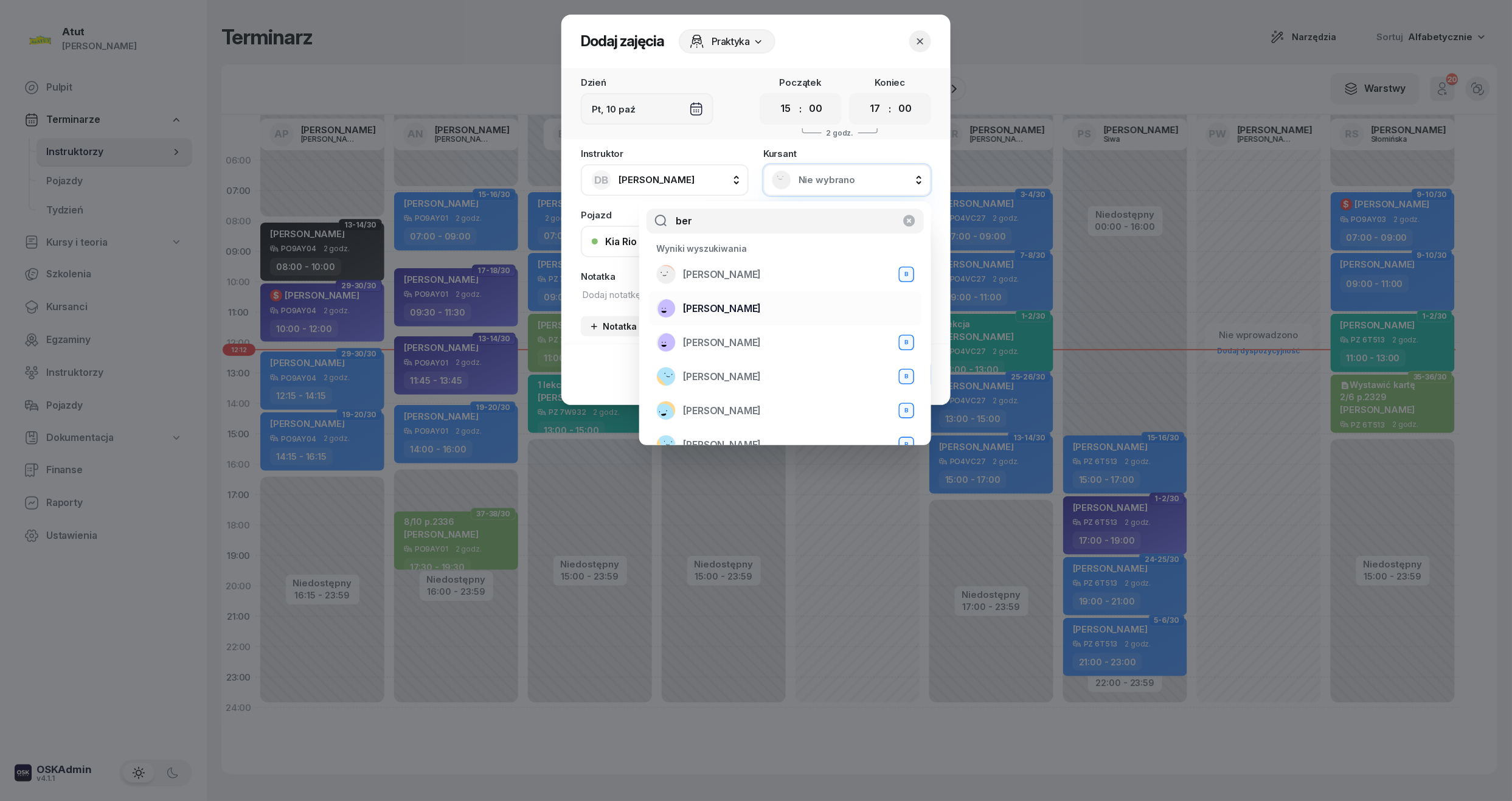
type input "ber"
click at [739, 314] on span "[PERSON_NAME]" at bounding box center [722, 308] width 78 height 16
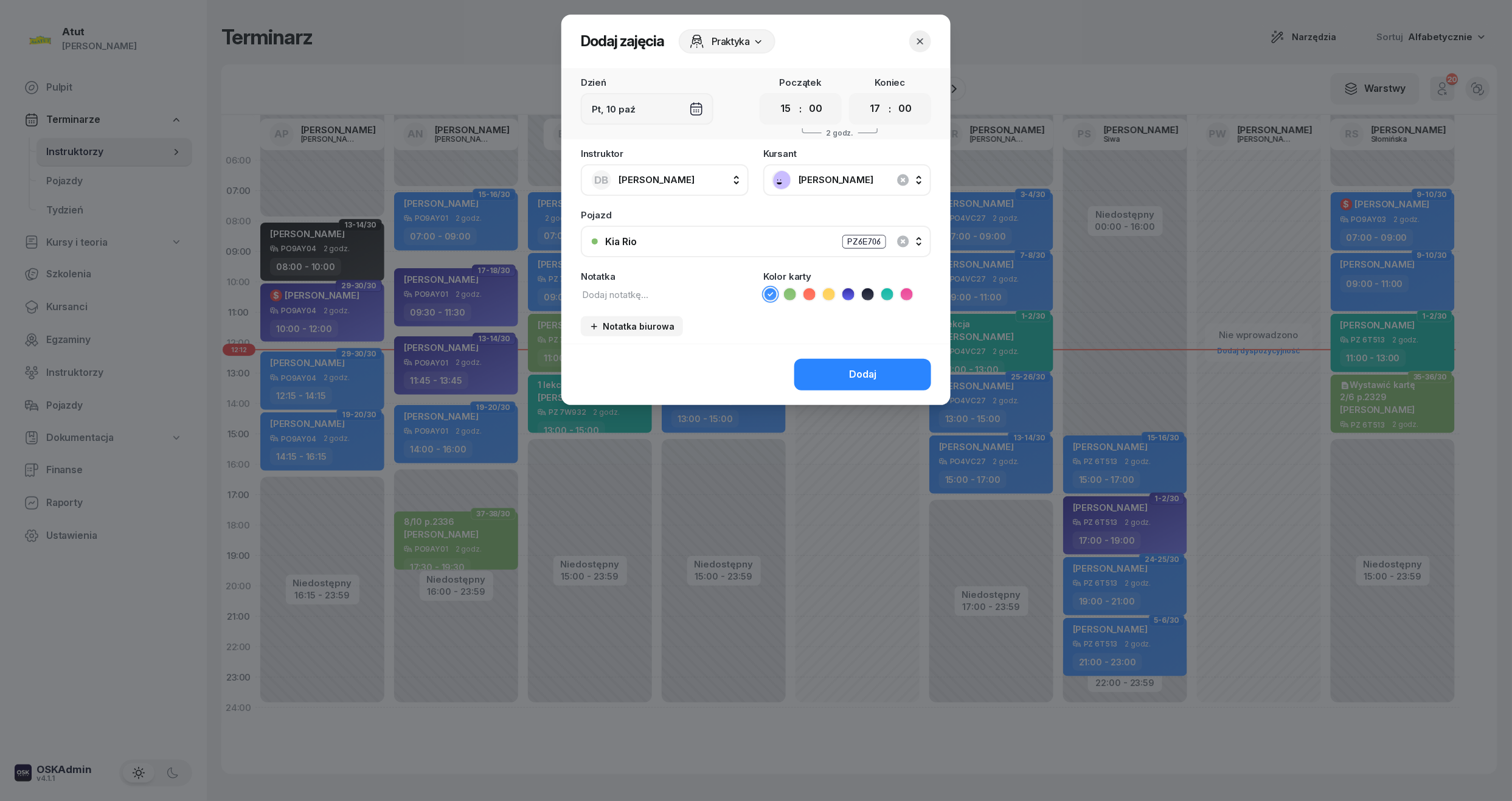
click at [848, 293] on icon at bounding box center [848, 294] width 5 height 5
click at [876, 377] on div "Dodaj" at bounding box center [863, 375] width 27 height 16
click at [877, 383] on button "Dodaj" at bounding box center [863, 375] width 137 height 32
click at [877, 378] on button "Dodaj" at bounding box center [863, 375] width 137 height 32
click at [859, 376] on div "Dodaj" at bounding box center [863, 375] width 27 height 16
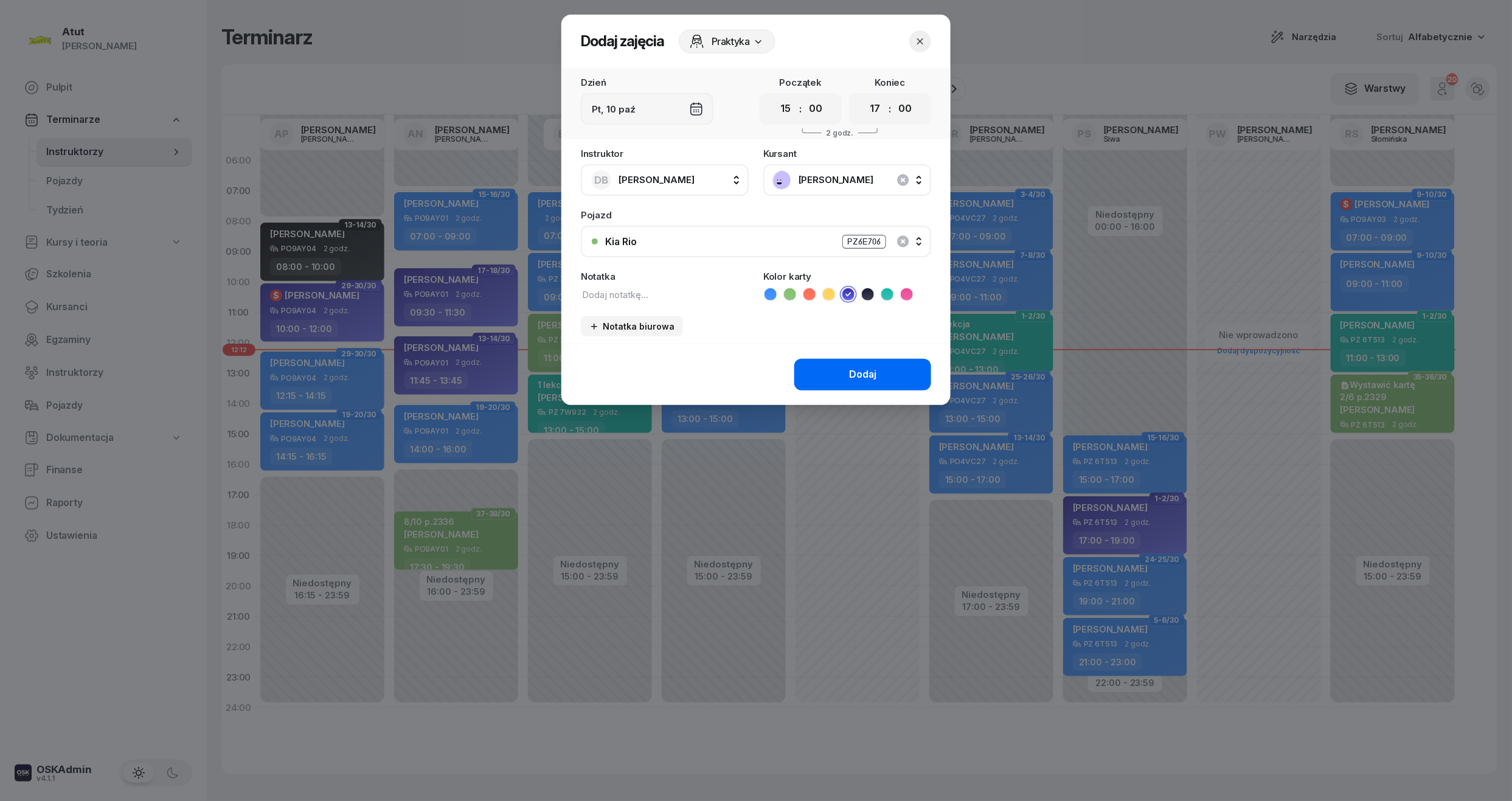
click at [859, 376] on div "Dodaj" at bounding box center [863, 375] width 27 height 16
click at [894, 376] on button "Dodaj" at bounding box center [863, 375] width 137 height 32
click at [916, 43] on icon "button" at bounding box center [920, 41] width 12 height 12
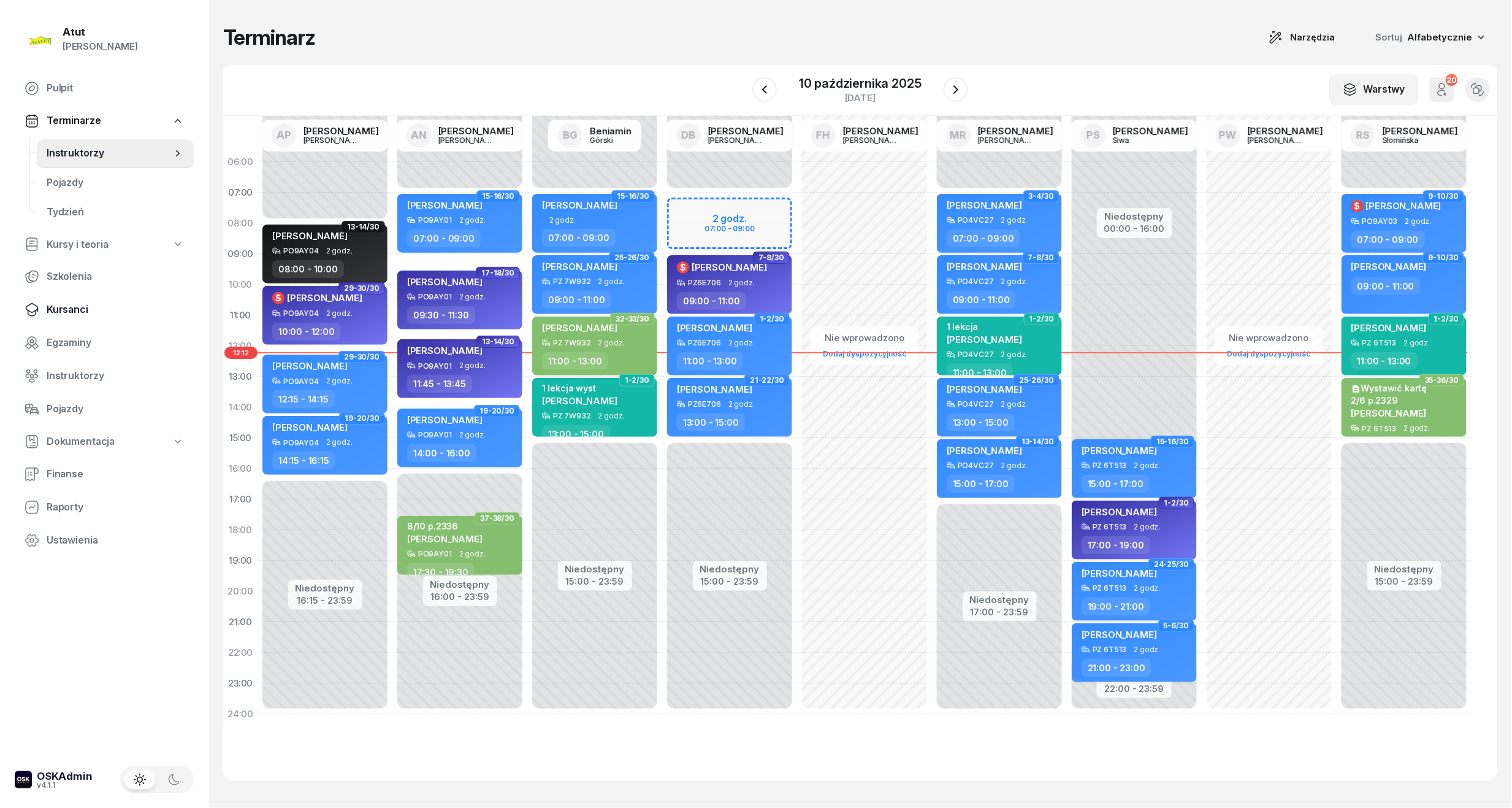
click at [83, 310] on span "Kursanci" at bounding box center [114, 310] width 137 height 16
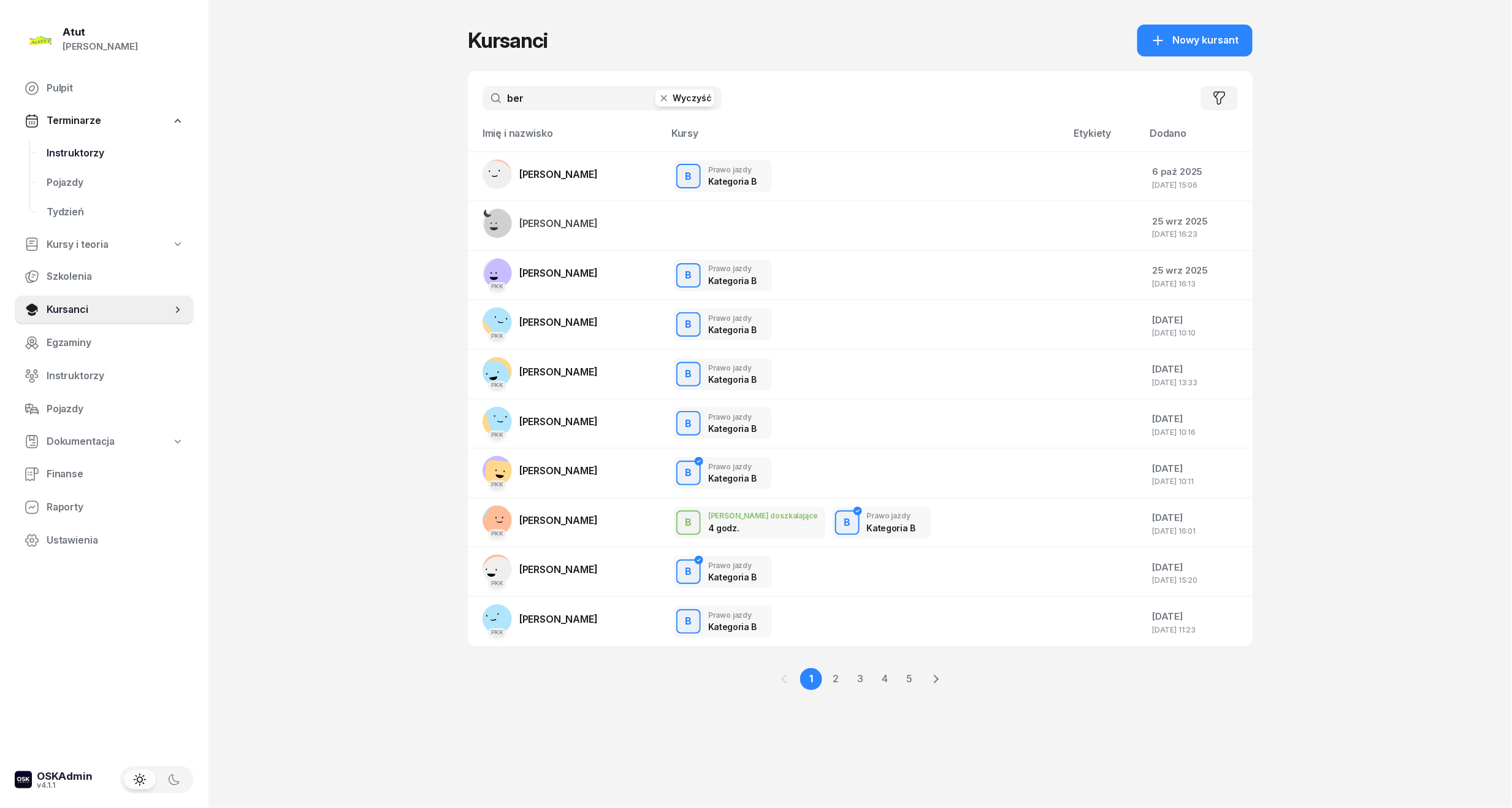
click at [97, 141] on link "Instruktorzy" at bounding box center [115, 153] width 157 height 30
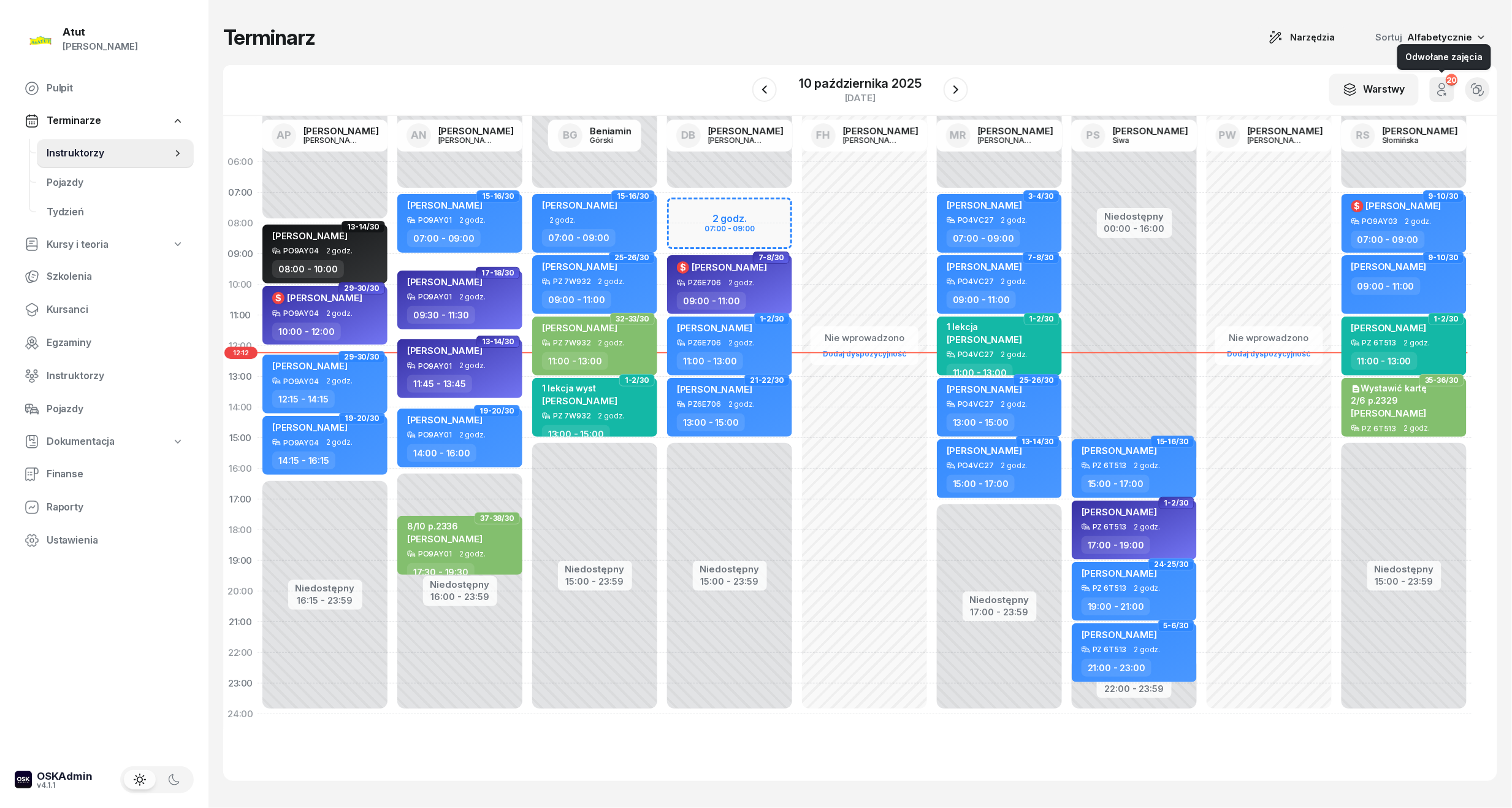
click at [1445, 80] on button "20" at bounding box center [1442, 90] width 24 height 24
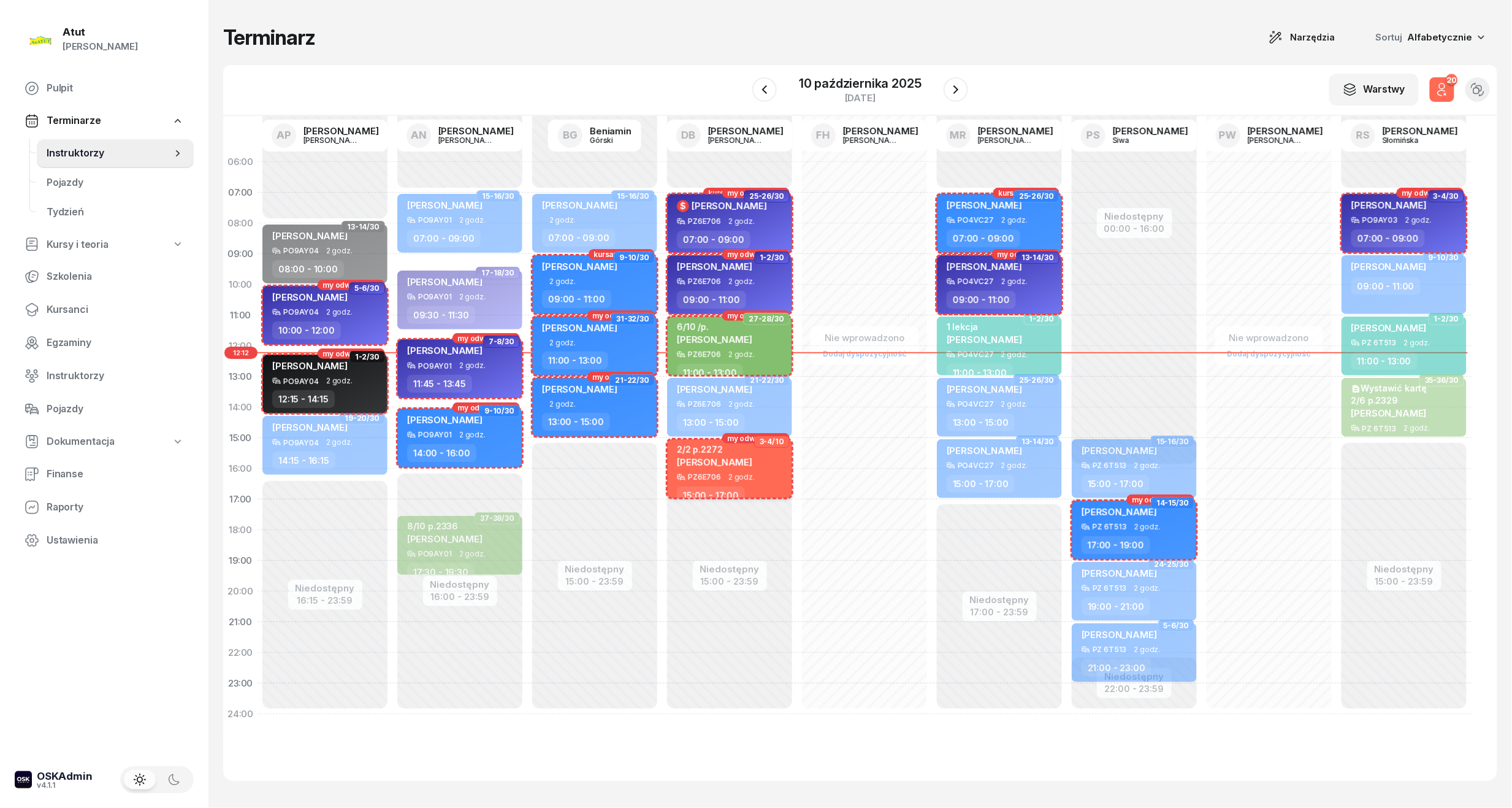
click at [773, 460] on div "2/2 p.2272 [PERSON_NAME]" at bounding box center [731, 458] width 108 height 29
select select "15"
select select "17"
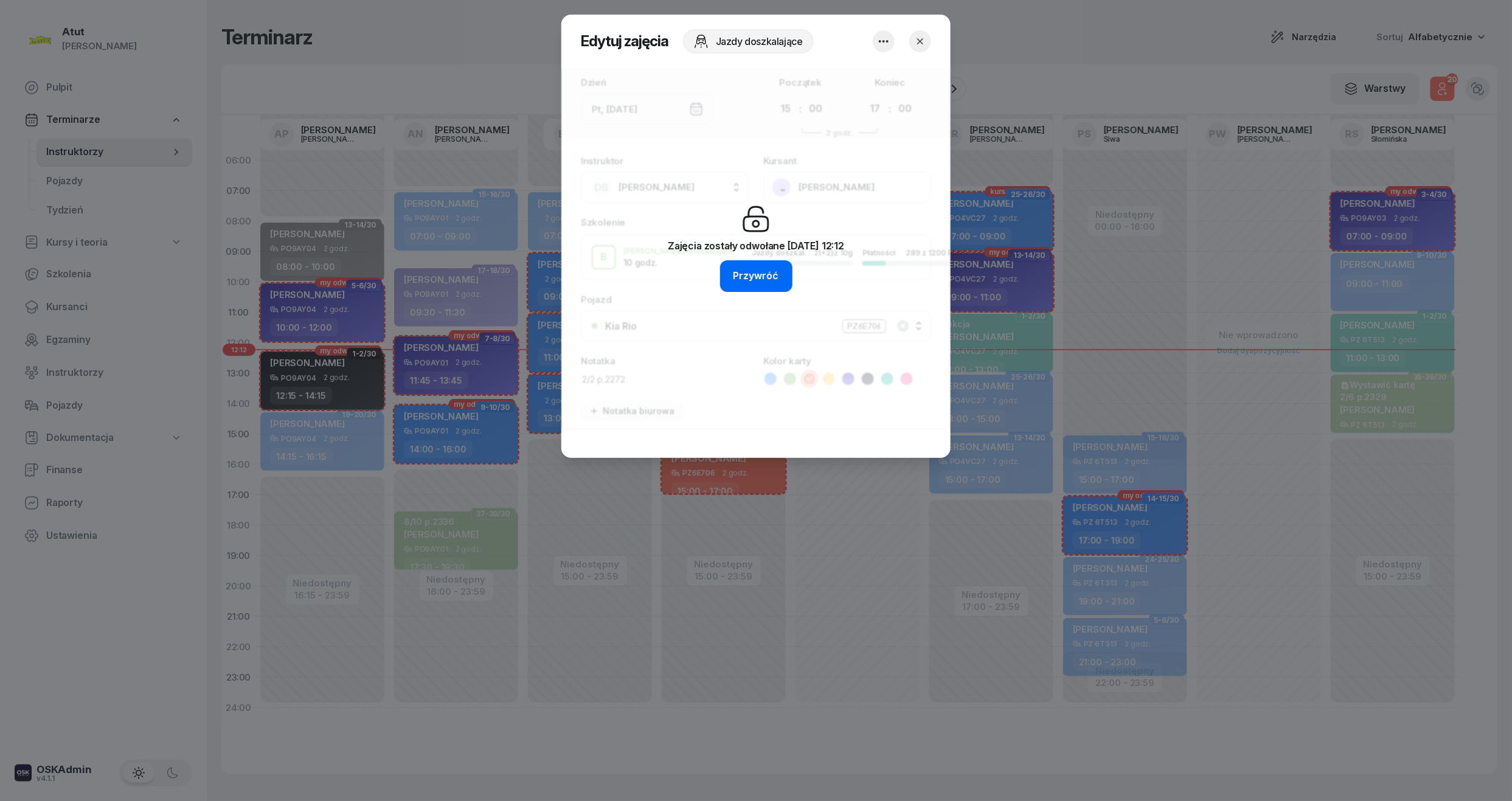
click at [779, 278] on button "Przywróć" at bounding box center [756, 276] width 72 height 32
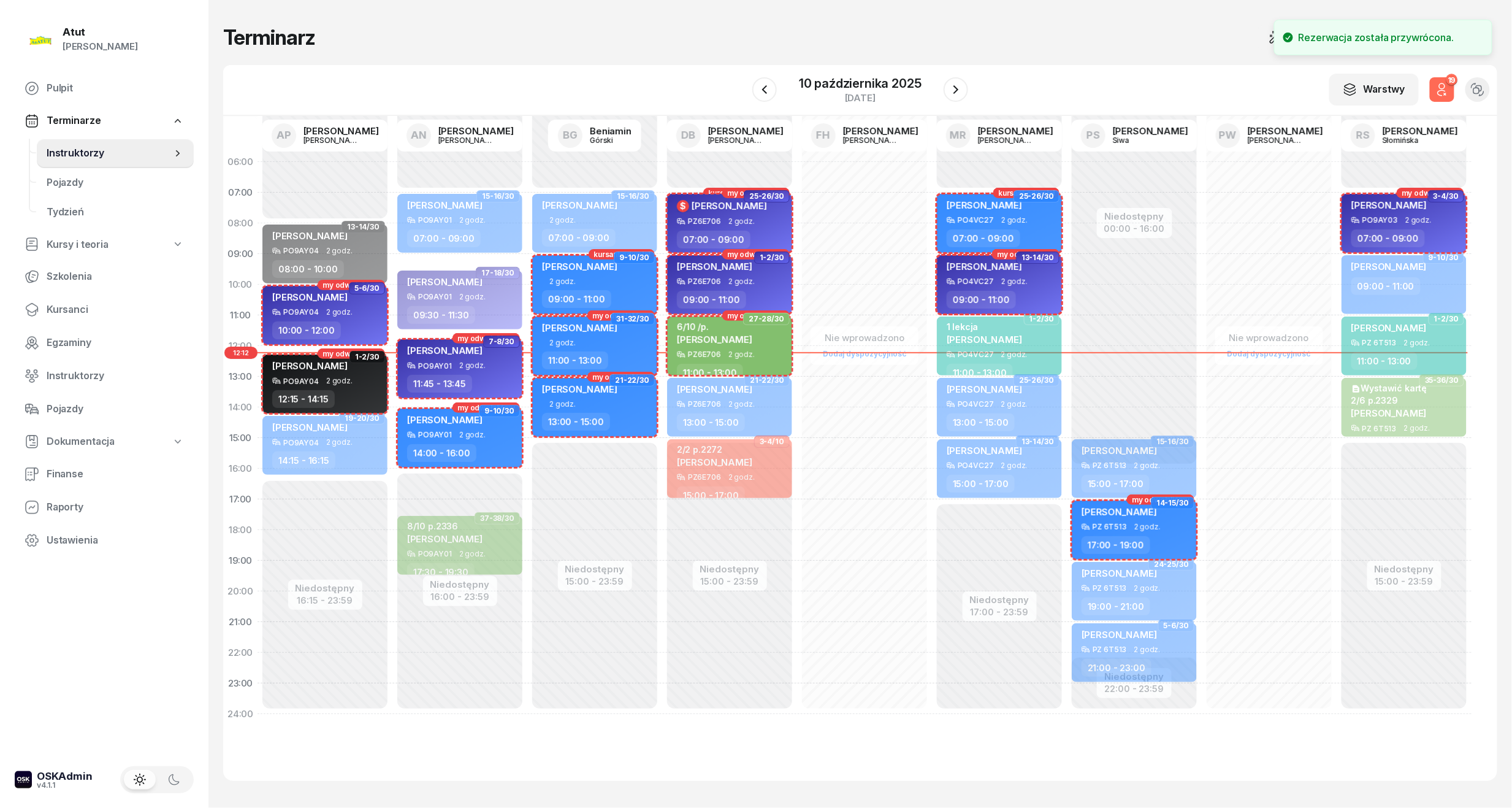
click at [1190, 64] on div "Terminarz Narzędzia Sortuj Alfabetycznie W Wybierz AP Adam Pytlak AN Artur Nowa…" at bounding box center [860, 403] width 1274 height 806
click at [1435, 91] on icon "button" at bounding box center [1441, 89] width 14 height 14
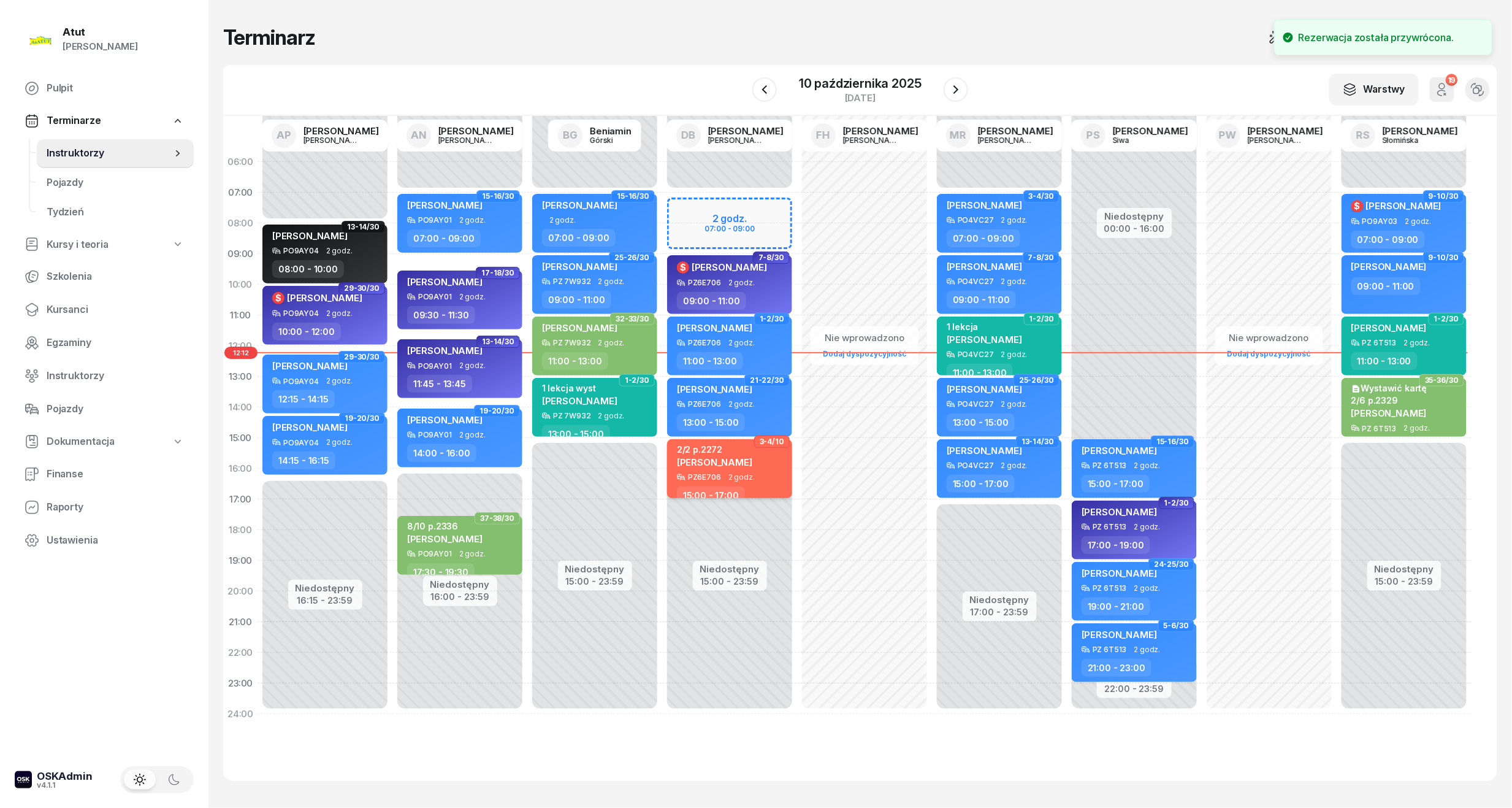
click at [736, 470] on div "2/2 p.2272 [PERSON_NAME]" at bounding box center [714, 458] width 75 height 29
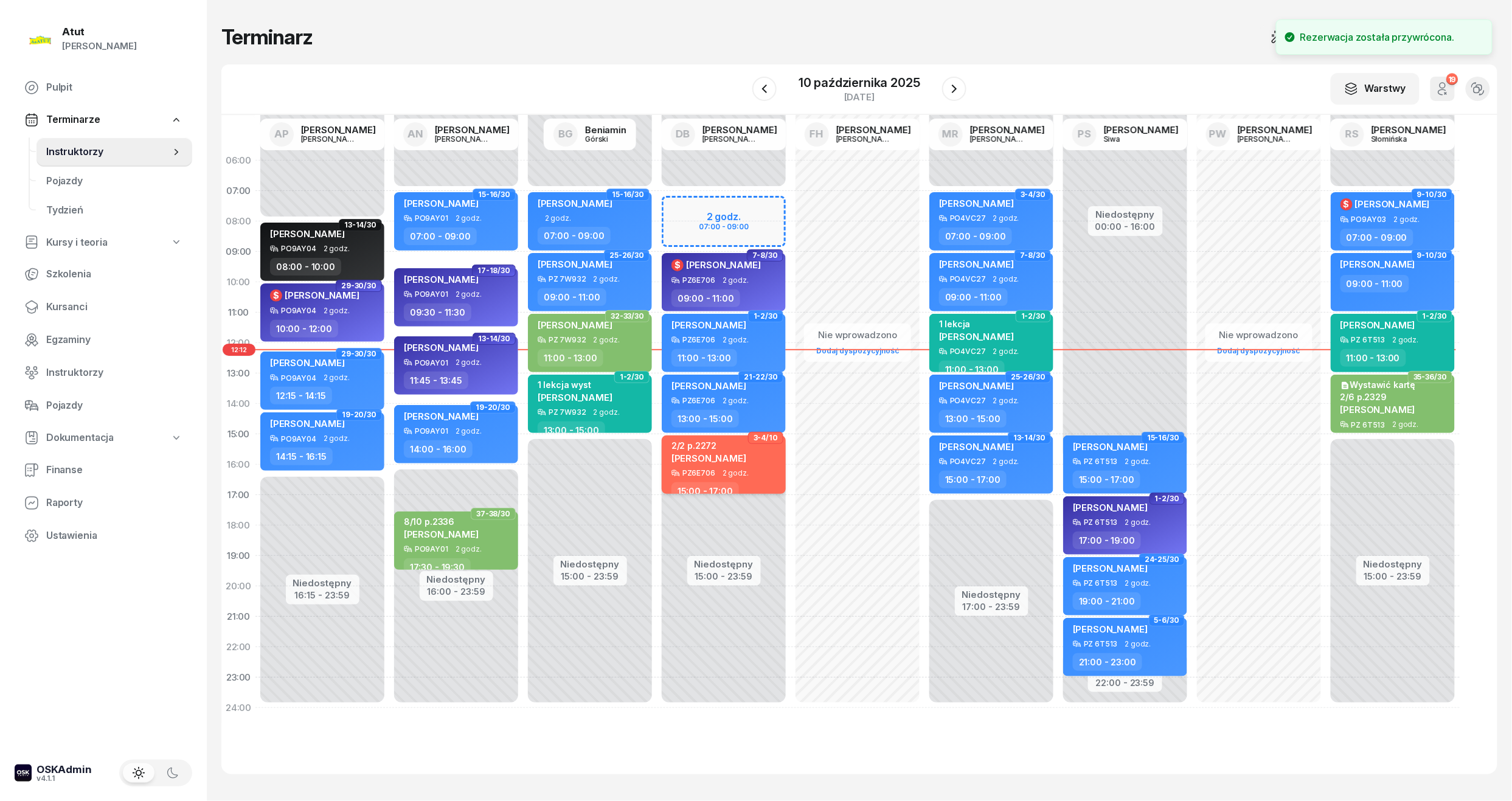
select select "15"
select select "17"
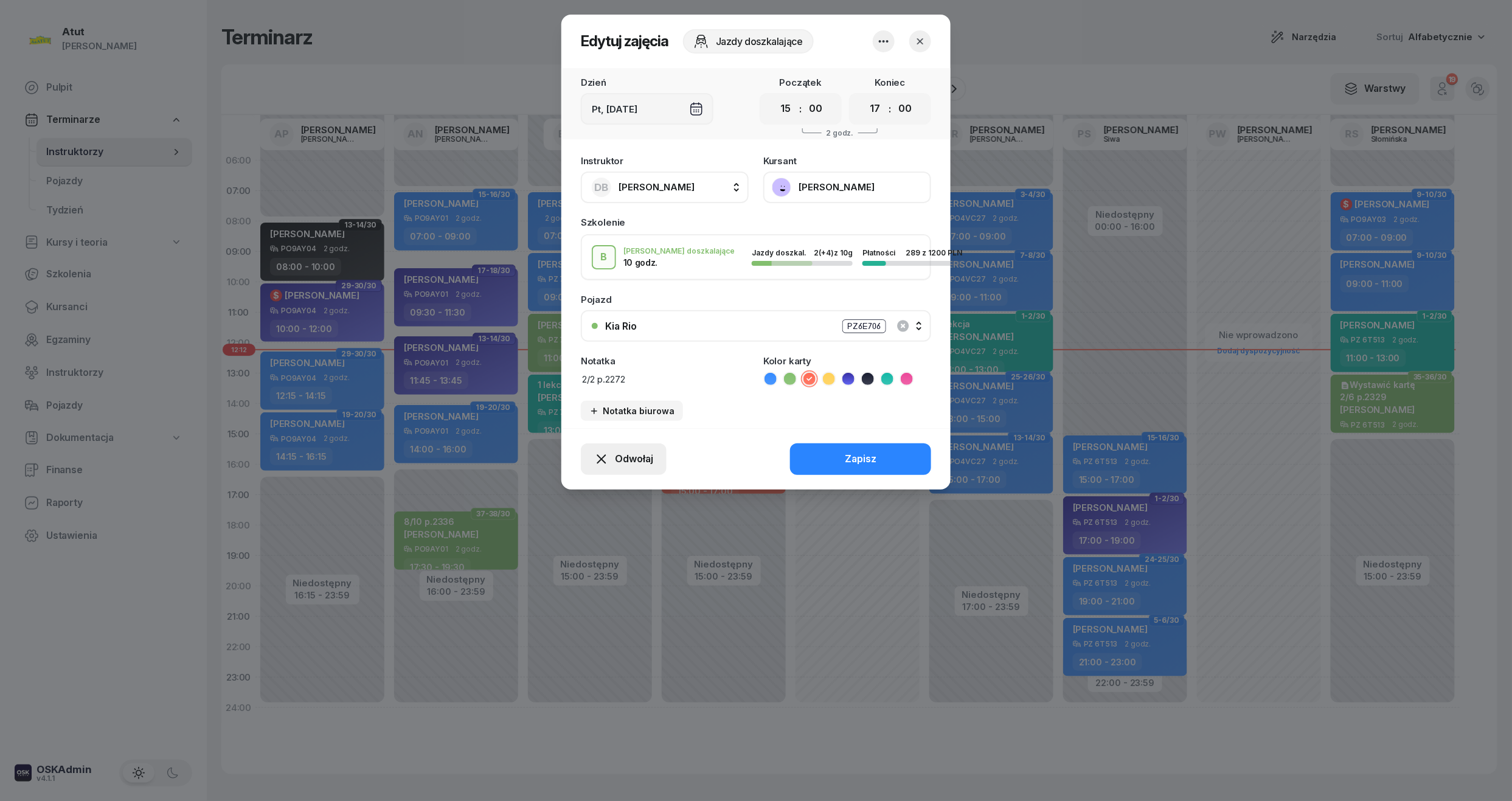
click at [637, 463] on span "Odwołaj" at bounding box center [634, 459] width 38 height 16
click at [589, 414] on div "Kursant nie przyszedł" at bounding box center [615, 415] width 97 height 16
